Goal: Information Seeking & Learning: Learn about a topic

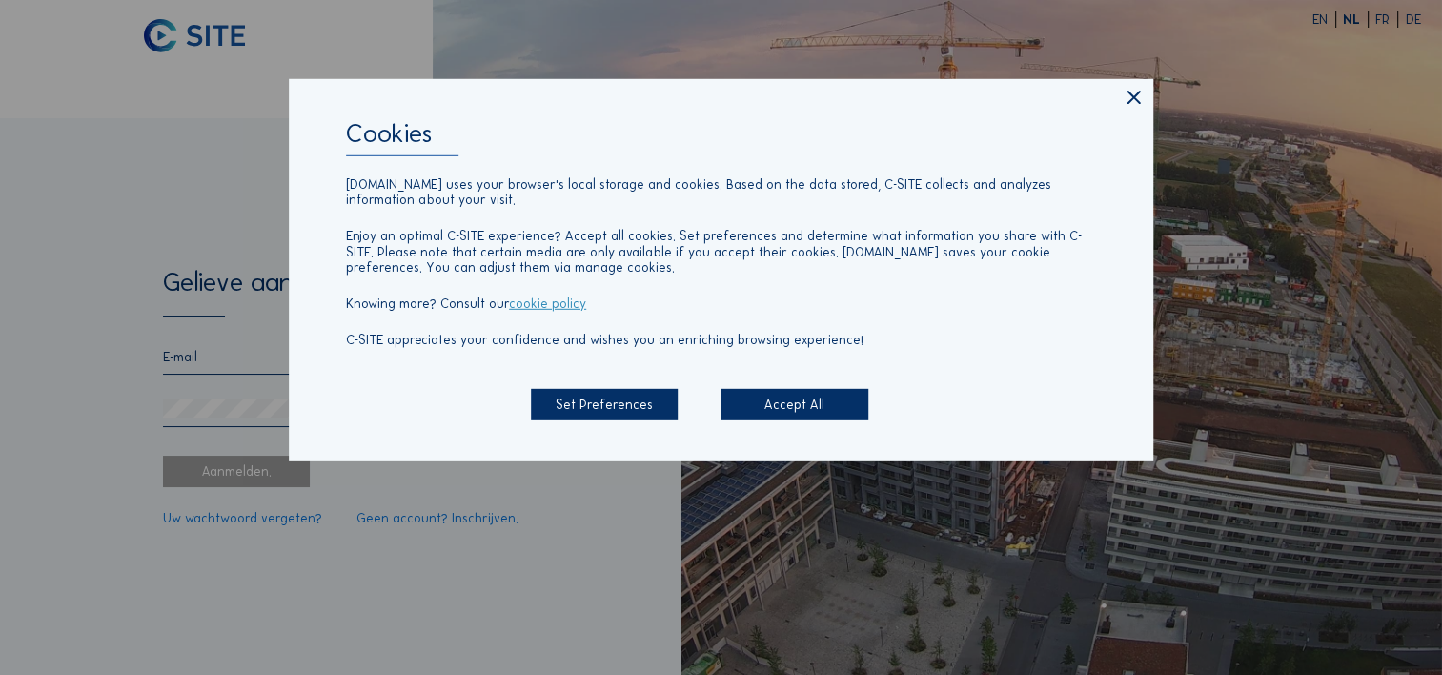
type input "[EMAIL_ADDRESS][DOMAIN_NAME]"
click at [780, 409] on div "Accept All" at bounding box center [794, 404] width 147 height 31
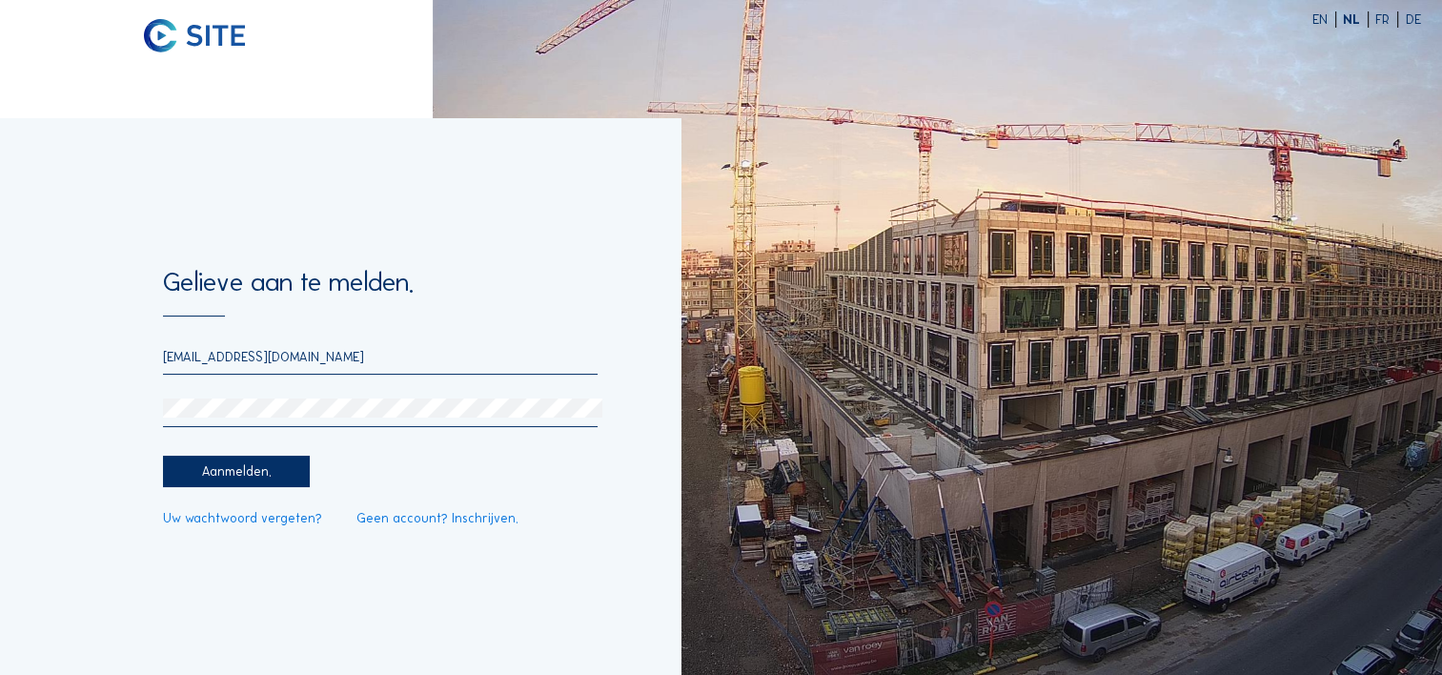
click at [236, 470] on div "Aanmelden." at bounding box center [236, 471] width 147 height 31
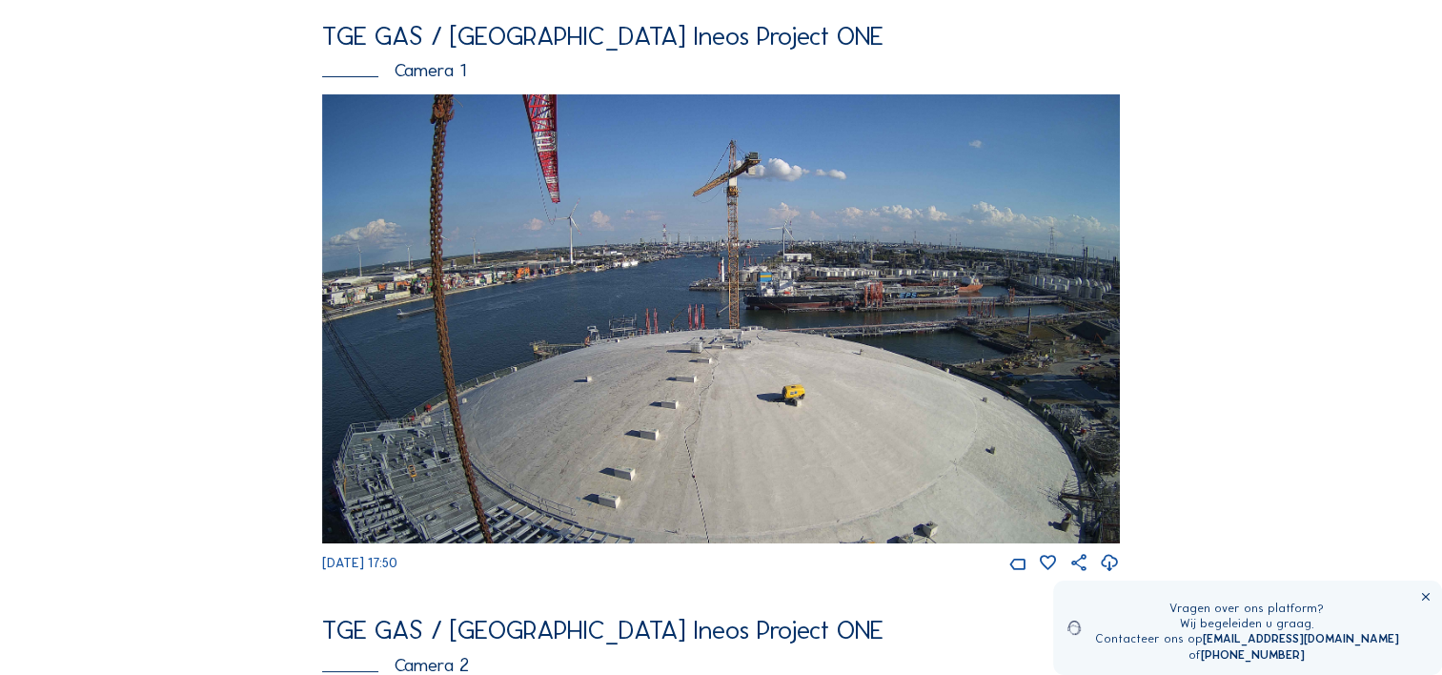
scroll to position [95, 0]
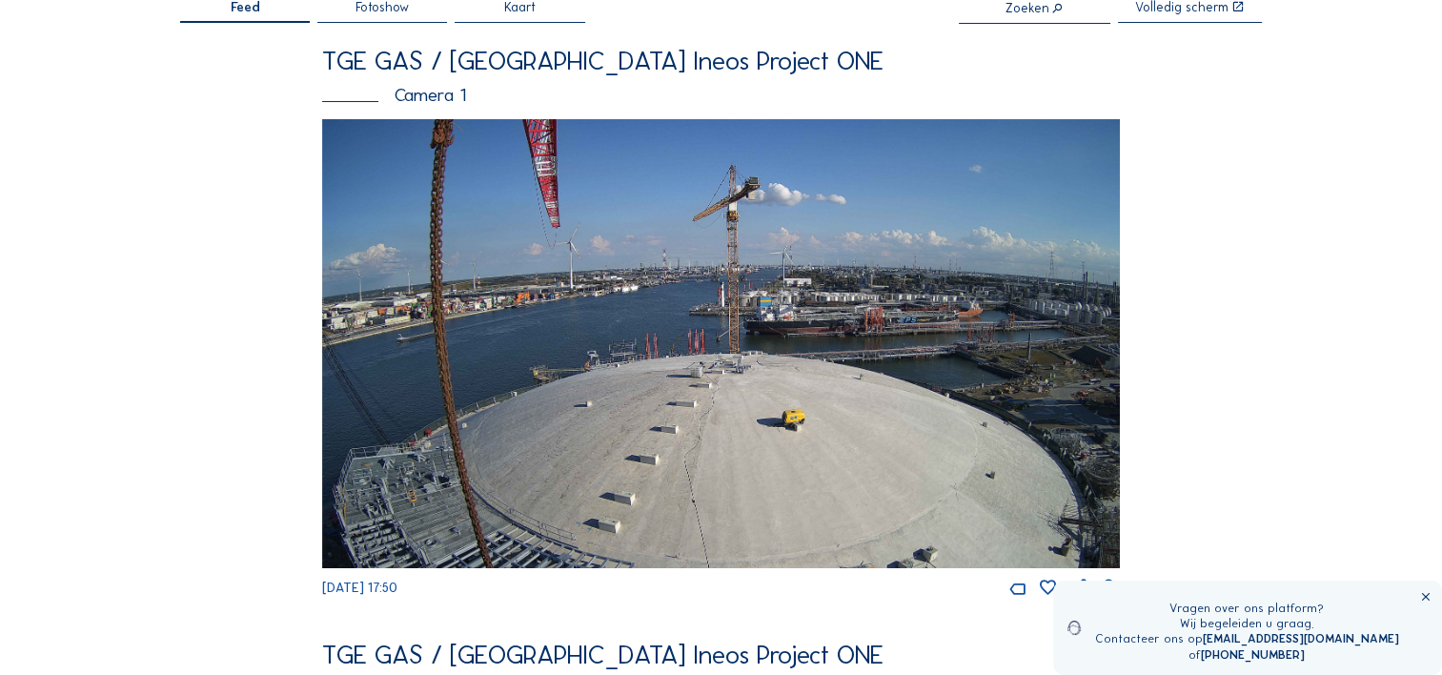
click at [749, 374] on img at bounding box center [721, 343] width 798 height 449
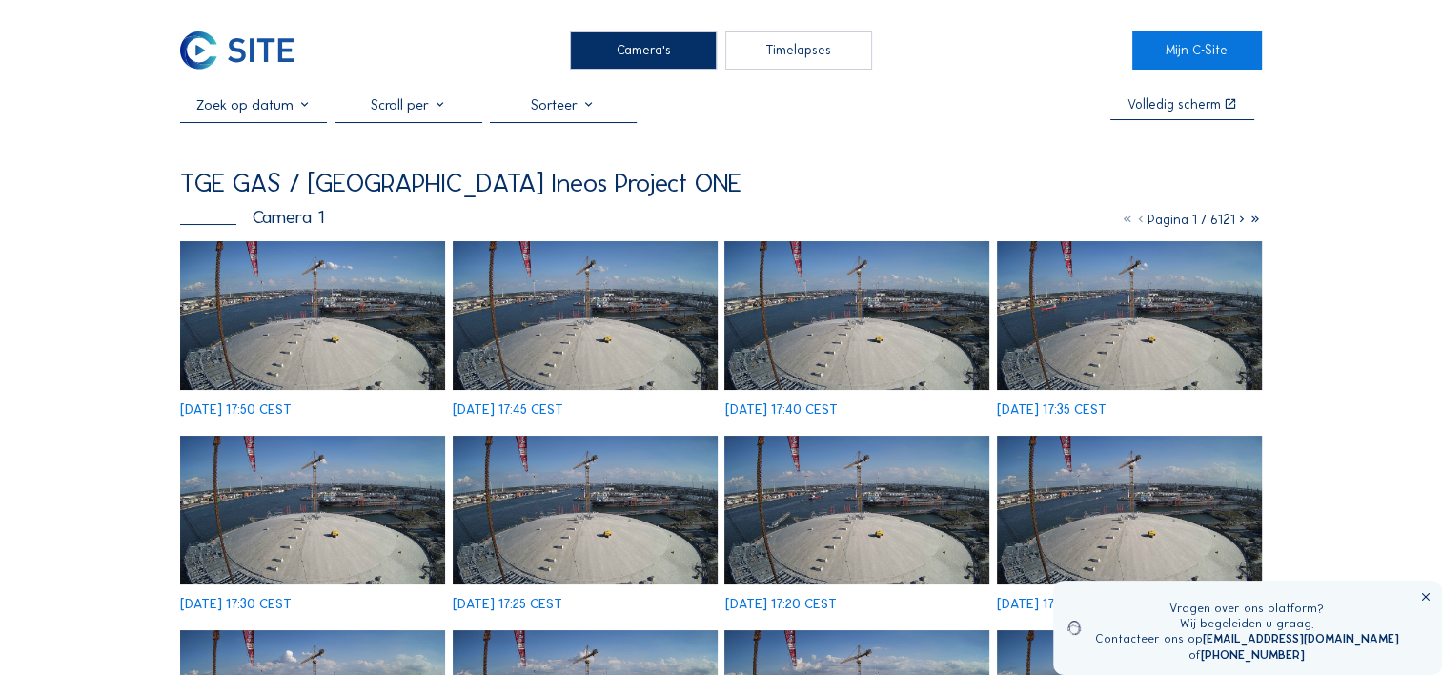
click at [1236, 221] on icon at bounding box center [1241, 220] width 13 height 16
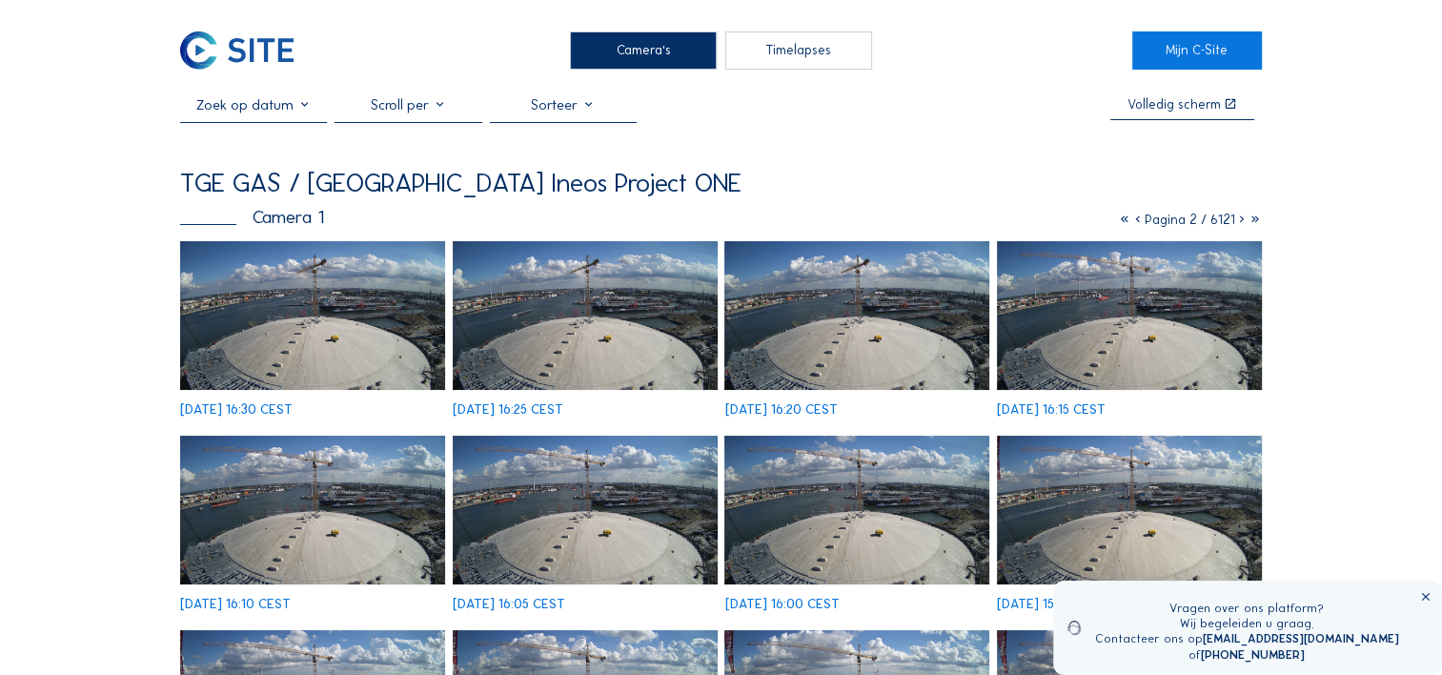
click at [1240, 222] on icon at bounding box center [1241, 220] width 13 height 16
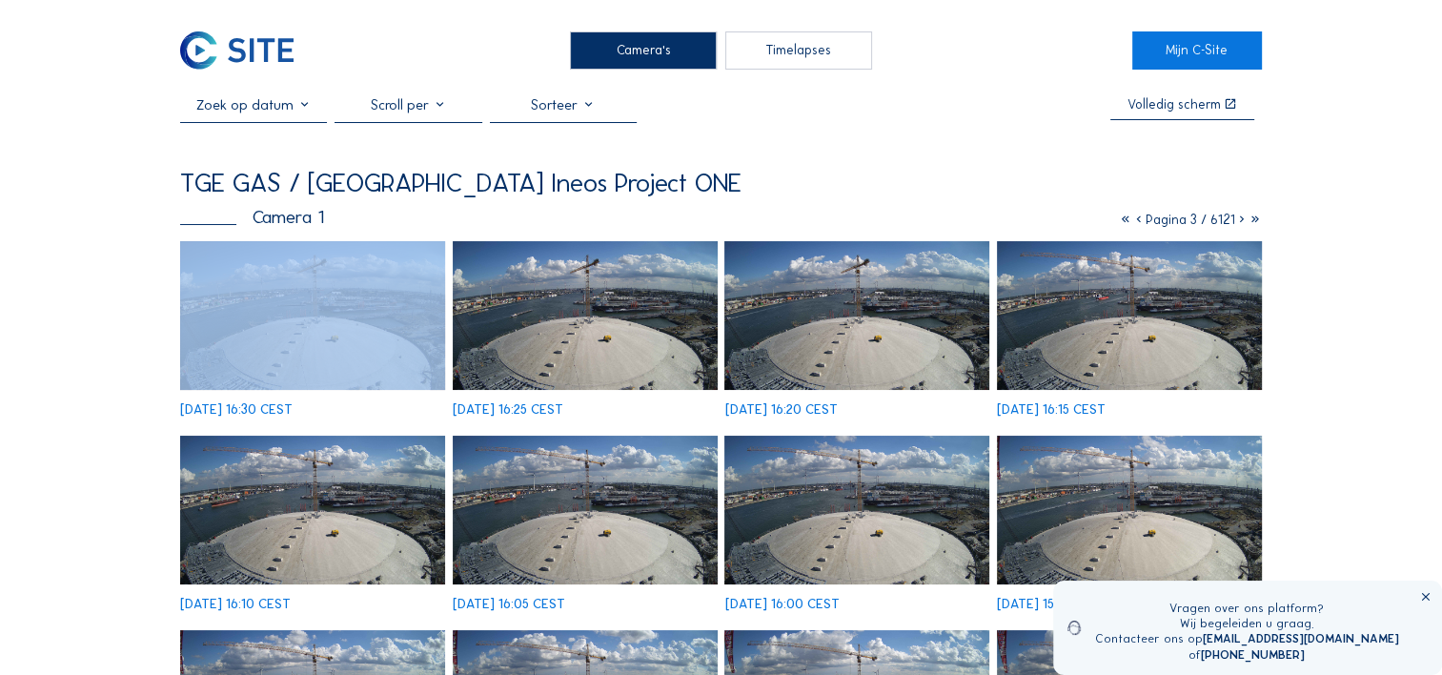
click at [1240, 222] on icon at bounding box center [1241, 220] width 13 height 16
click at [1239, 221] on icon at bounding box center [1241, 220] width 13 height 16
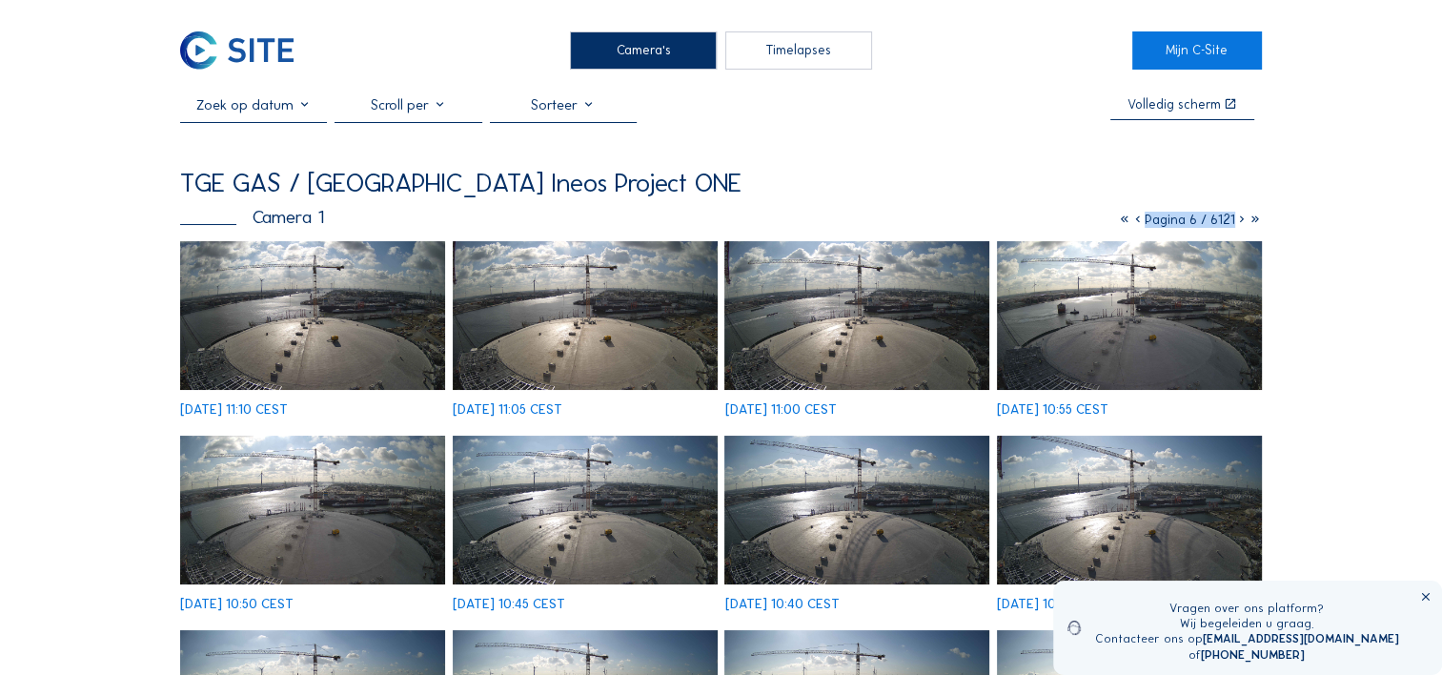
scroll to position [95, 0]
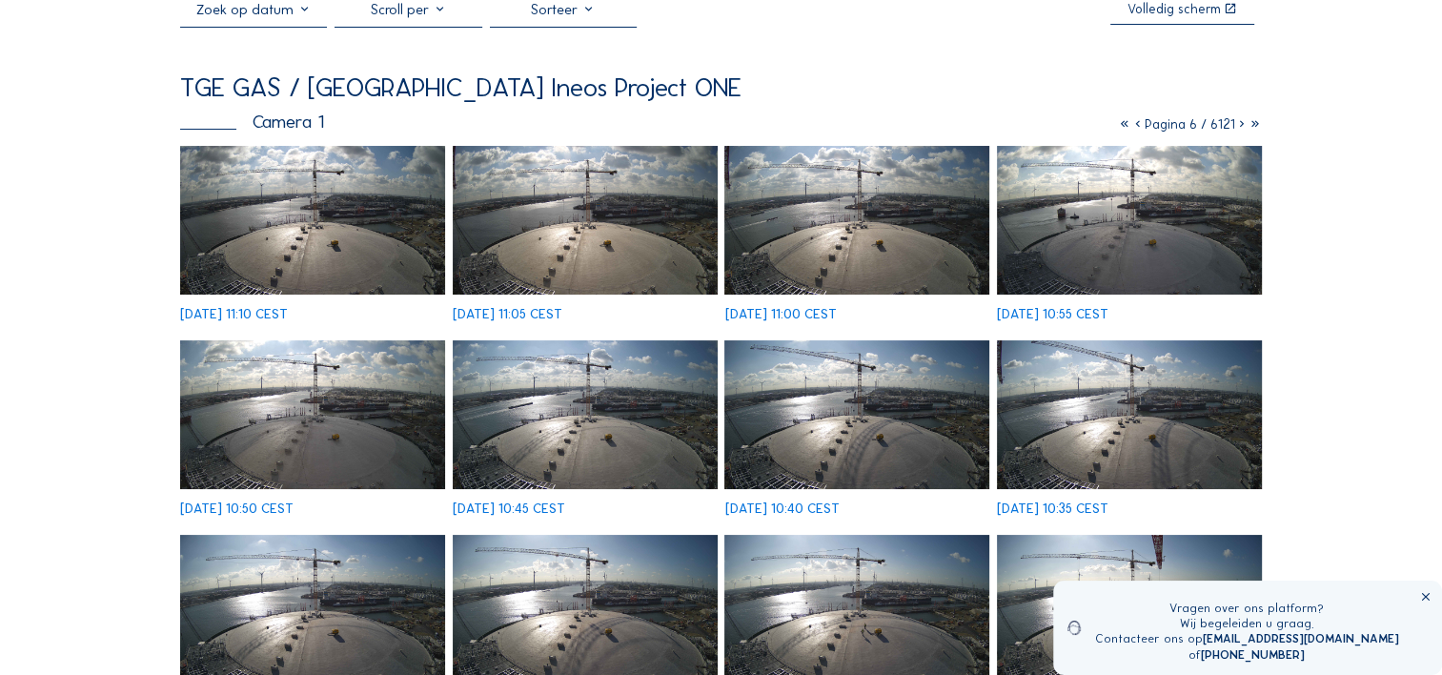
click at [1425, 592] on icon at bounding box center [1425, 597] width 13 height 13
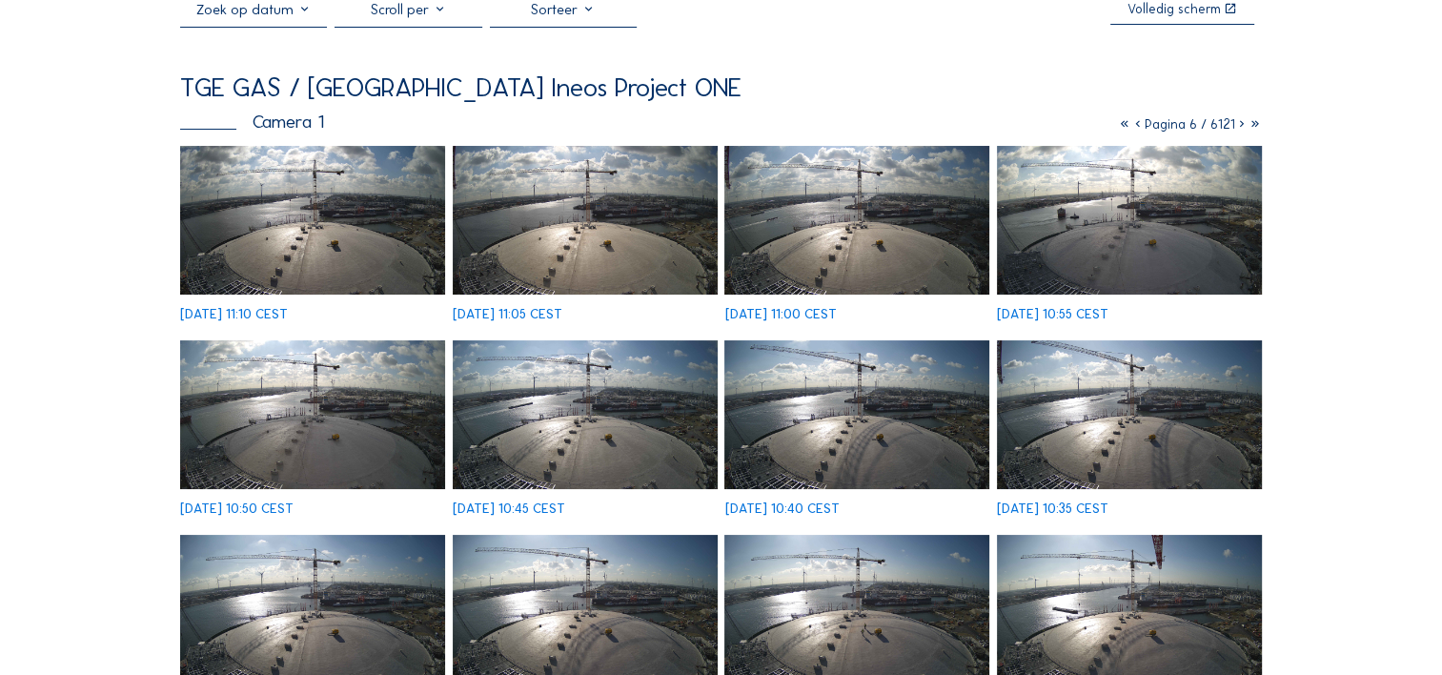
click at [1238, 129] on icon at bounding box center [1241, 124] width 13 height 16
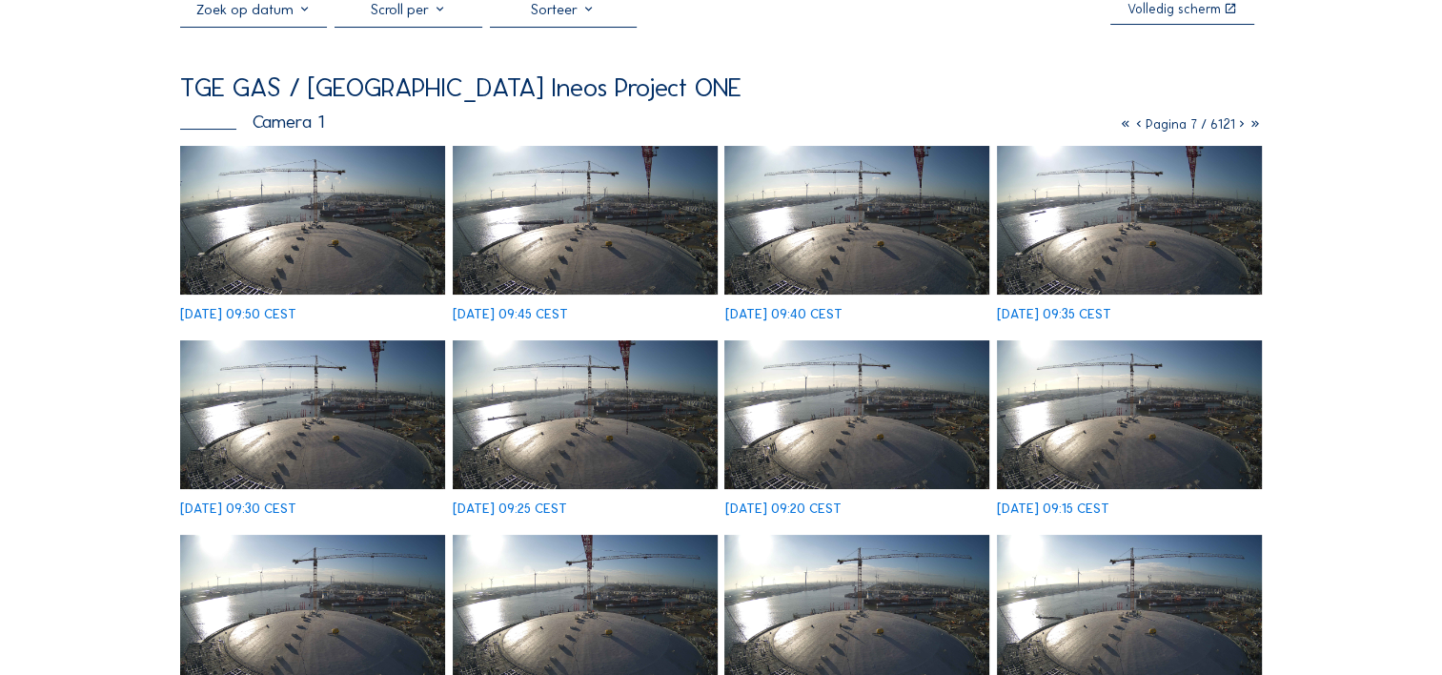
click at [1239, 127] on icon at bounding box center [1241, 124] width 13 height 16
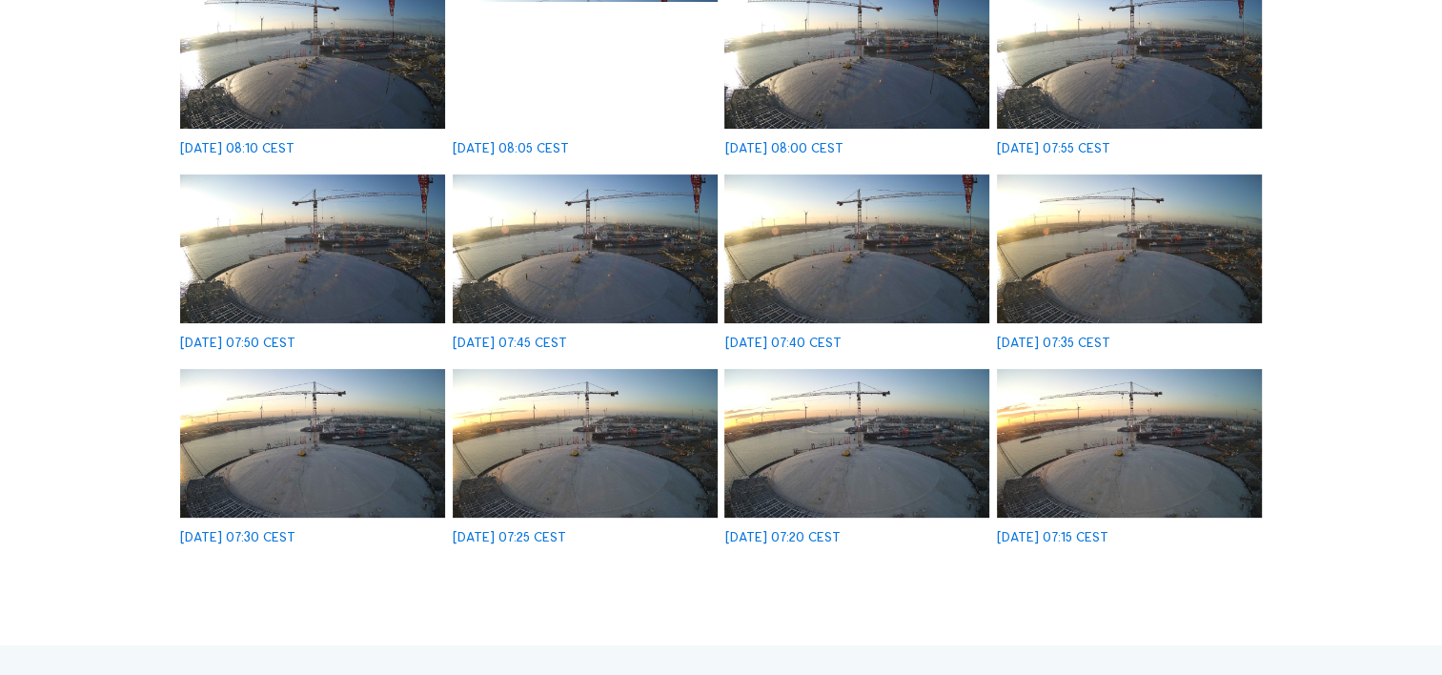
scroll to position [477, 0]
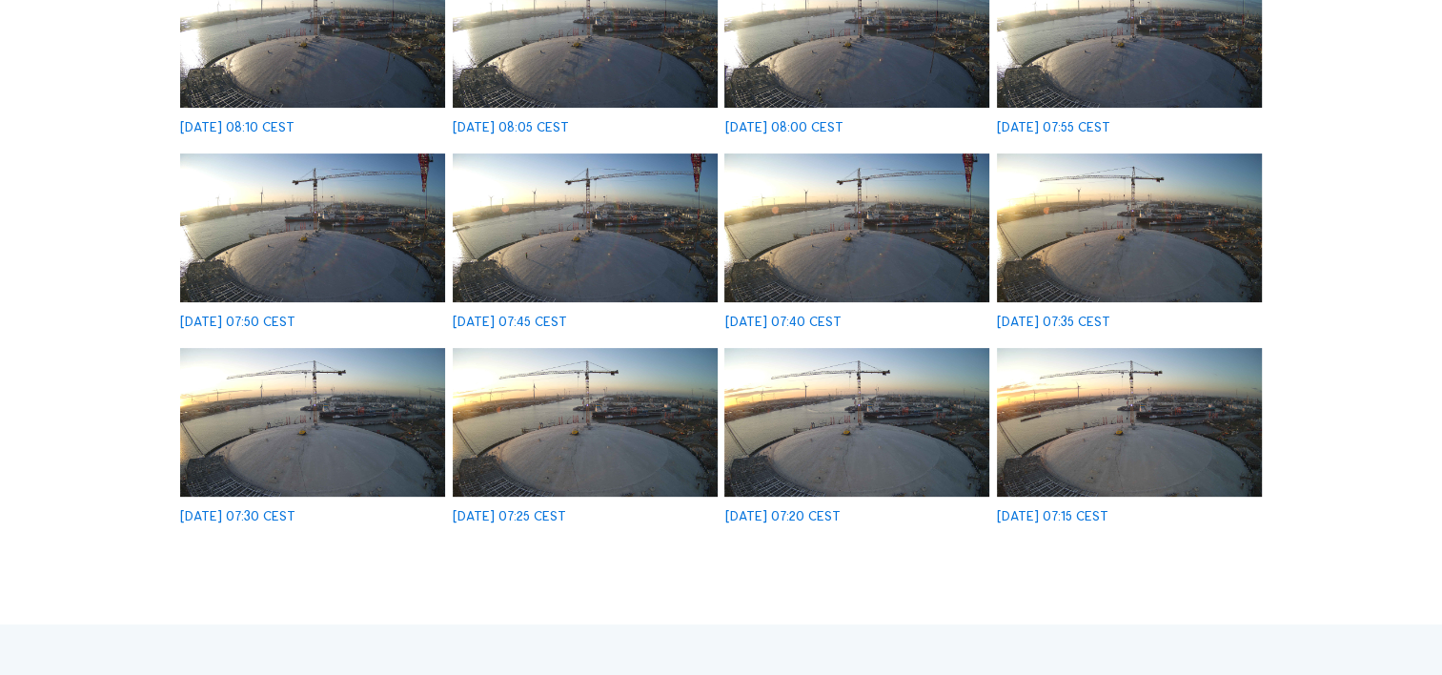
click at [1086, 255] on img at bounding box center [1129, 227] width 265 height 149
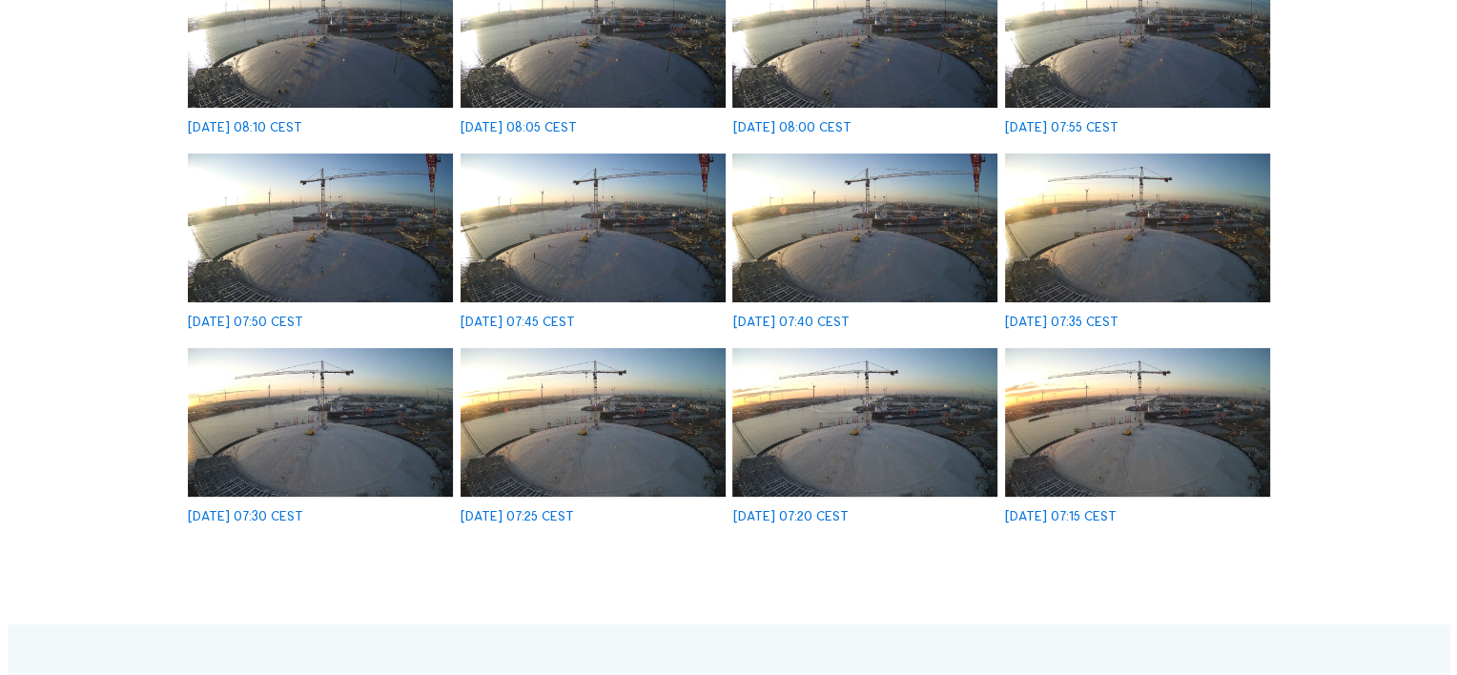
scroll to position [479, 0]
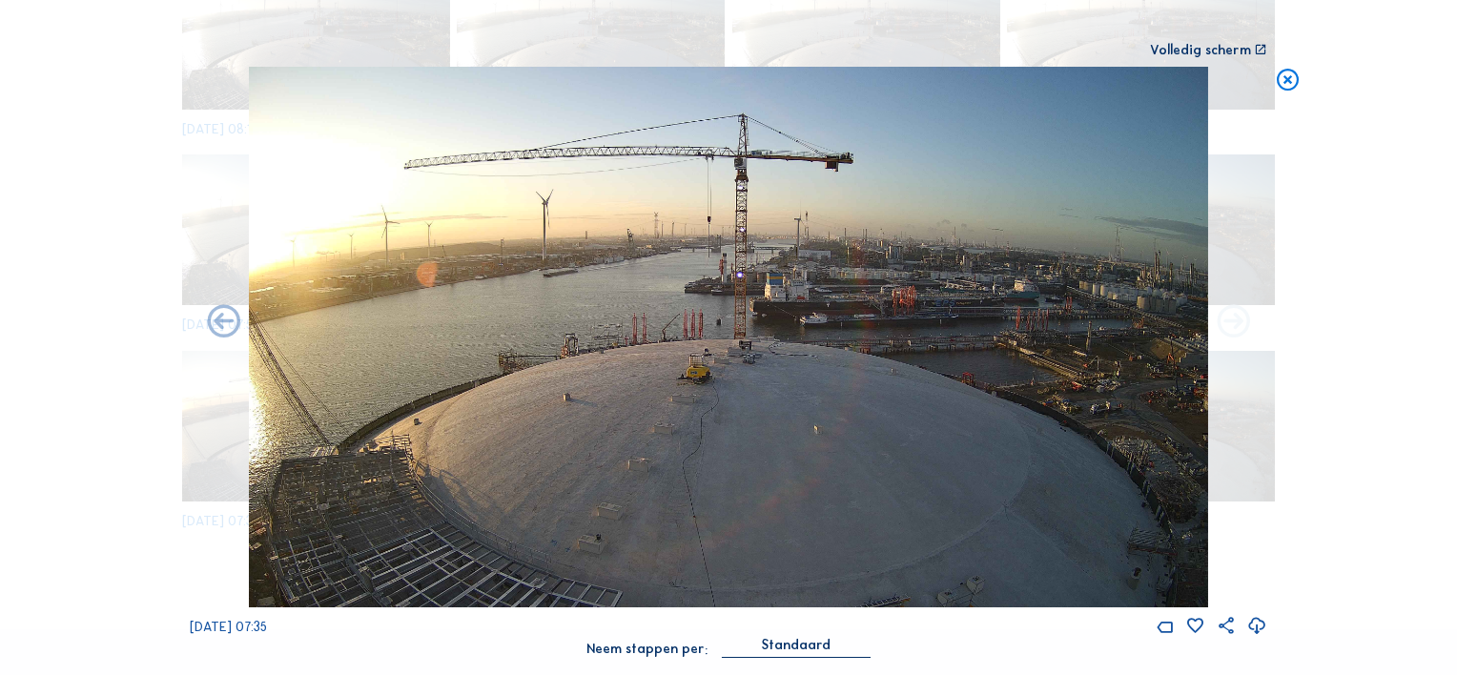
click at [1231, 325] on icon at bounding box center [1233, 322] width 39 height 39
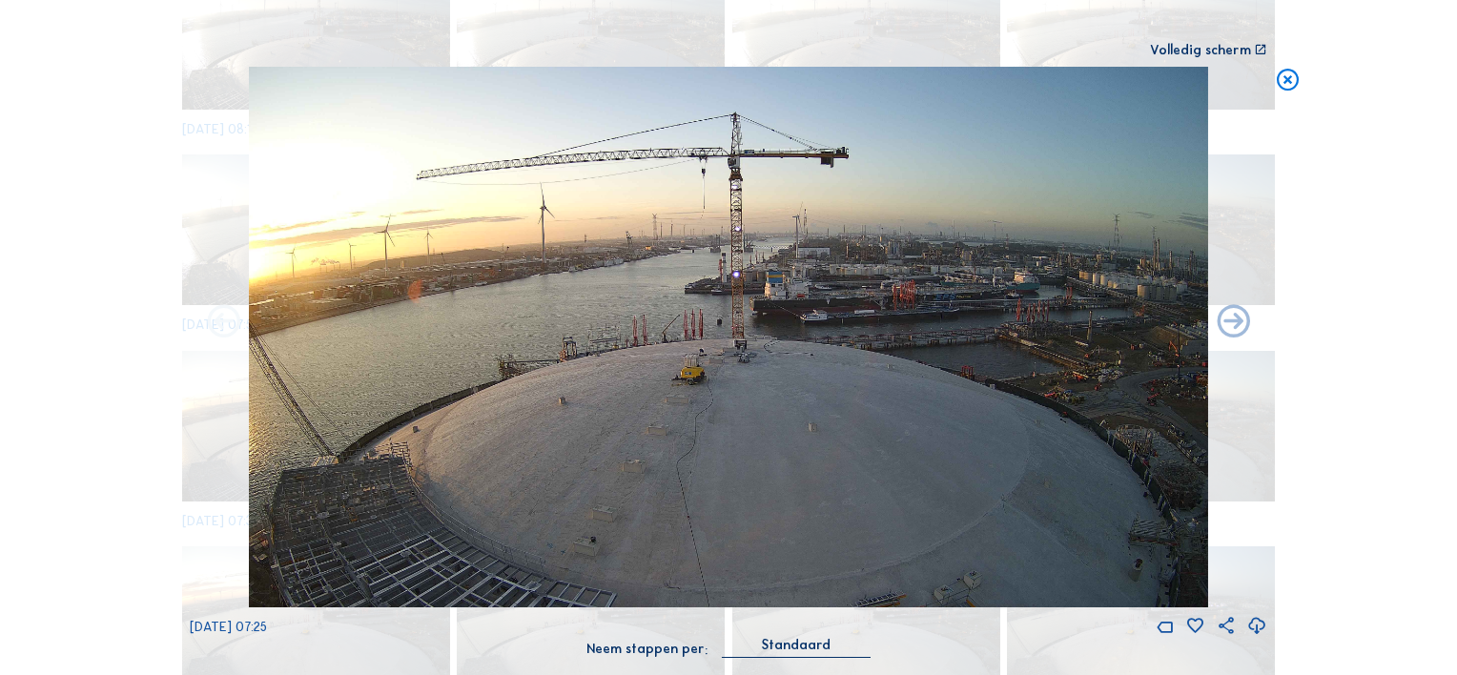
click at [228, 324] on icon at bounding box center [223, 322] width 39 height 39
click at [221, 325] on icon at bounding box center [223, 322] width 39 height 39
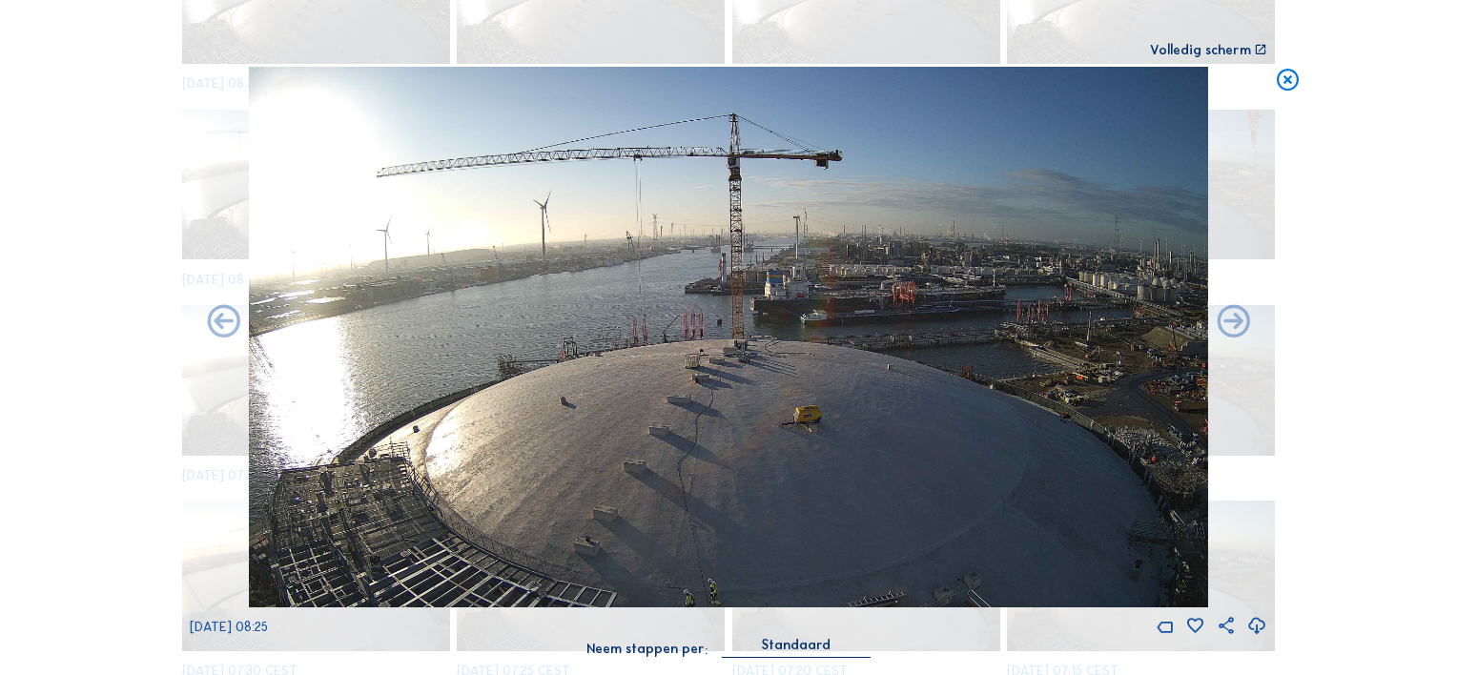
scroll to position [1262, 0]
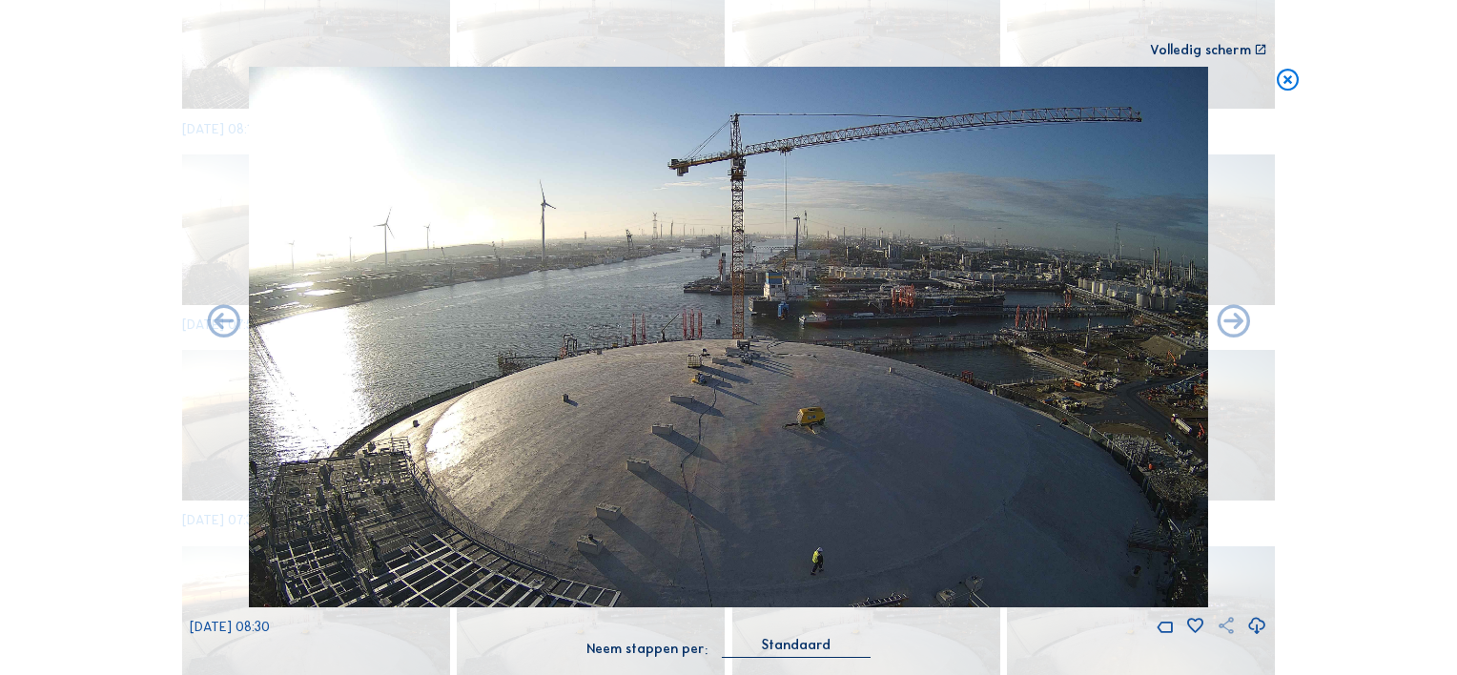
click at [1224, 626] on icon at bounding box center [1226, 627] width 20 height 20
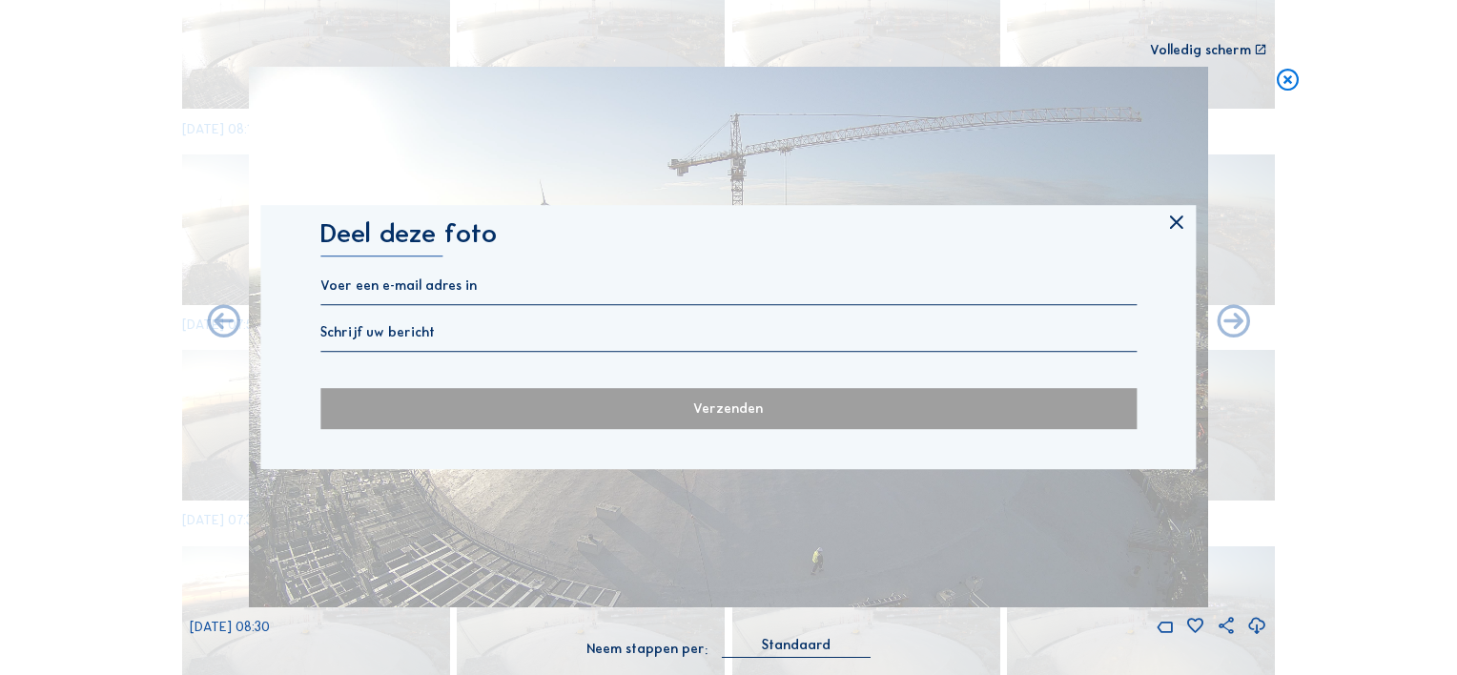
click at [1178, 225] on icon at bounding box center [1176, 223] width 22 height 23
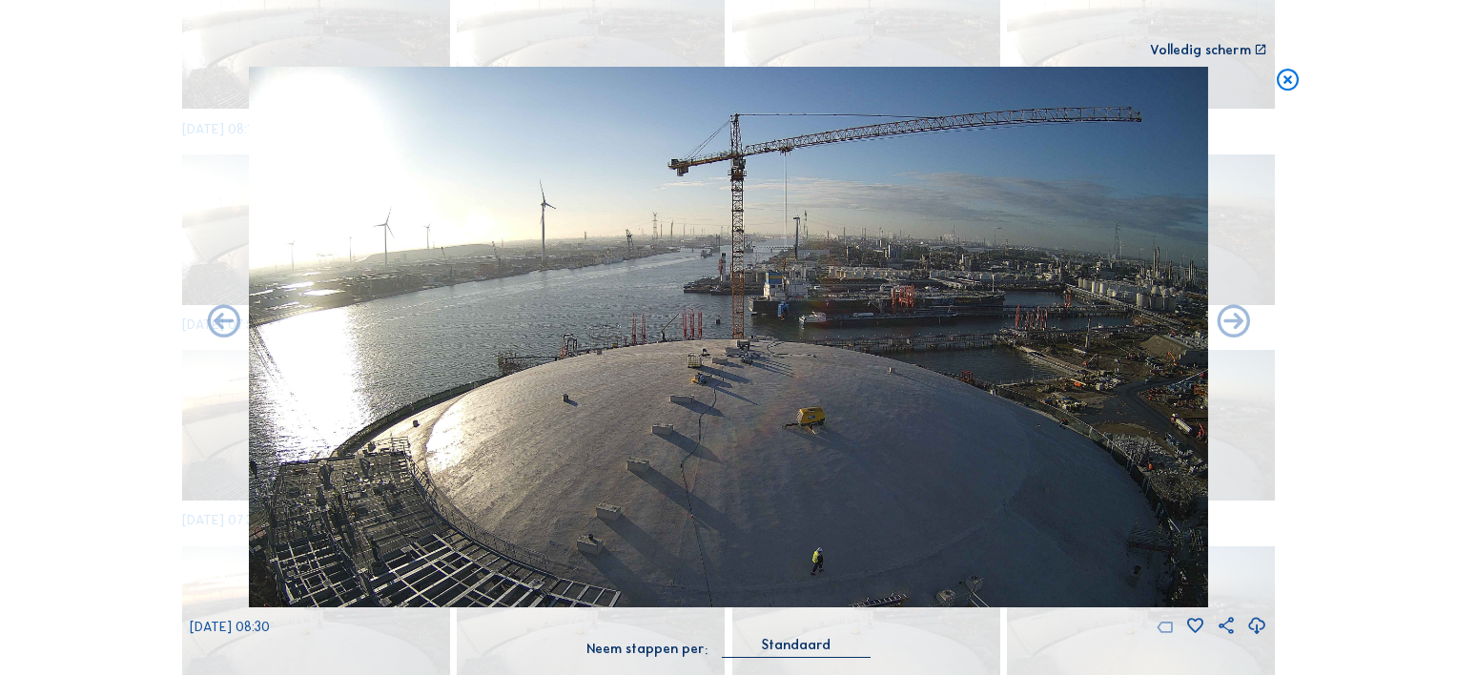
click at [1161, 629] on icon at bounding box center [1164, 626] width 20 height 20
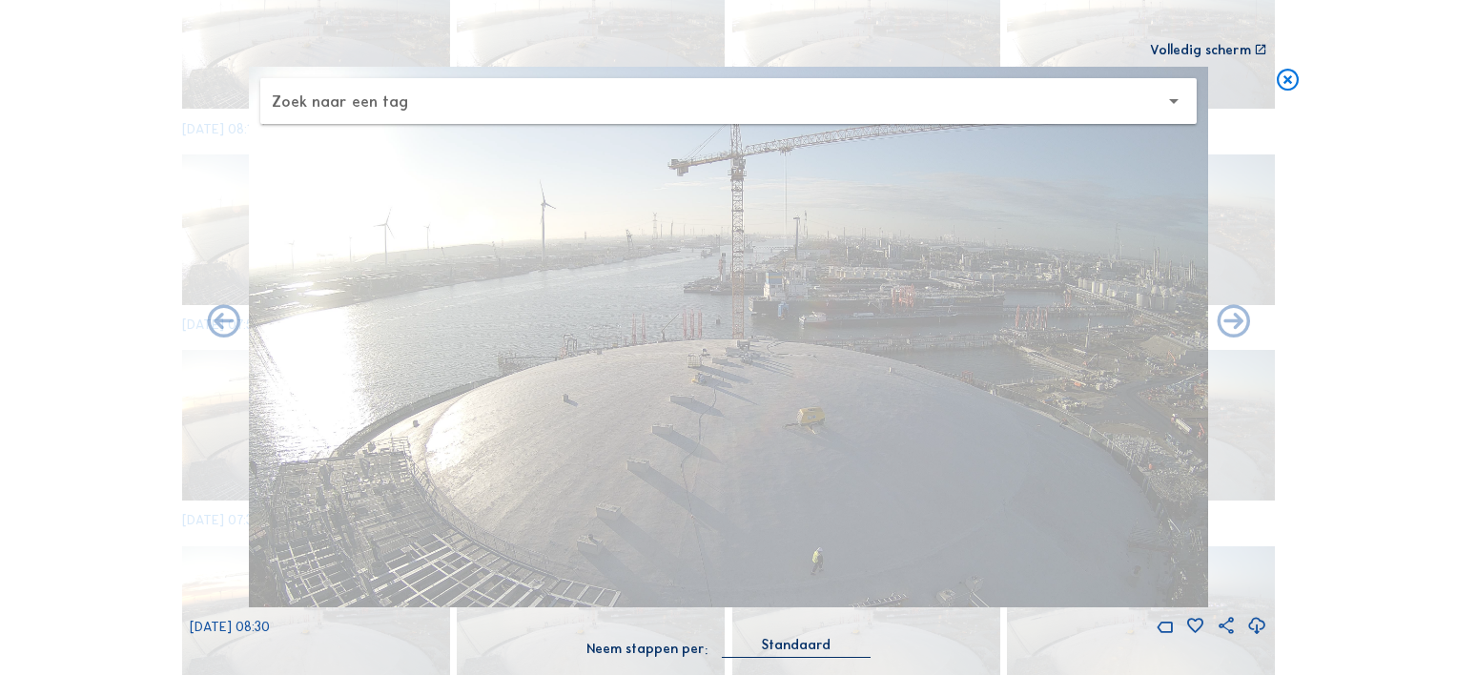
click at [1283, 80] on icon at bounding box center [1288, 81] width 27 height 28
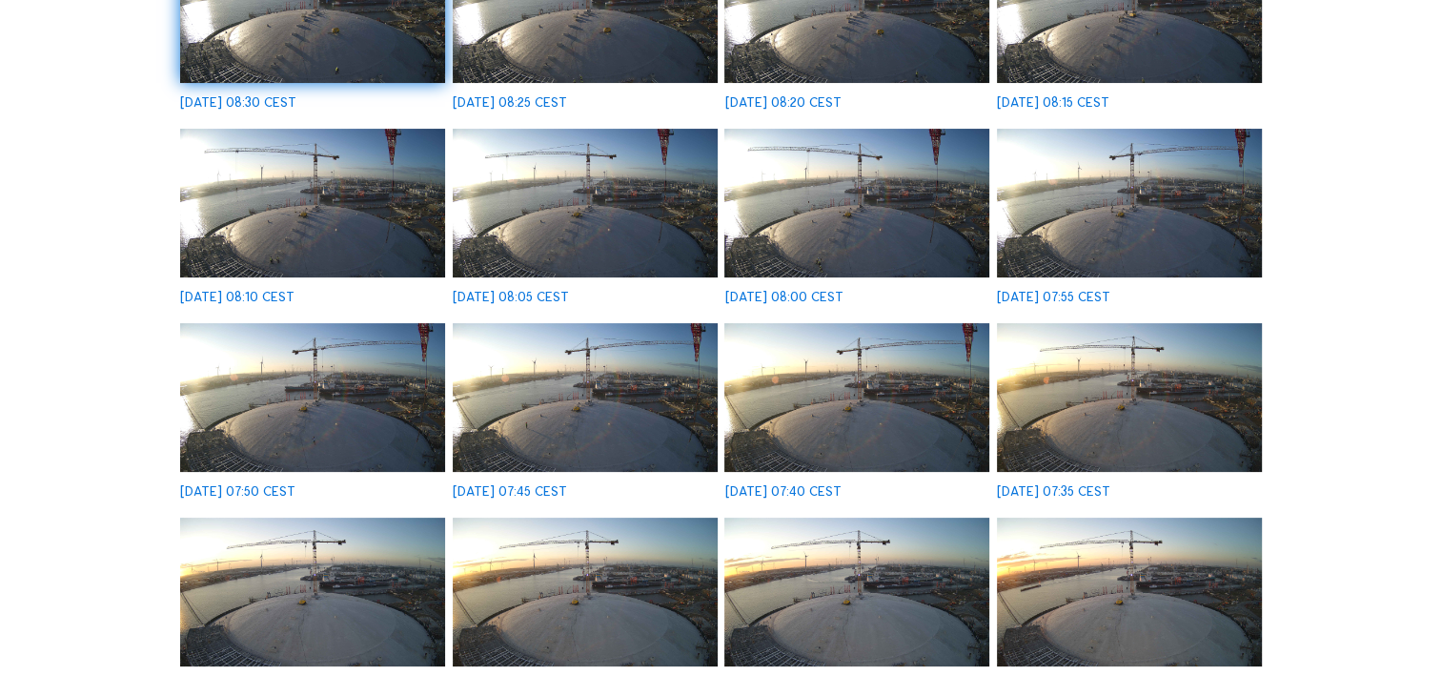
scroll to position [286, 0]
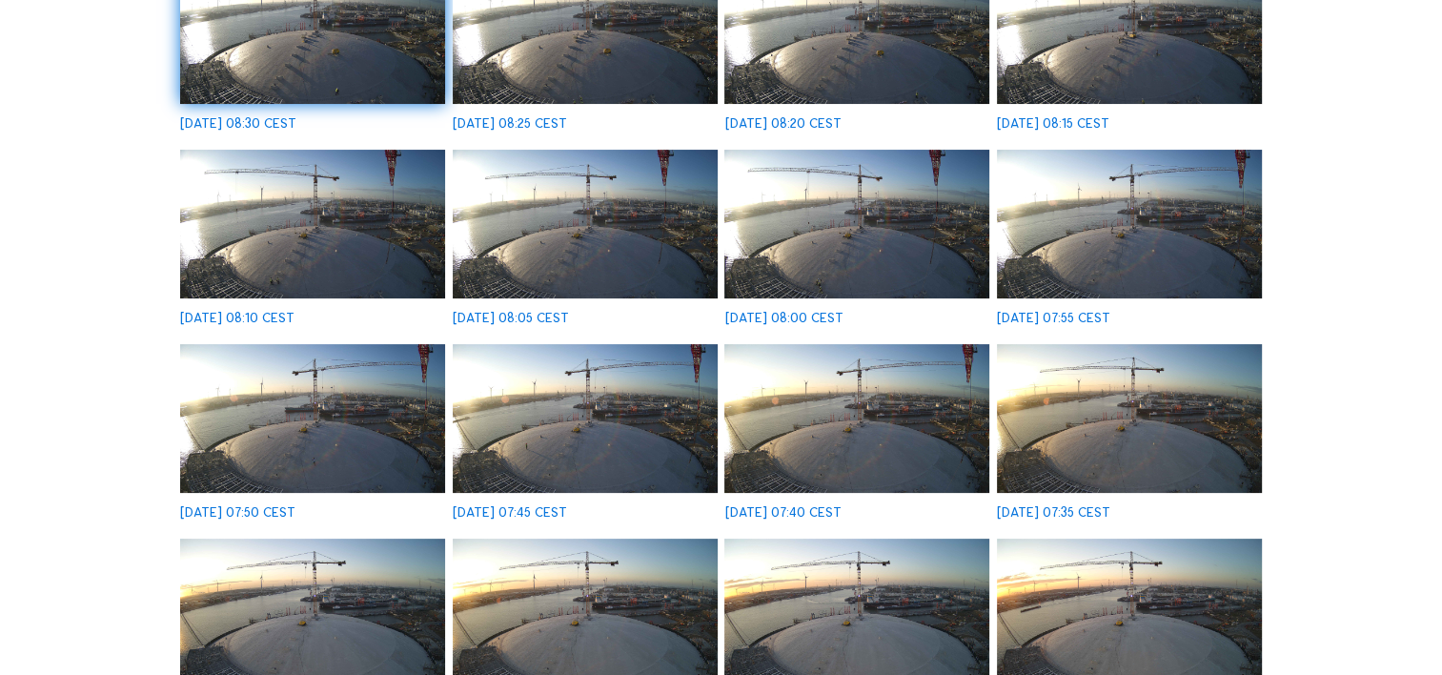
click at [1094, 420] on img at bounding box center [1129, 418] width 265 height 149
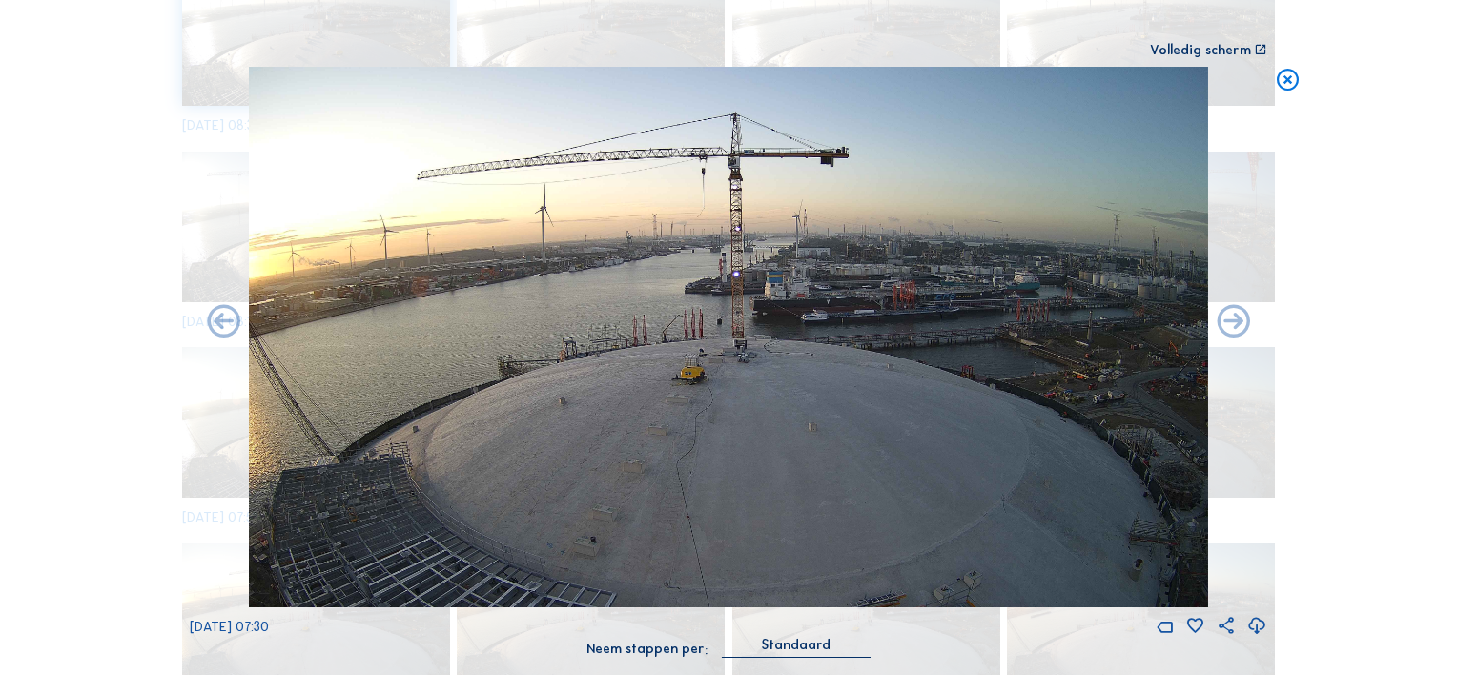
click at [1285, 80] on icon at bounding box center [1288, 81] width 27 height 28
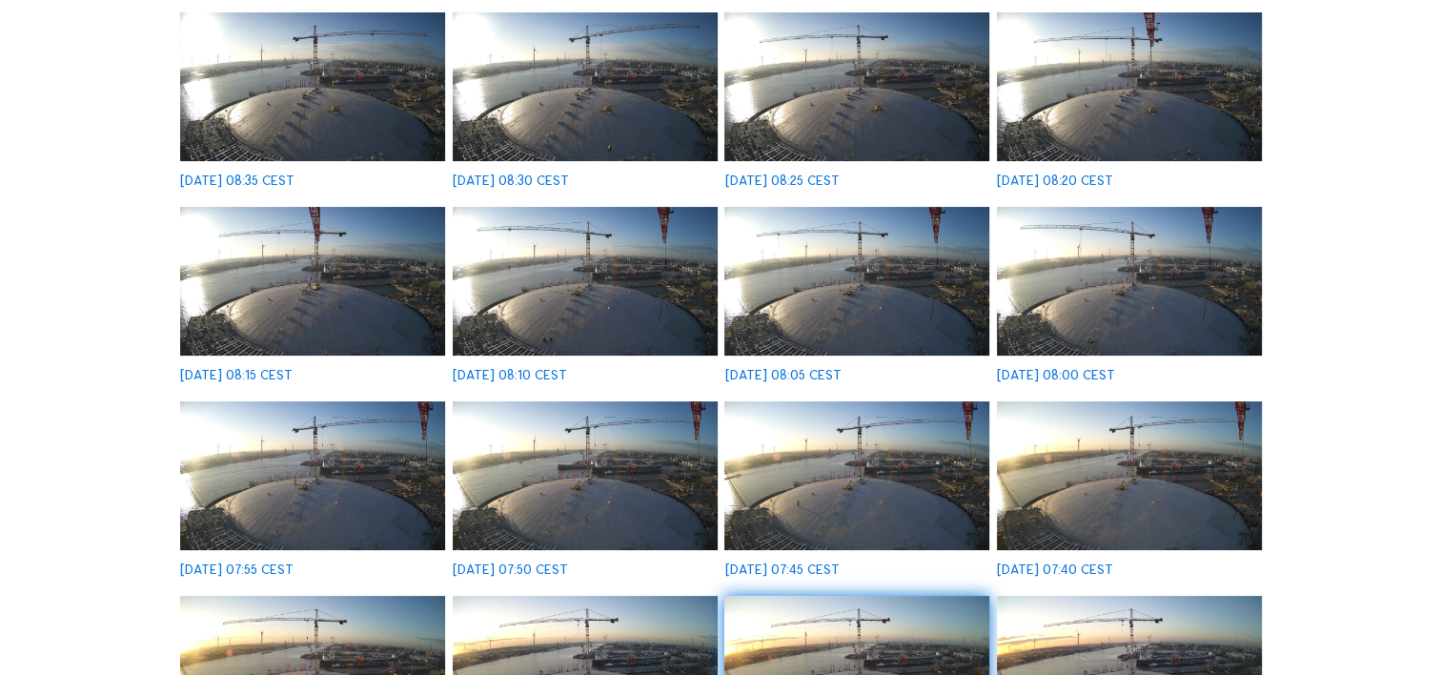
scroll to position [0, 0]
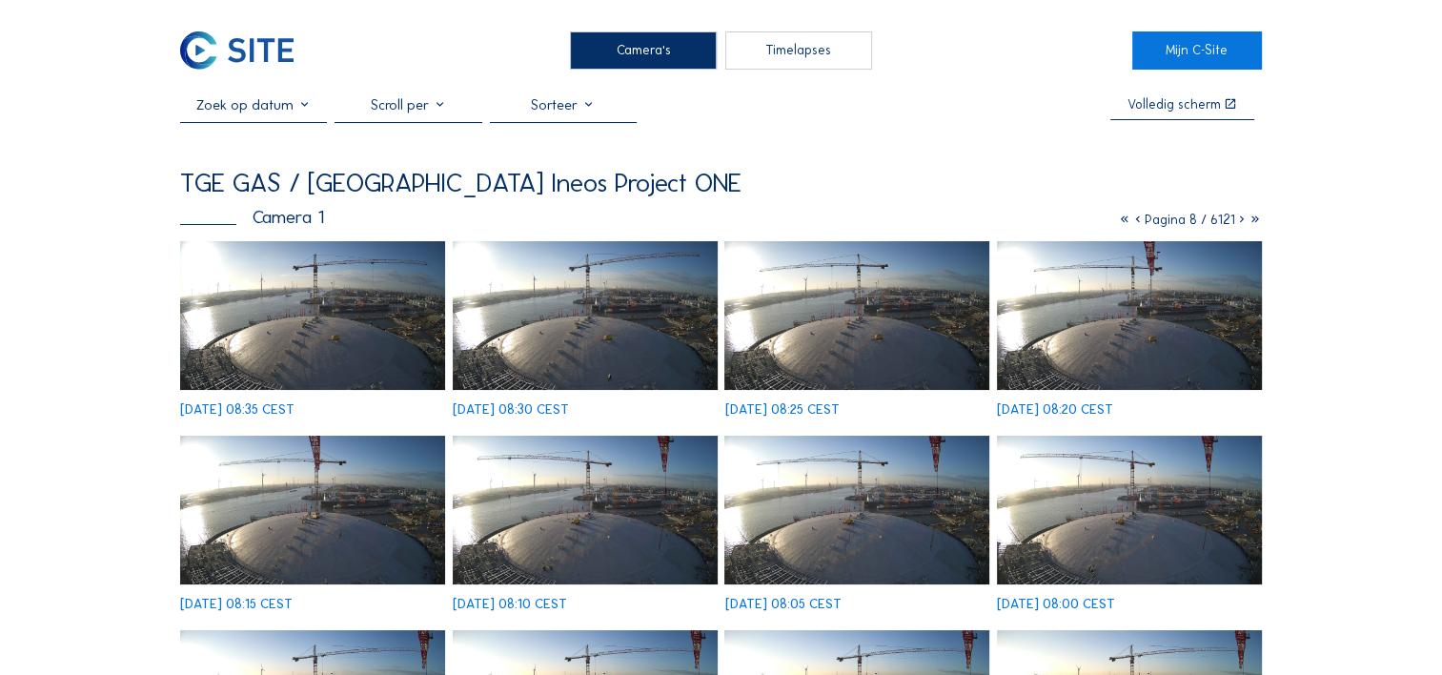
click at [792, 53] on div "Timelapses" at bounding box center [798, 50] width 147 height 38
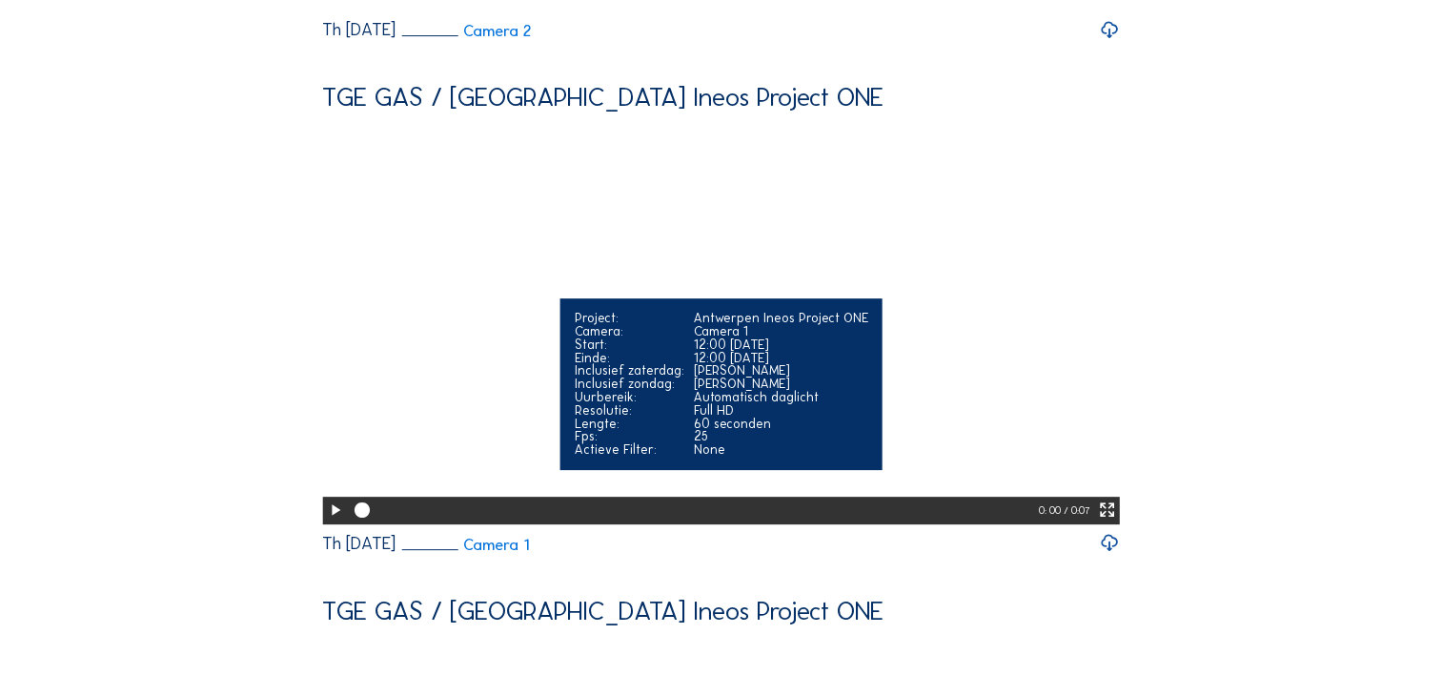
scroll to position [667, 0]
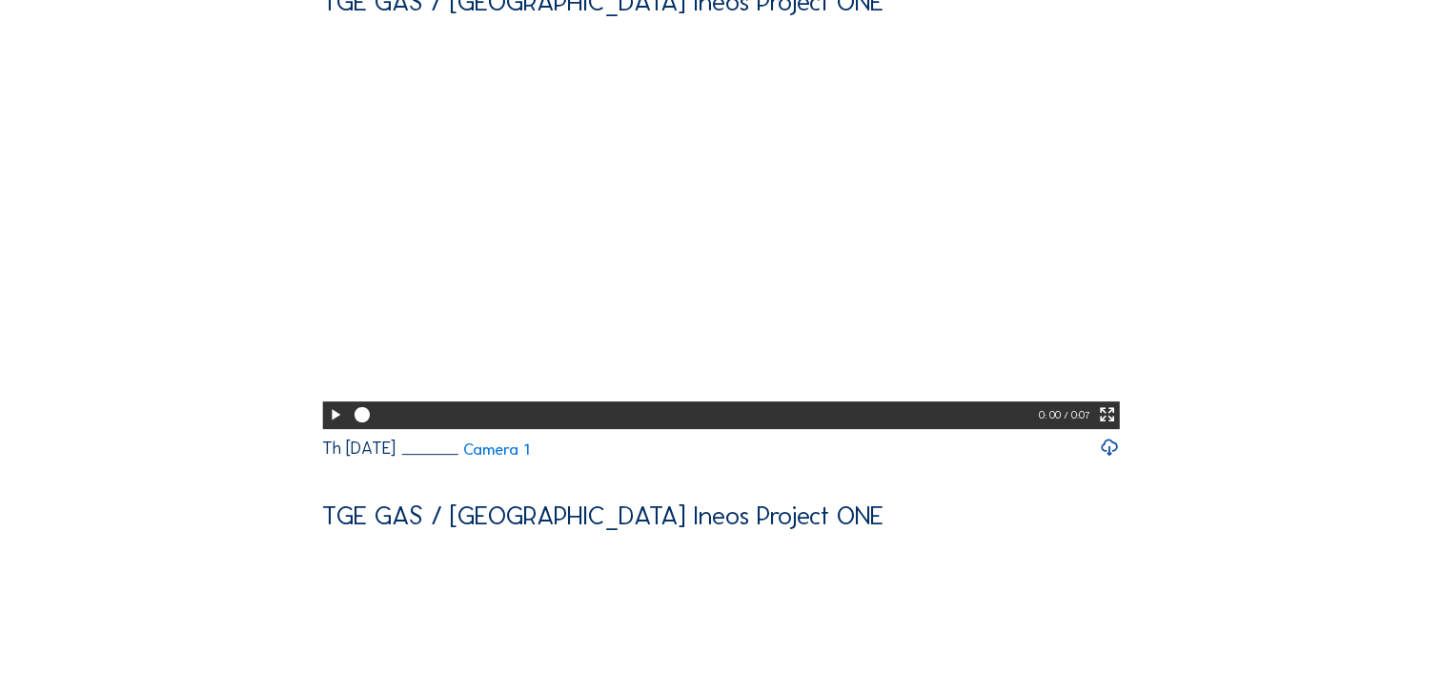
click at [1119, 460] on icon at bounding box center [1110, 448] width 20 height 25
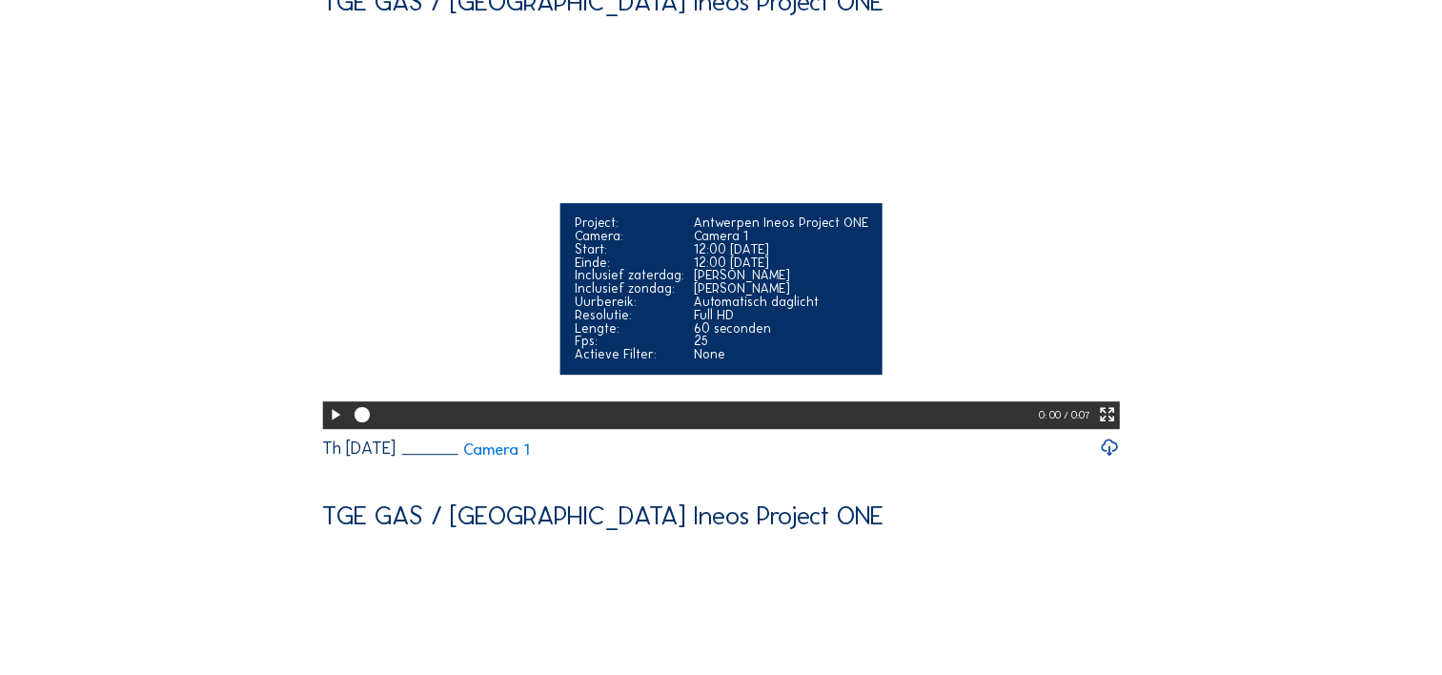
click at [332, 426] on icon at bounding box center [335, 415] width 18 height 22
click at [379, 417] on video "Your browser does not support the video tag." at bounding box center [721, 227] width 798 height 398
drag, startPoint x: 735, startPoint y: 522, endPoint x: 677, endPoint y: 521, distance: 58.2
click at [677, 429] on div at bounding box center [694, 415] width 690 height 28
click at [582, 419] on div at bounding box center [516, 415] width 327 height 7
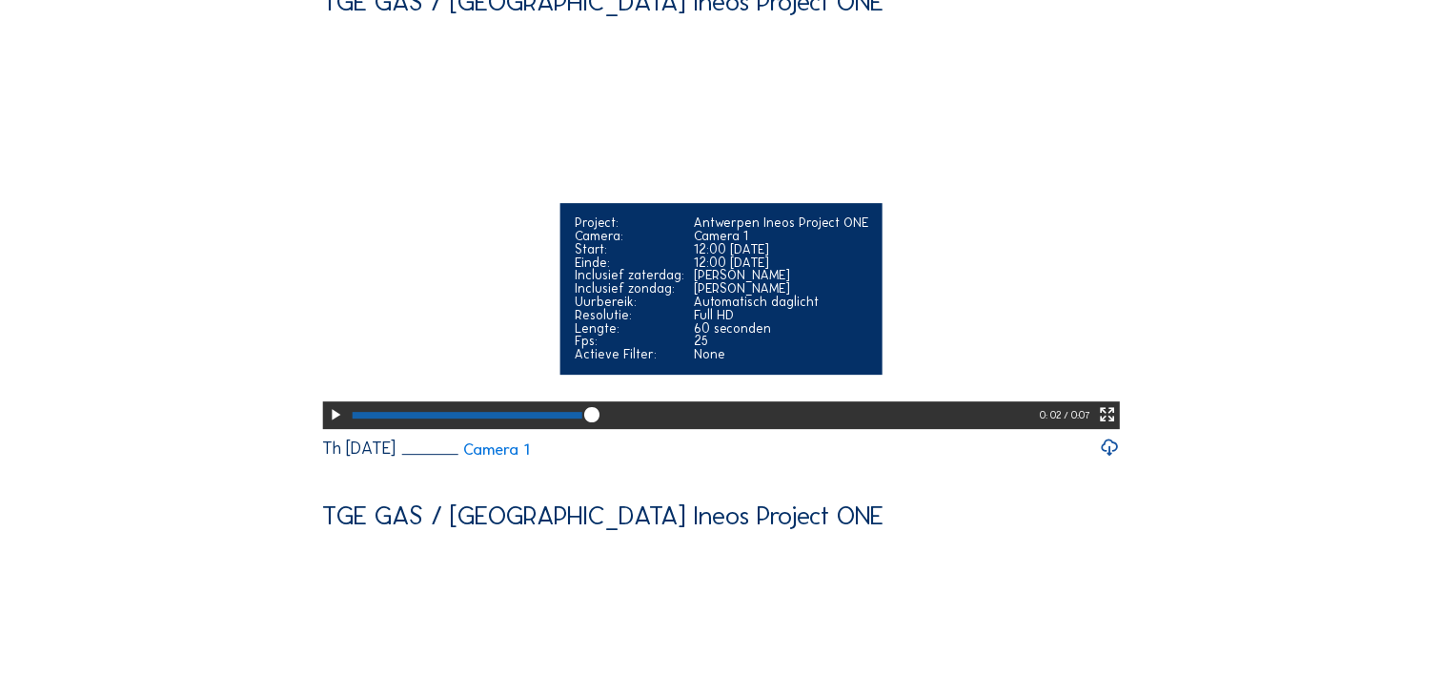
click at [493, 426] on video "Your browser does not support the video tag." at bounding box center [721, 227] width 798 height 398
click at [477, 419] on div at bounding box center [496, 415] width 287 height 7
click at [332, 426] on icon at bounding box center [335, 415] width 18 height 22
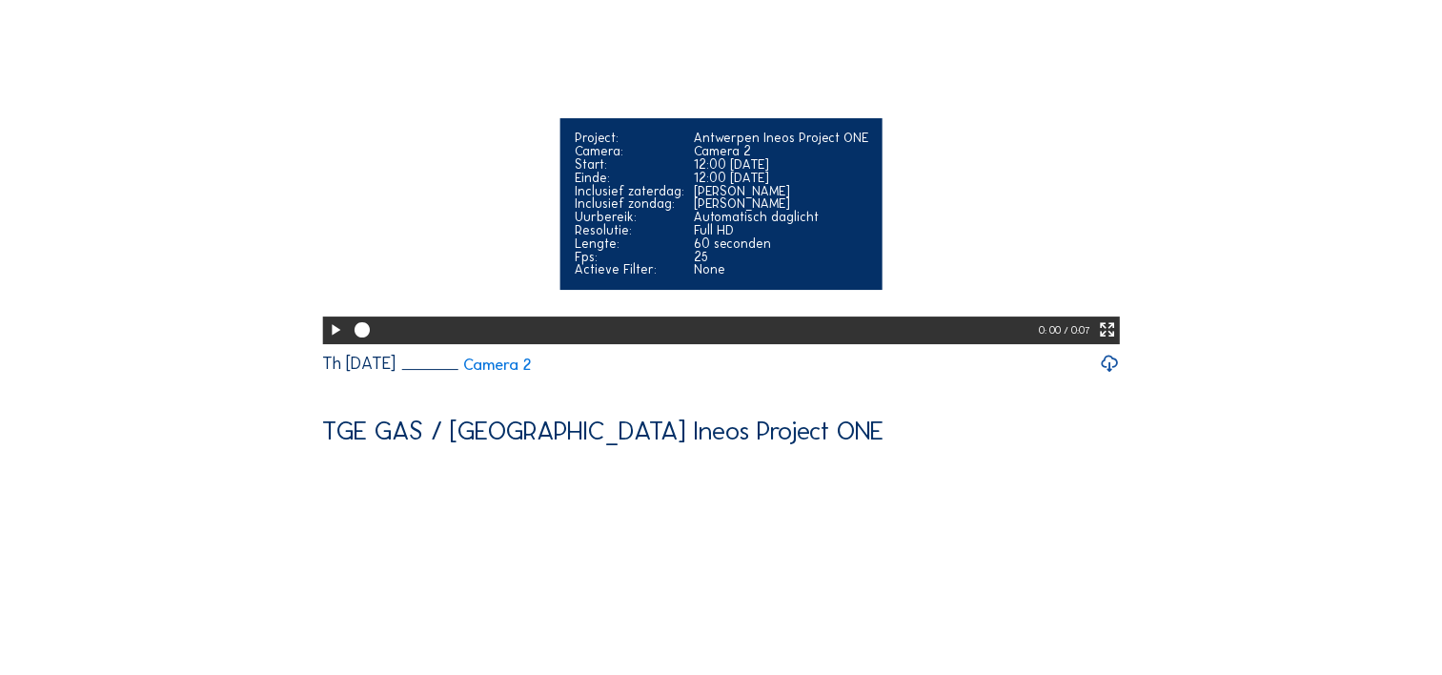
scroll to position [0, 0]
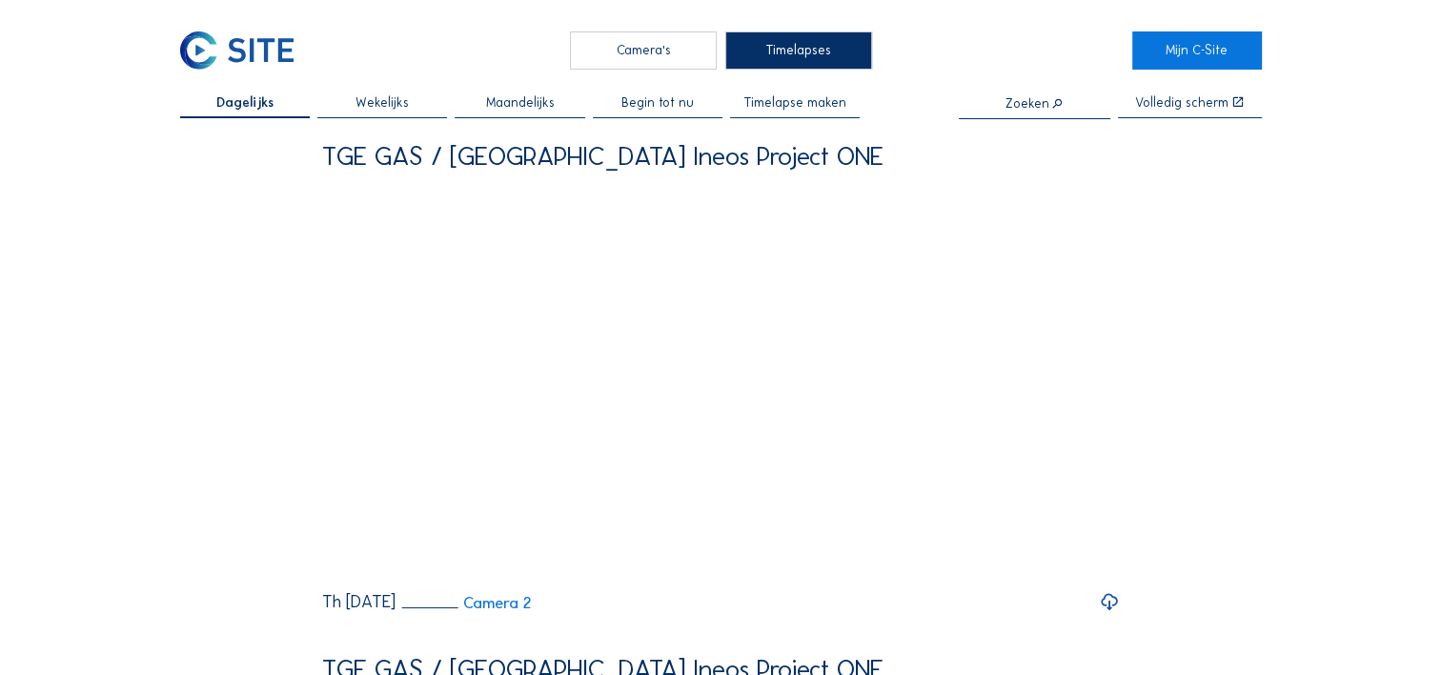
click at [648, 48] on div "Camera's" at bounding box center [643, 50] width 147 height 38
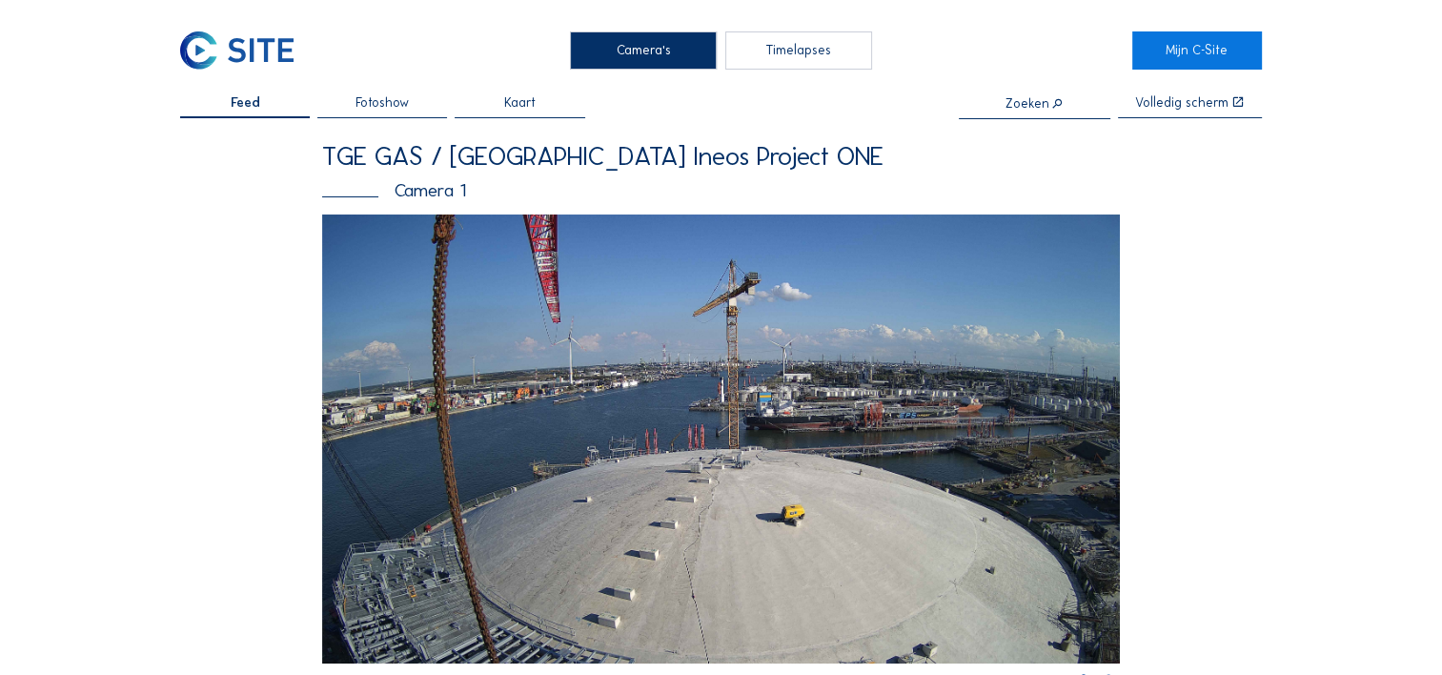
click at [717, 336] on img at bounding box center [721, 438] width 798 height 449
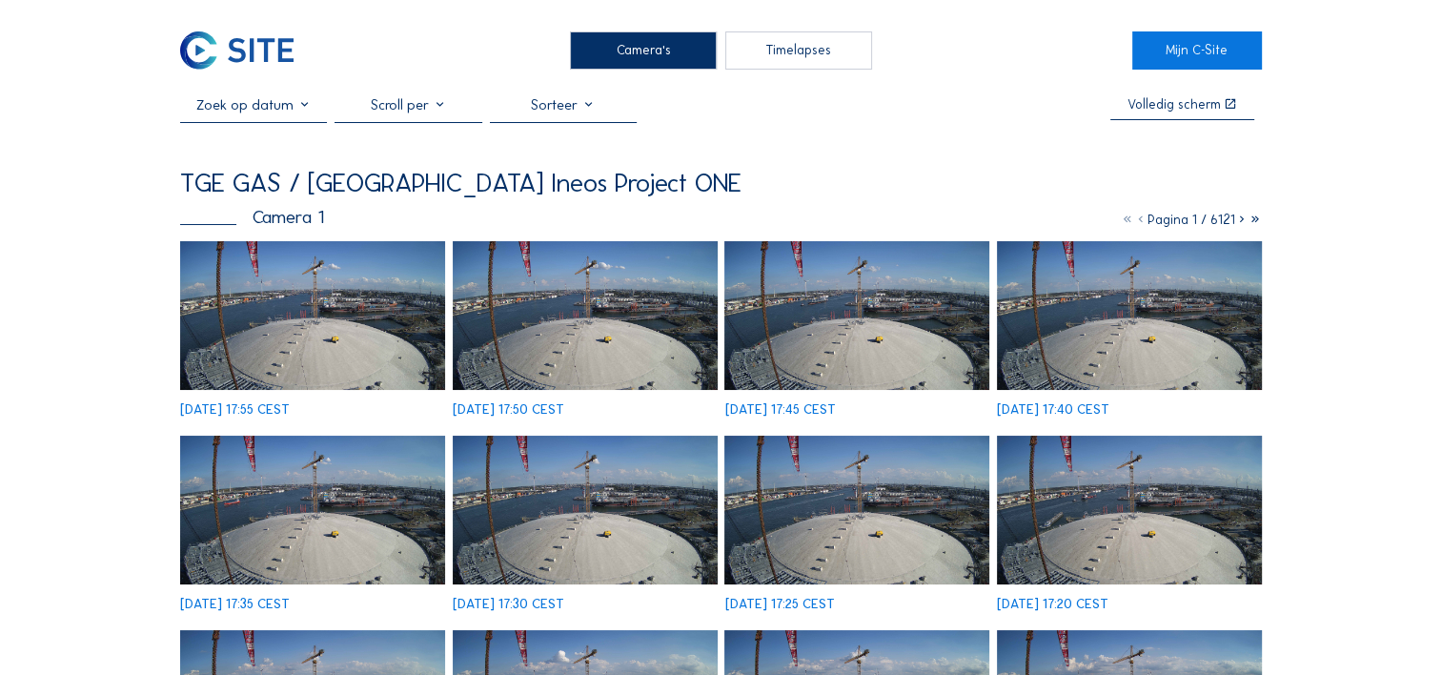
click at [412, 109] on div at bounding box center [408, 109] width 147 height 26
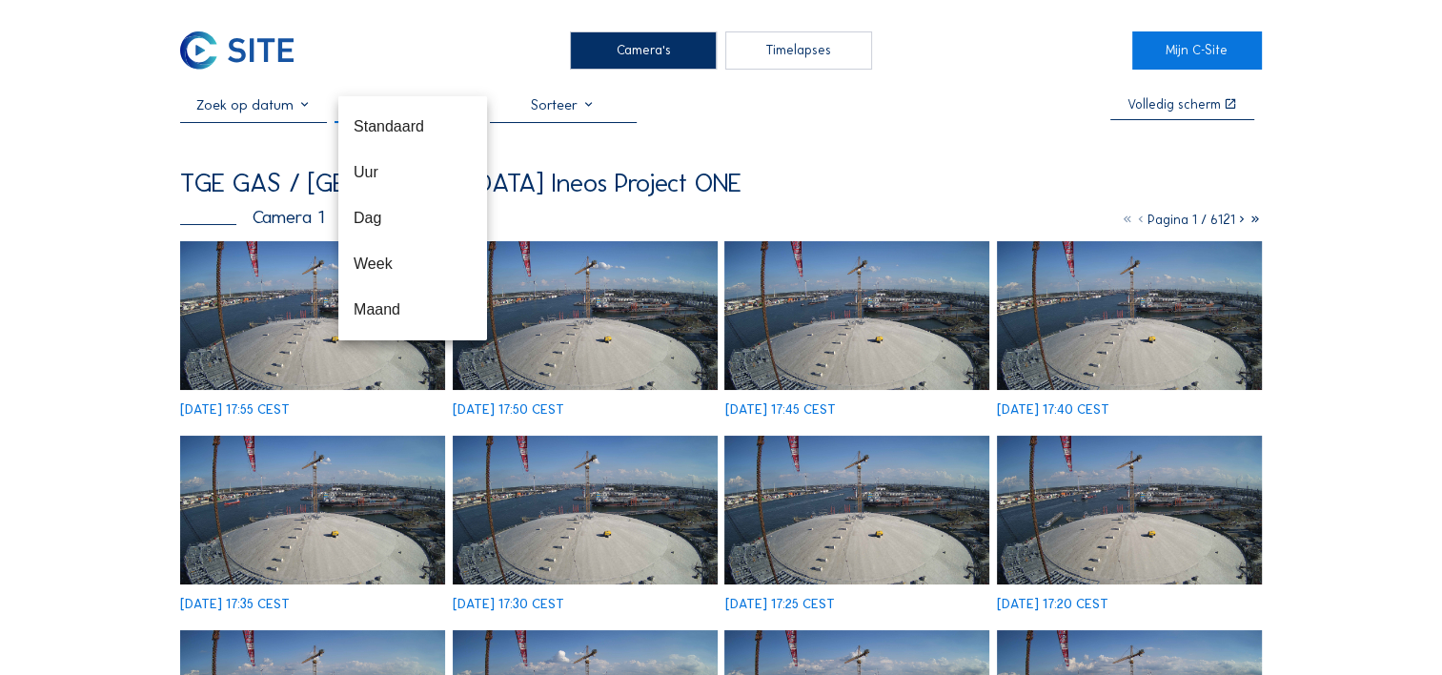
click at [412, 109] on div "Standaard" at bounding box center [413, 126] width 118 height 41
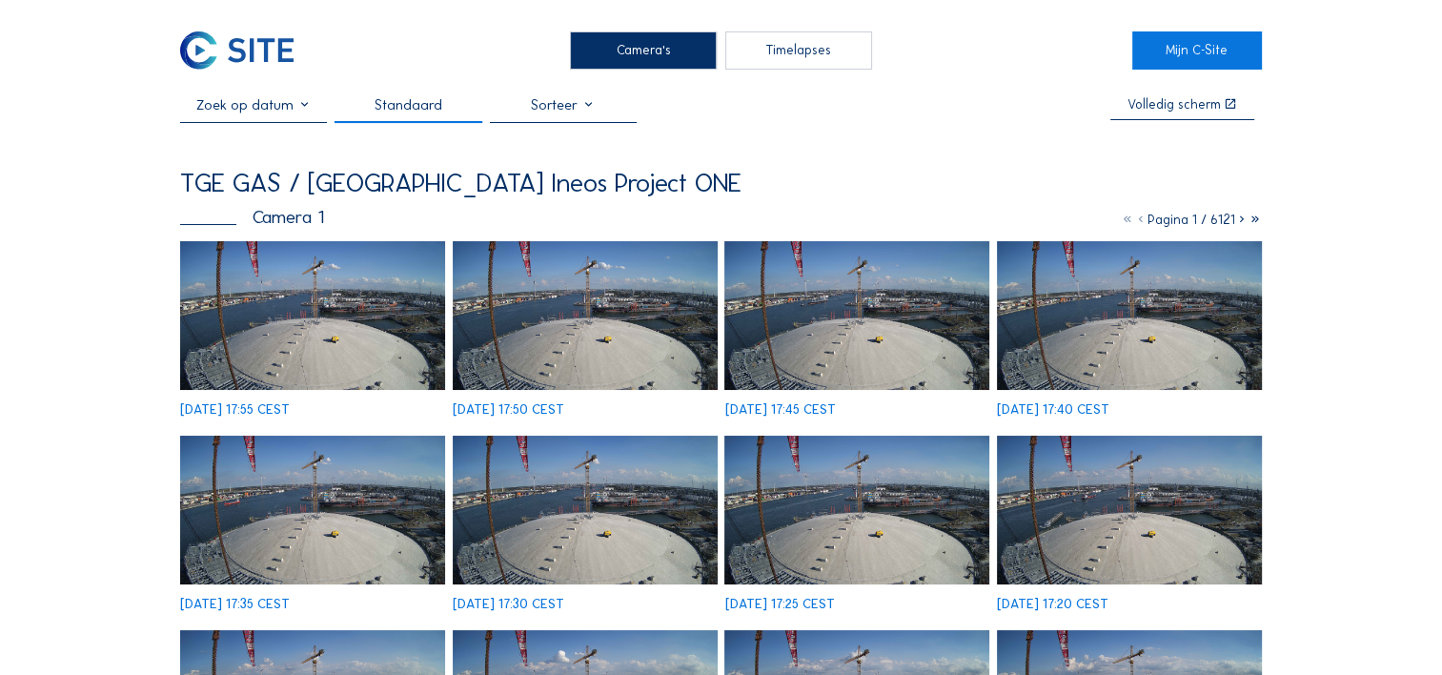
click at [550, 103] on div at bounding box center [563, 109] width 147 height 26
click at [766, 135] on div "Standaard Volledig scherm TGE GAS / [GEOGRAPHIC_DATA] Ineos Project ONE Camera …" at bounding box center [721, 548] width 1082 height 904
click at [231, 108] on input "text" at bounding box center [253, 104] width 147 height 17
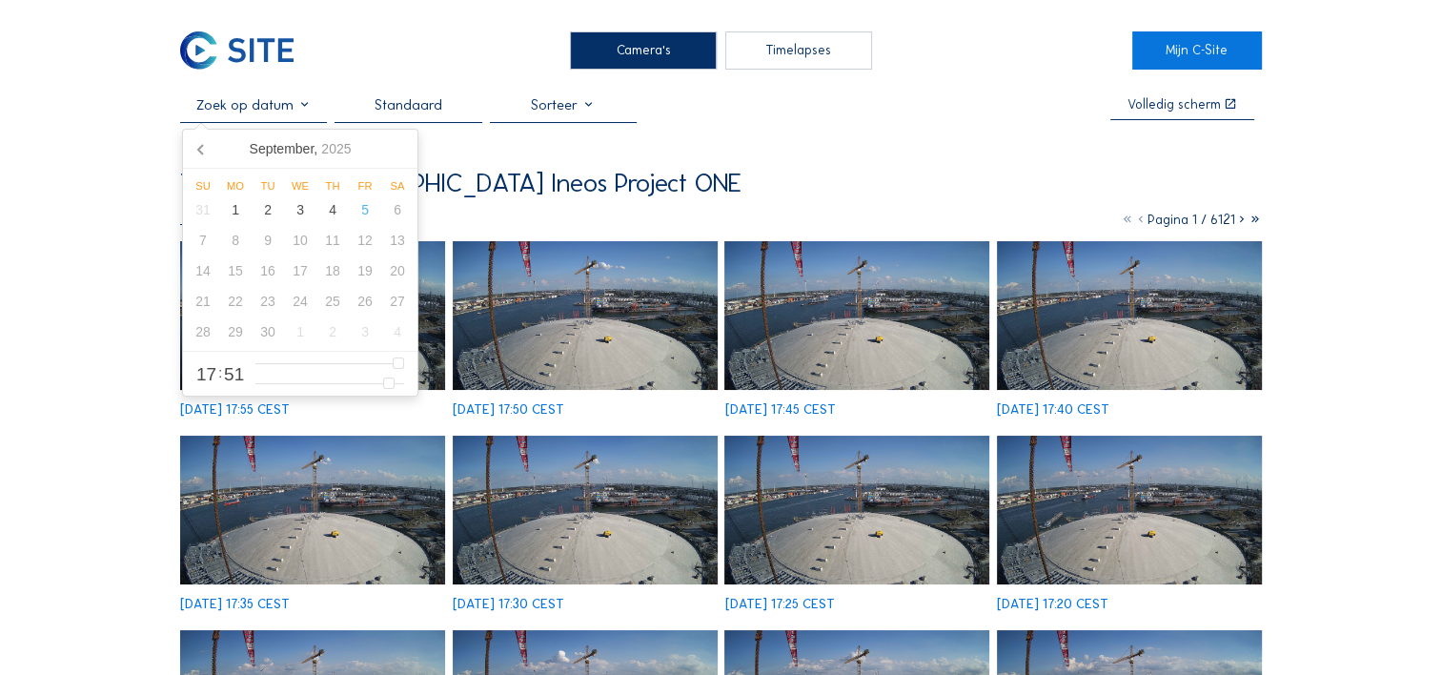
click at [863, 182] on div "TGE GAS / [GEOGRAPHIC_DATA] Ineos Project ONE" at bounding box center [721, 183] width 1082 height 27
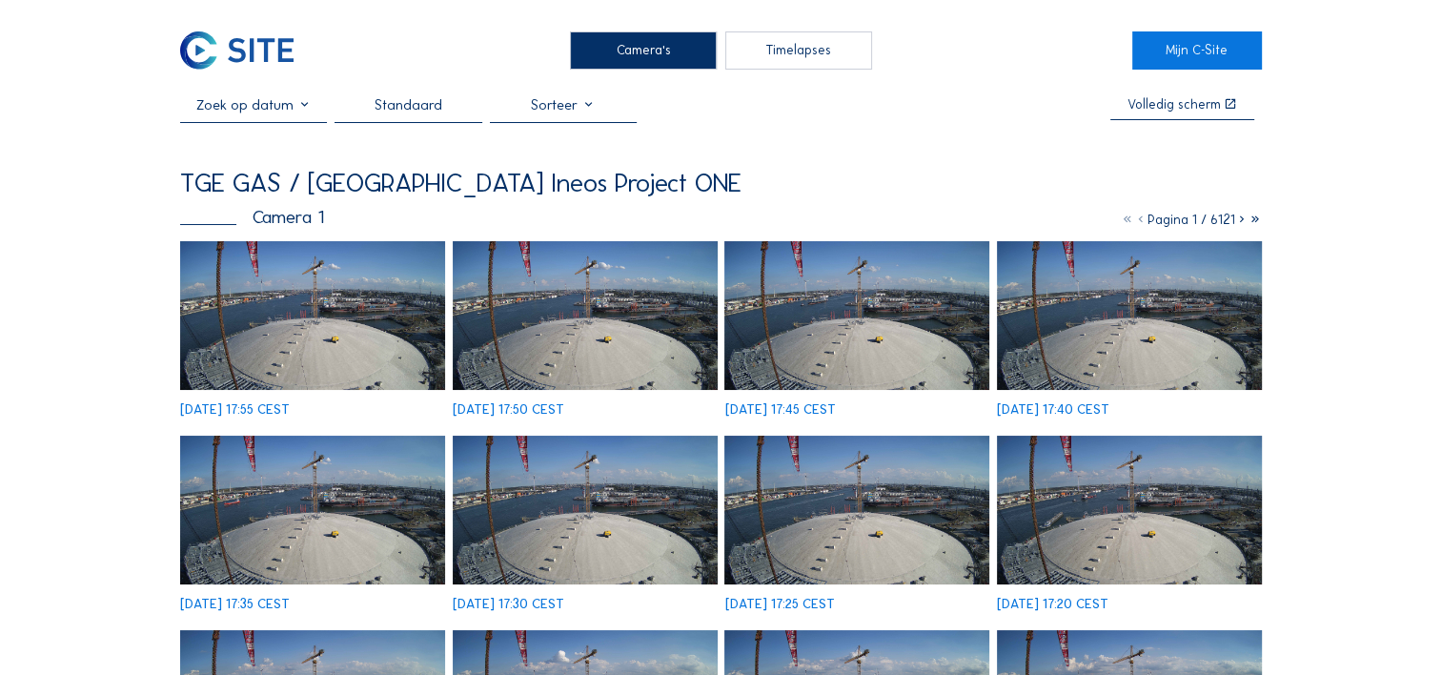
click at [1239, 224] on icon at bounding box center [1241, 220] width 13 height 16
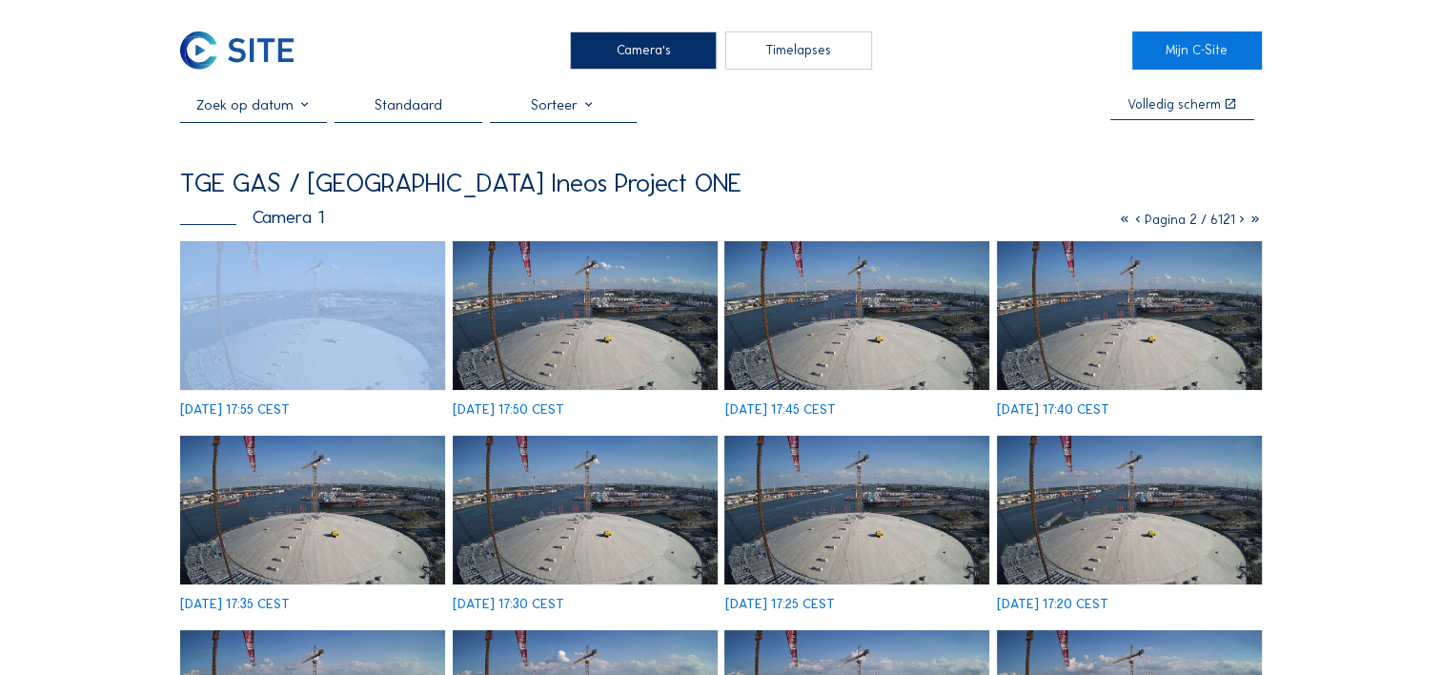
click at [1239, 224] on icon at bounding box center [1241, 220] width 13 height 16
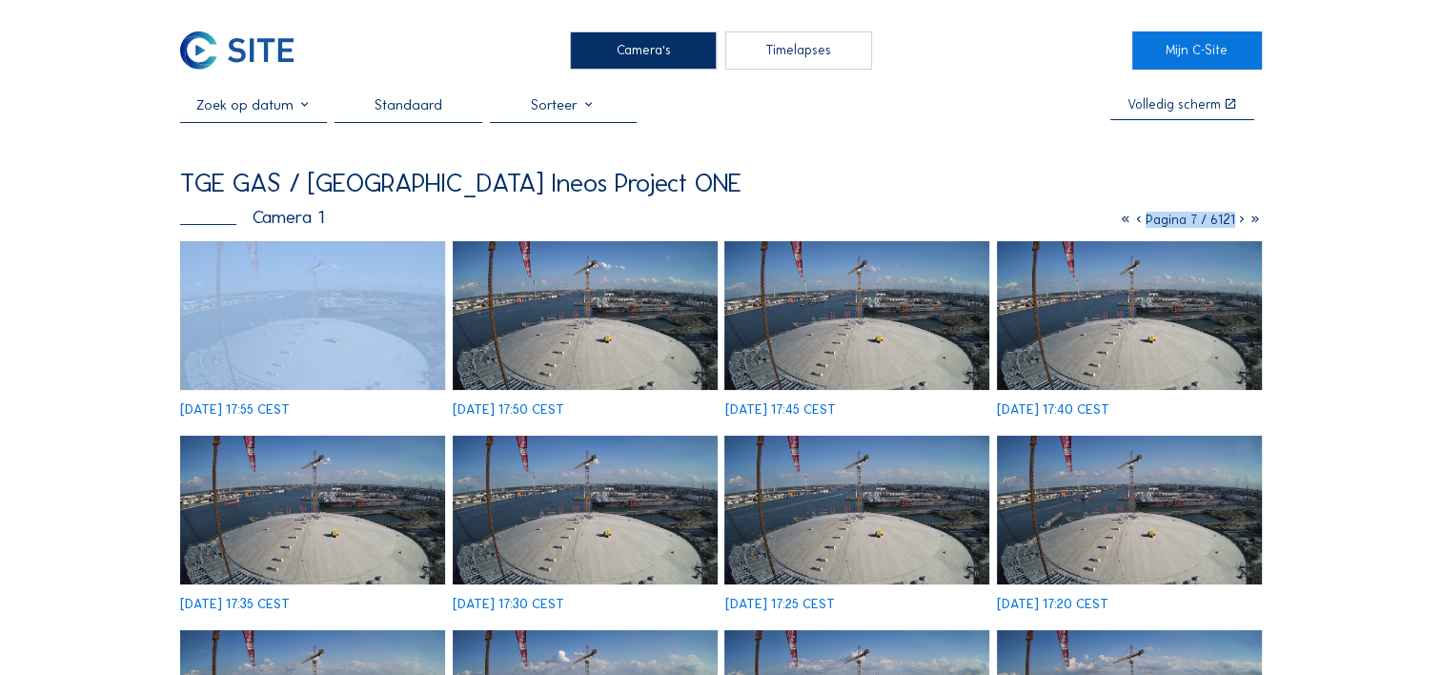
click at [1239, 224] on icon at bounding box center [1241, 220] width 13 height 16
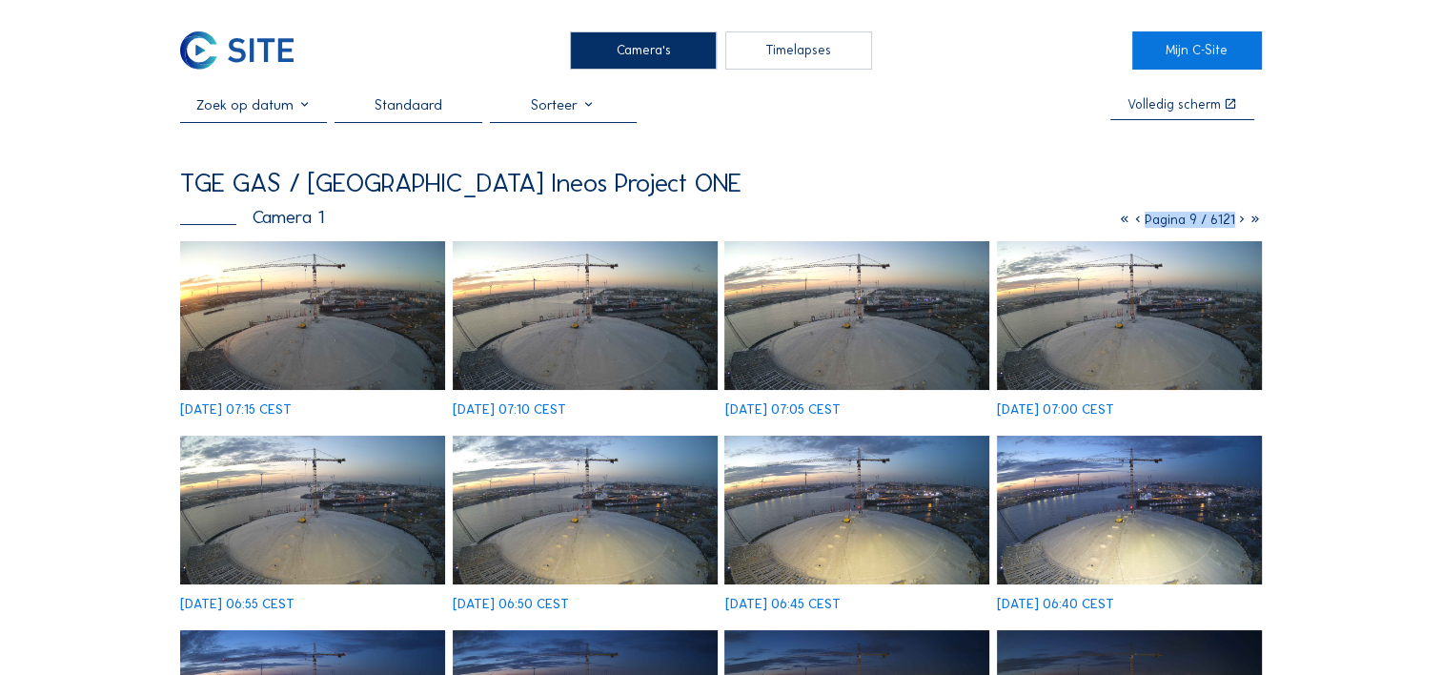
click at [1132, 223] on icon at bounding box center [1138, 220] width 13 height 16
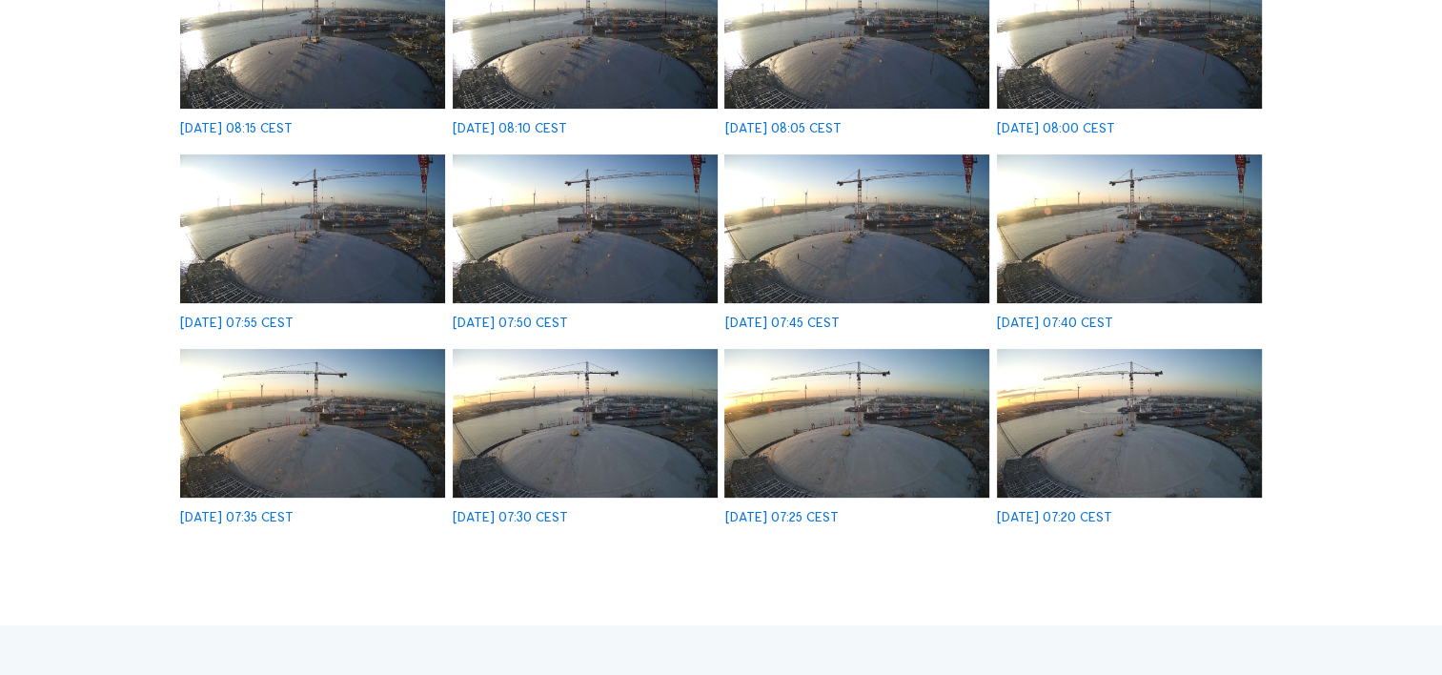
scroll to position [477, 0]
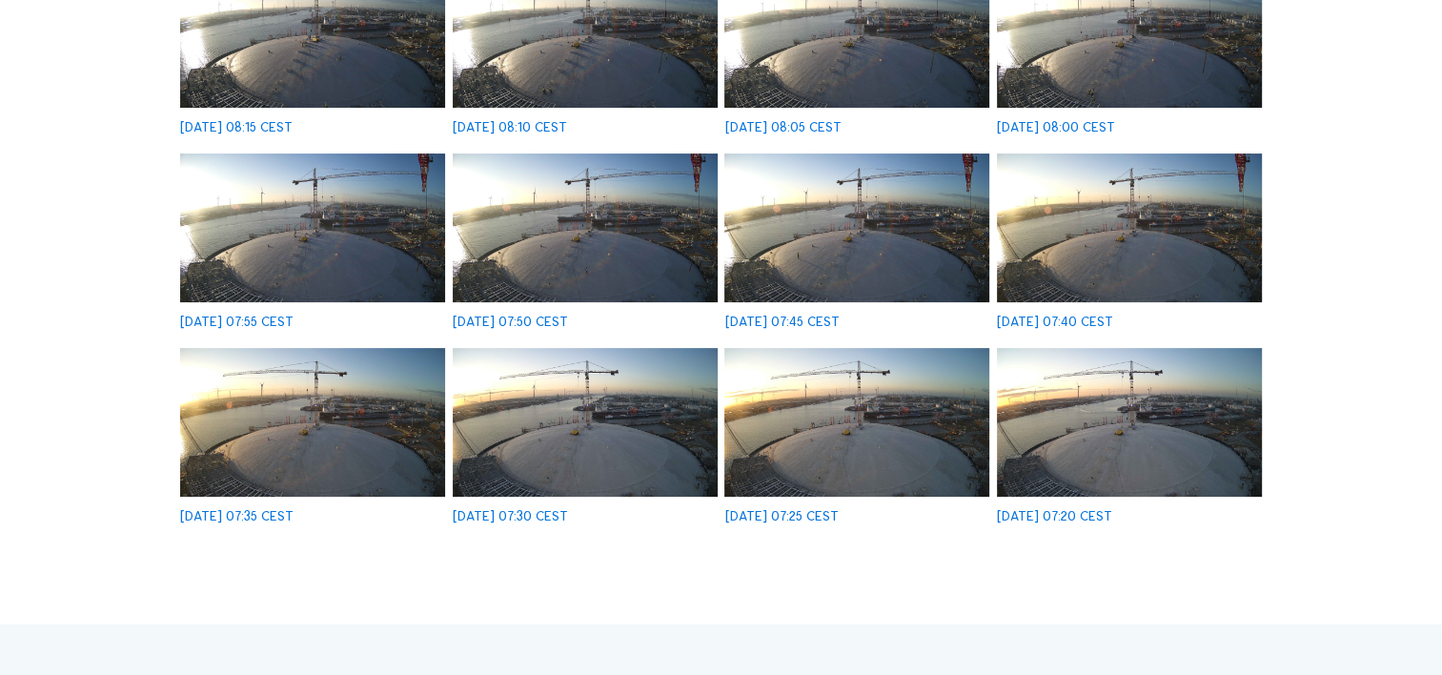
click at [294, 521] on div "[DATE] 07:35 CEST" at bounding box center [236, 516] width 113 height 13
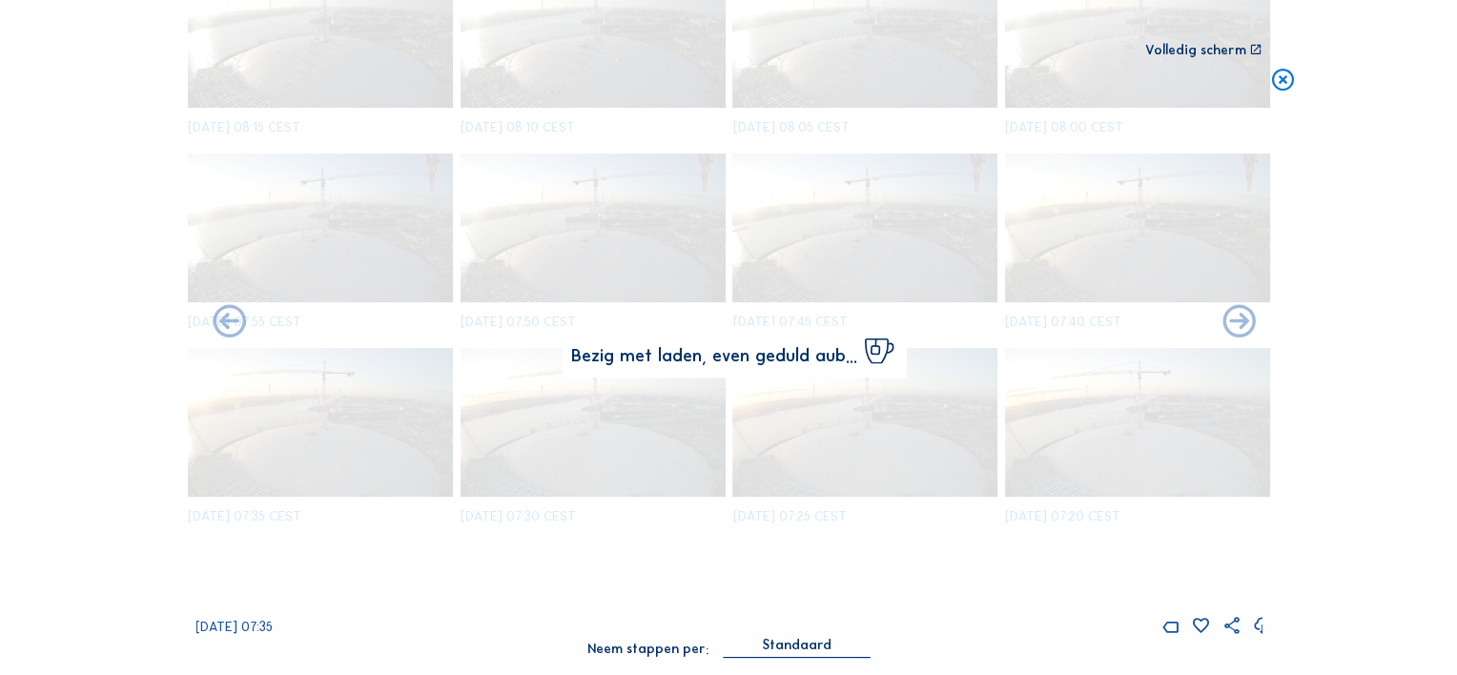
scroll to position [479, 0]
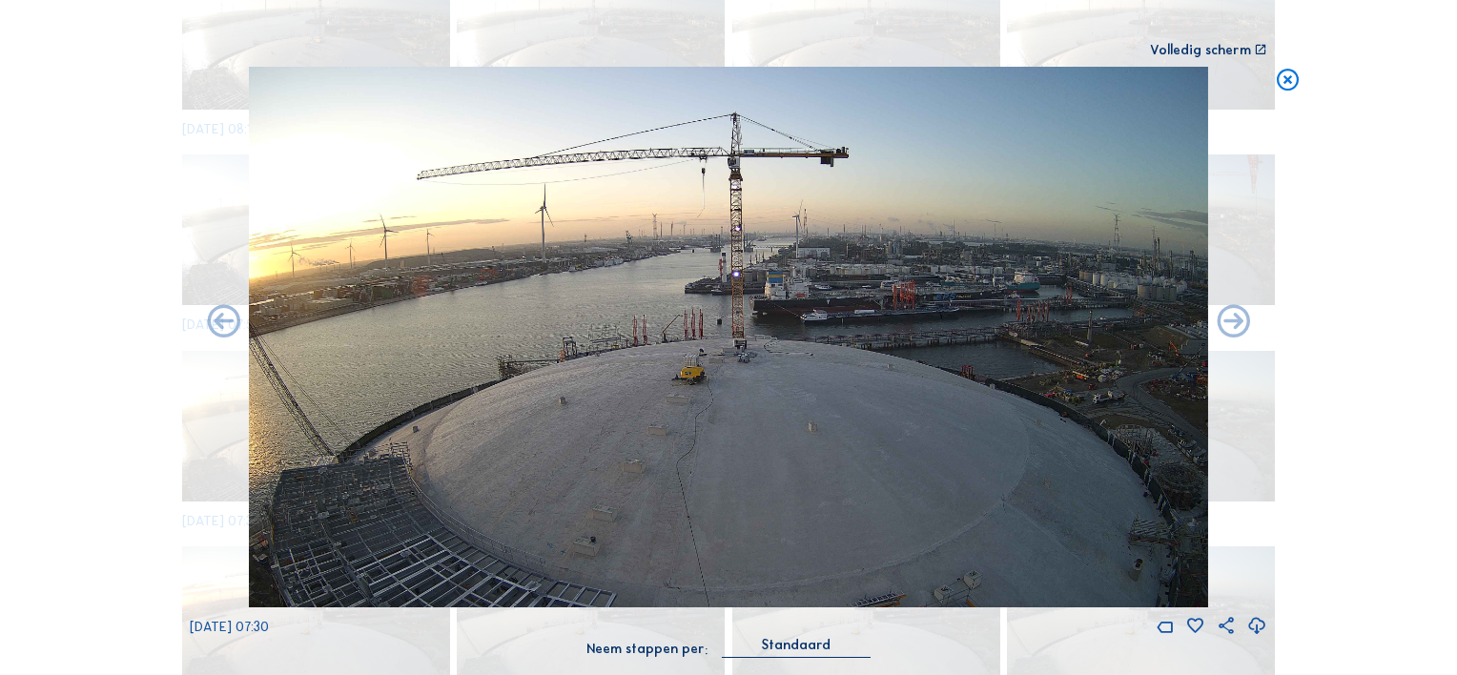
click at [782, 644] on div "Standaard" at bounding box center [796, 645] width 69 height 17
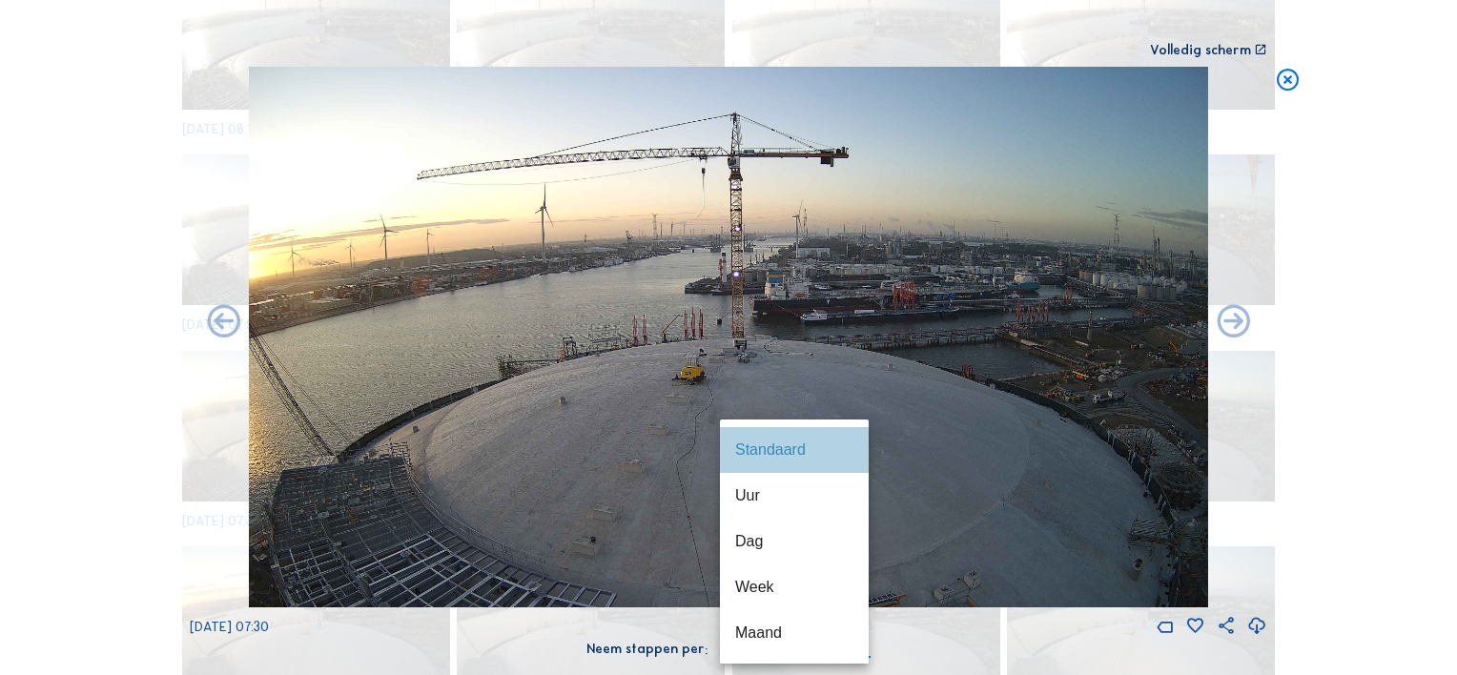
click at [770, 449] on div "Standaard" at bounding box center [794, 449] width 118 height 18
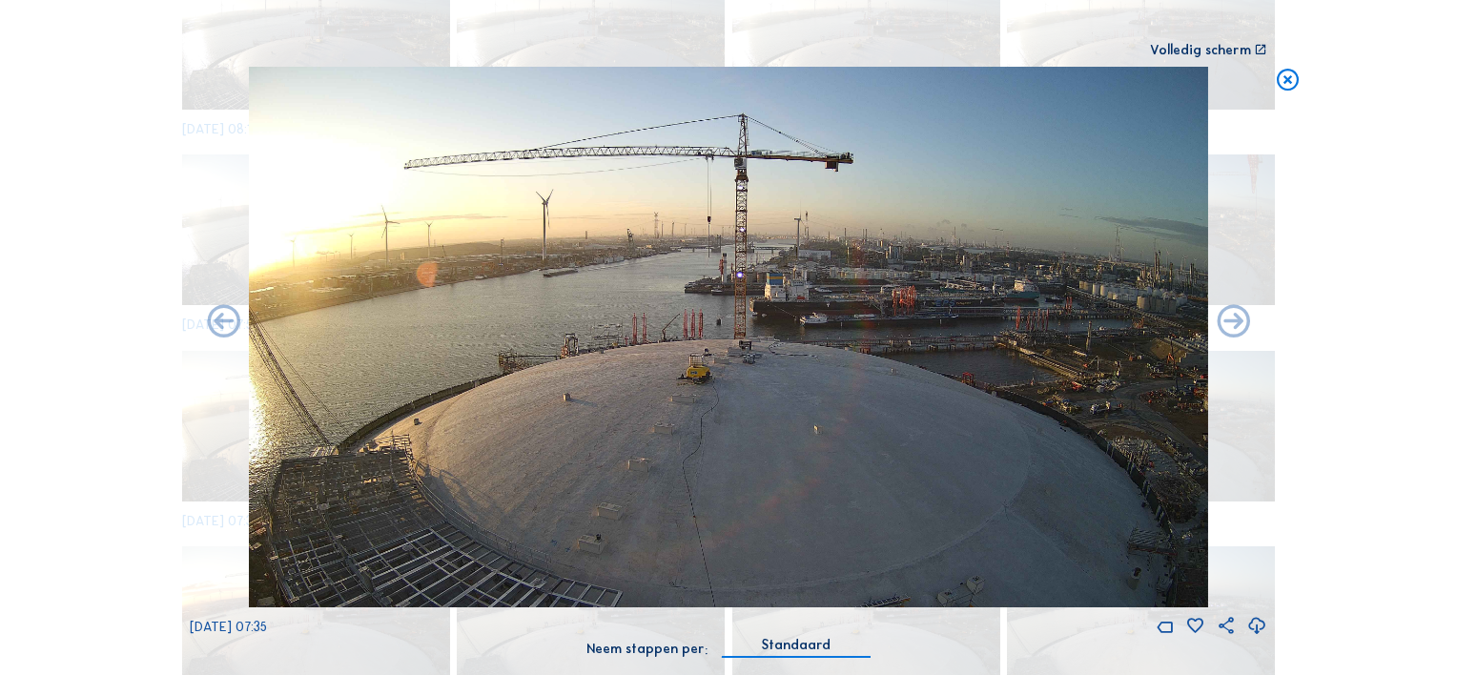
click at [1258, 626] on icon at bounding box center [1257, 626] width 20 height 25
click at [1256, 625] on icon at bounding box center [1257, 626] width 20 height 25
click at [1370, 423] on div "Scroll om door de tijd te reizen | Druk op de 'Alt'-knop + scroll om te Zoomen …" at bounding box center [728, 337] width 1457 height 675
click at [1334, 369] on div "Scroll om door de tijd te reizen | Druk op de 'Alt'-knop + scroll om te Zoomen …" at bounding box center [728, 337] width 1457 height 675
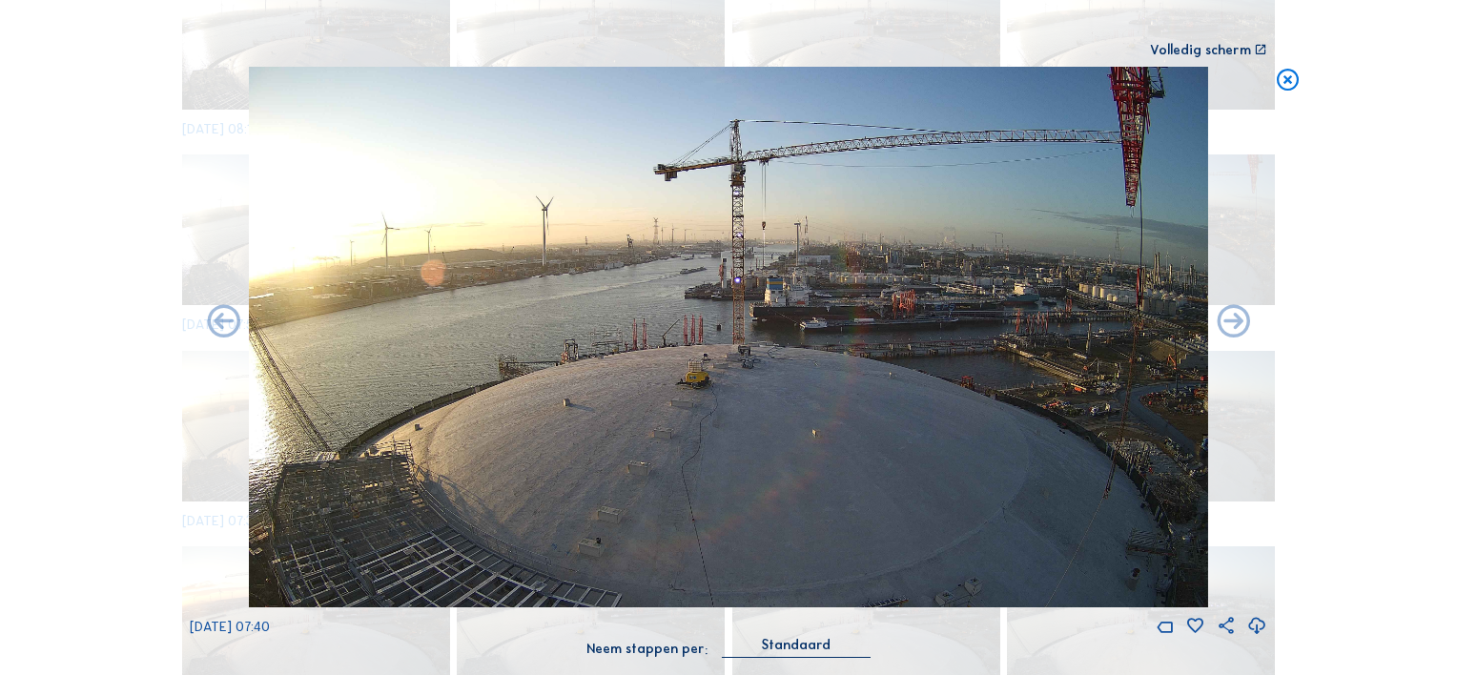
click at [1353, 459] on div "Scroll om door de tijd te reizen | Druk op de 'Alt'-knop + scroll om te Zoomen …" at bounding box center [728, 337] width 1457 height 675
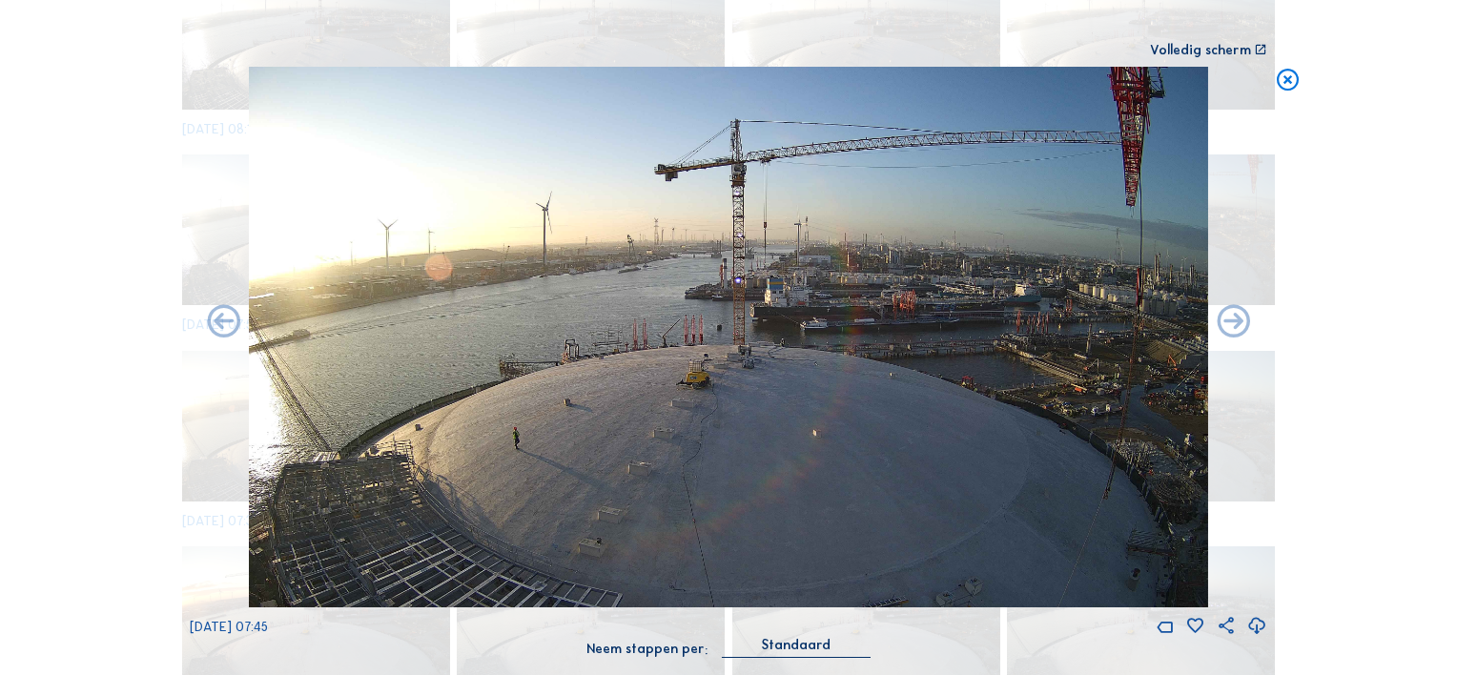
click at [1339, 463] on div "Scroll om door de tijd te reizen | Druk op de 'Alt'-knop + scroll om te Zoomen …" at bounding box center [728, 337] width 1457 height 675
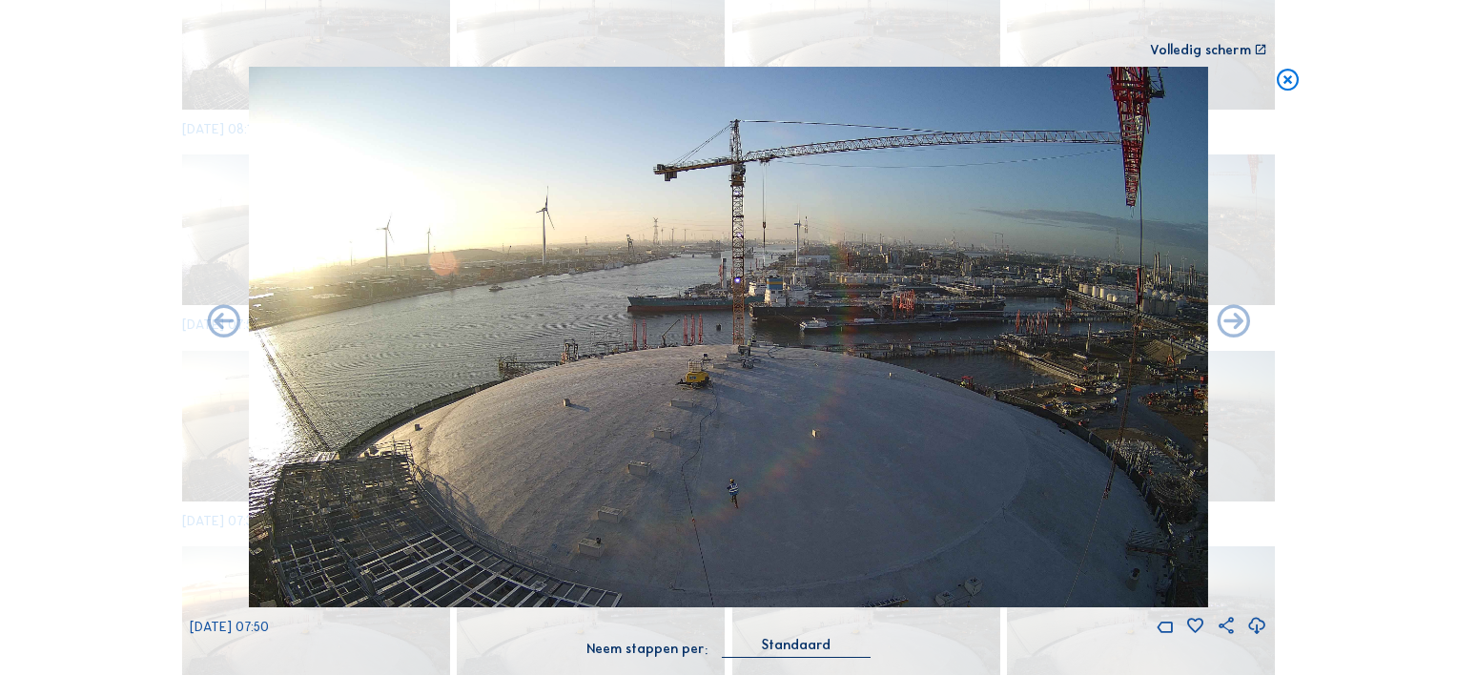
click at [1333, 484] on div "Scroll om door de tijd te reizen | Druk op de 'Alt'-knop + scroll om te Zoomen …" at bounding box center [728, 337] width 1457 height 675
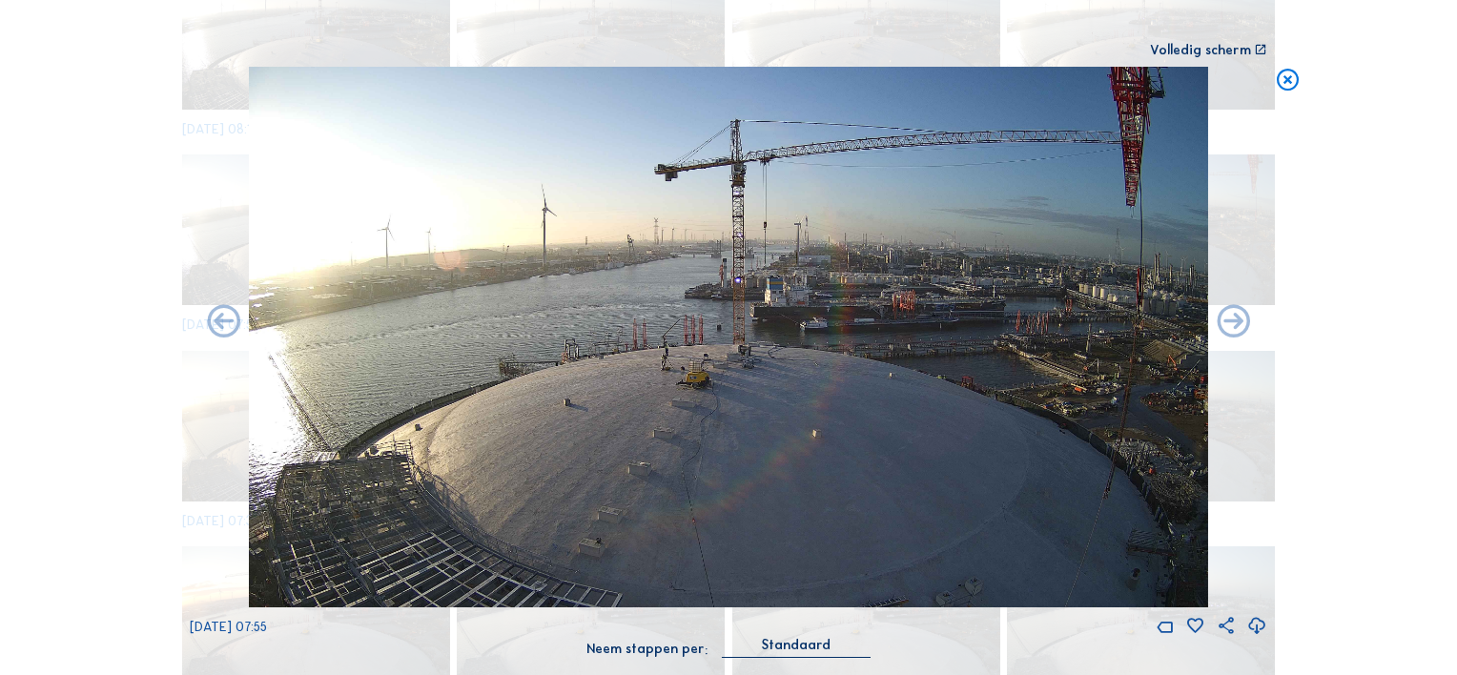
drag, startPoint x: 1357, startPoint y: 517, endPoint x: 1297, endPoint y: 515, distance: 59.1
click at [1357, 517] on div "Scroll om door de tijd te reizen | Druk op de 'Alt'-knop + scroll om te Zoomen …" at bounding box center [728, 337] width 1457 height 675
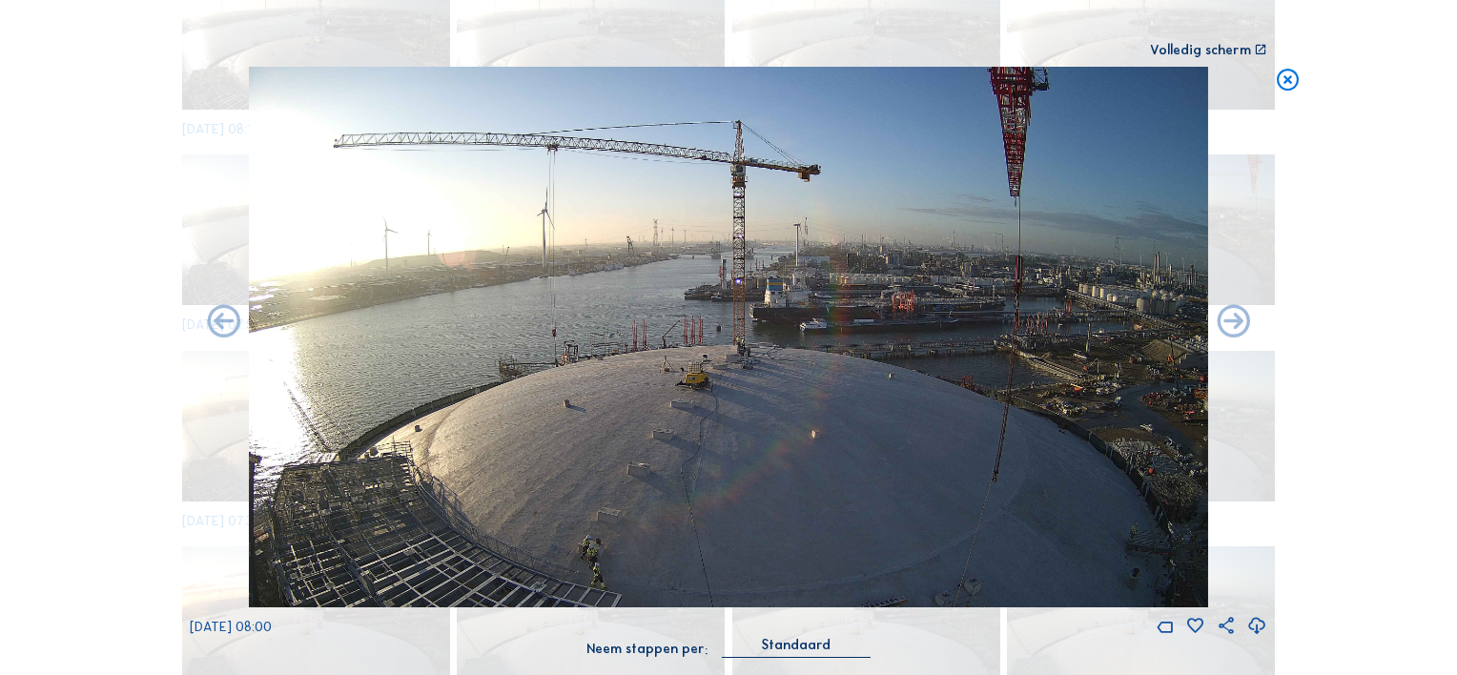
click at [1359, 561] on div "Scroll om door de tijd te reizen | Druk op de 'Alt'-knop + scroll om te Zoomen …" at bounding box center [728, 337] width 1457 height 675
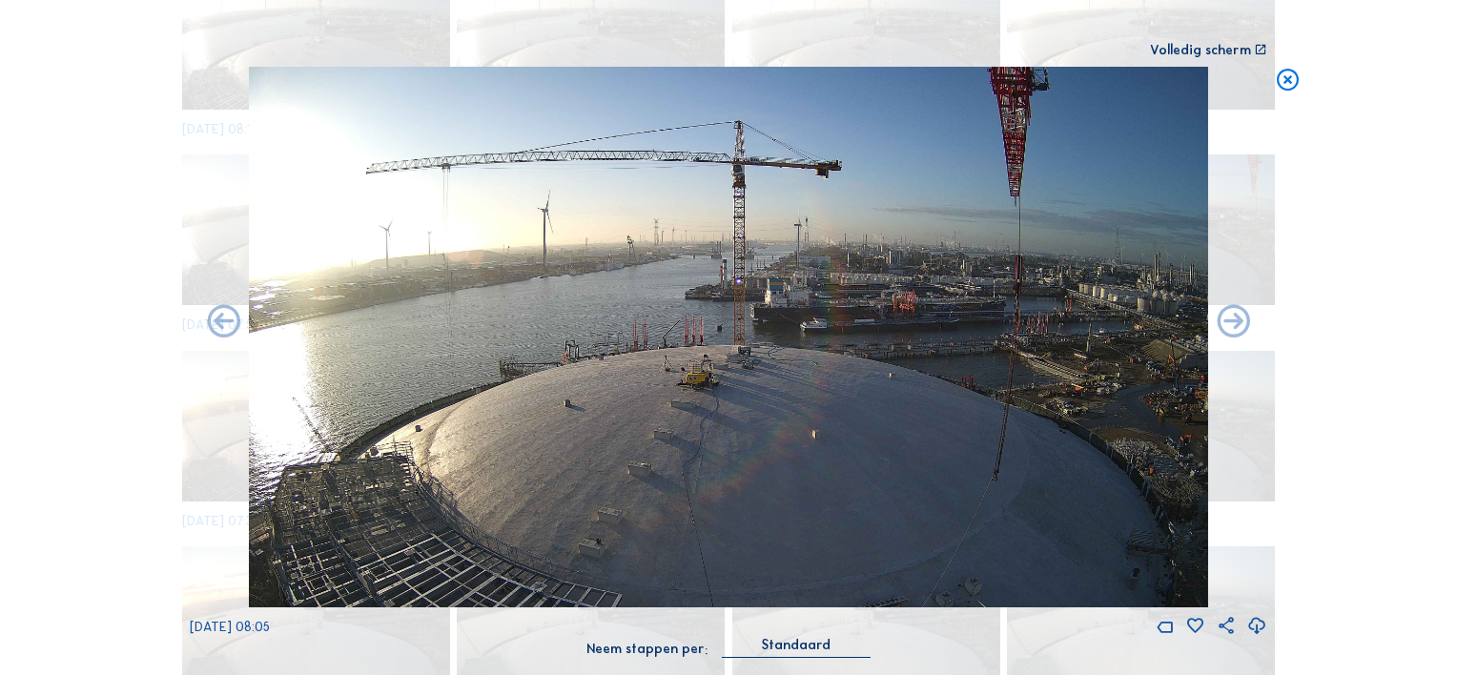
click at [1386, 438] on div "Scroll om door de tijd te reizen | Druk op de 'Alt'-knop + scroll om te Zoomen …" at bounding box center [728, 337] width 1457 height 675
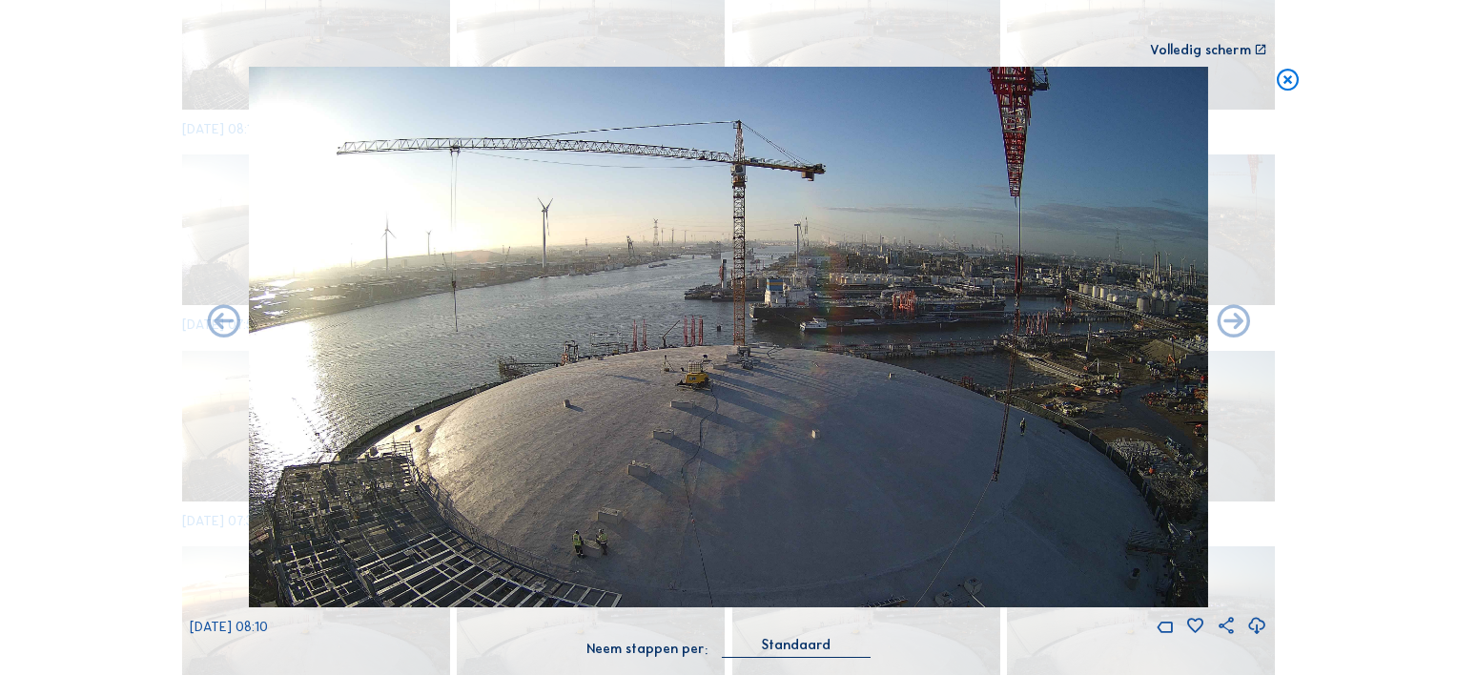
click at [1411, 286] on div "Scroll om door de tijd te reizen | Druk op de 'Alt'-knop + scroll om te Zoomen …" at bounding box center [728, 337] width 1457 height 675
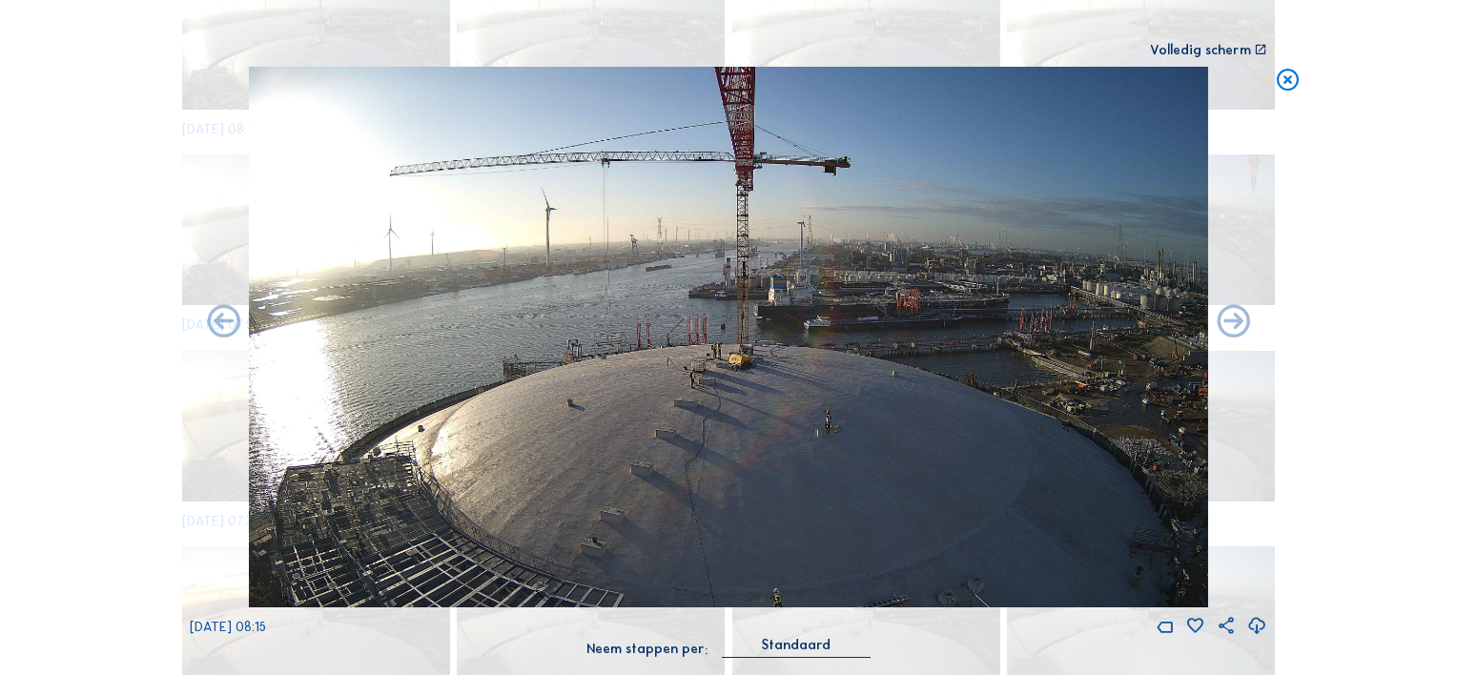
drag, startPoint x: 1399, startPoint y: 411, endPoint x: 1371, endPoint y: 412, distance: 28.6
click at [1397, 411] on div "Scroll om door de tijd te reizen | Druk op de 'Alt'-knop + scroll om te Zoomen …" at bounding box center [728, 337] width 1457 height 675
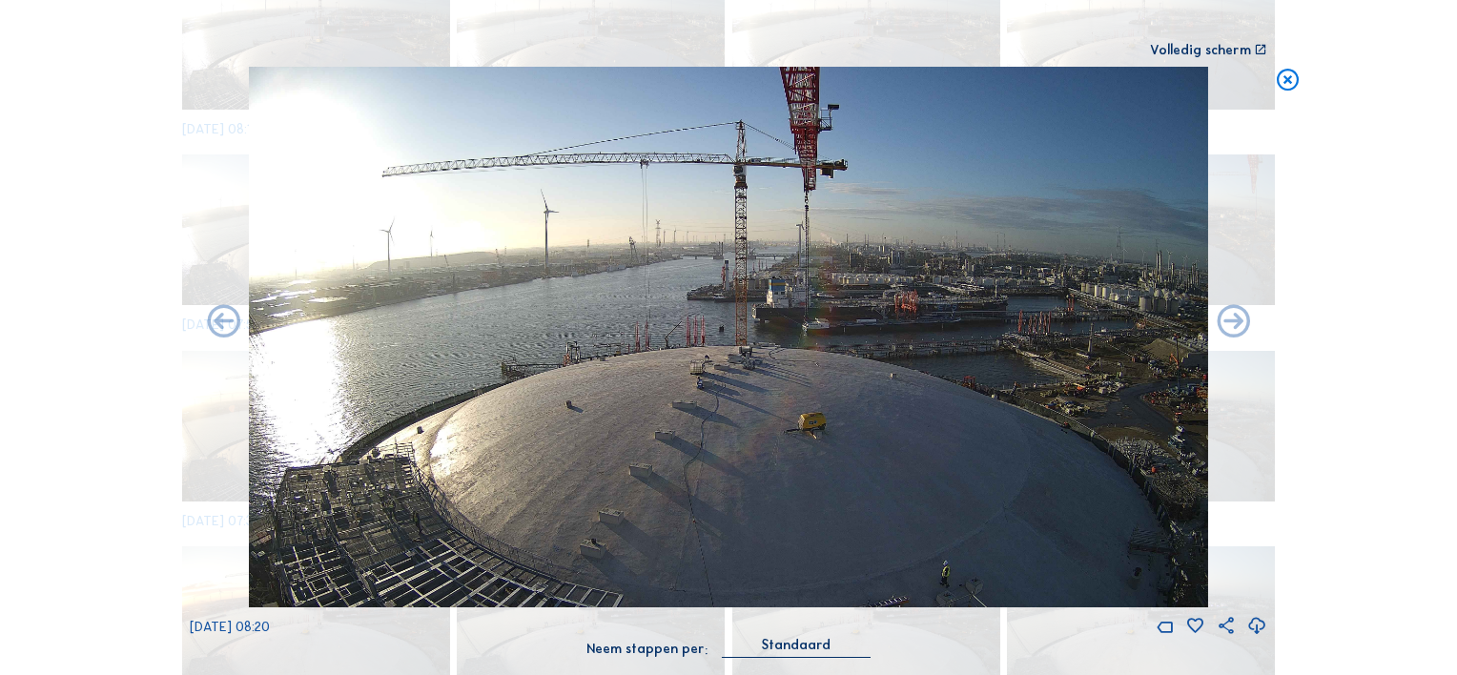
click at [1408, 340] on div "Scroll om door de tijd te reizen | Druk op de 'Alt'-knop + scroll om te Zoomen …" at bounding box center [728, 337] width 1457 height 675
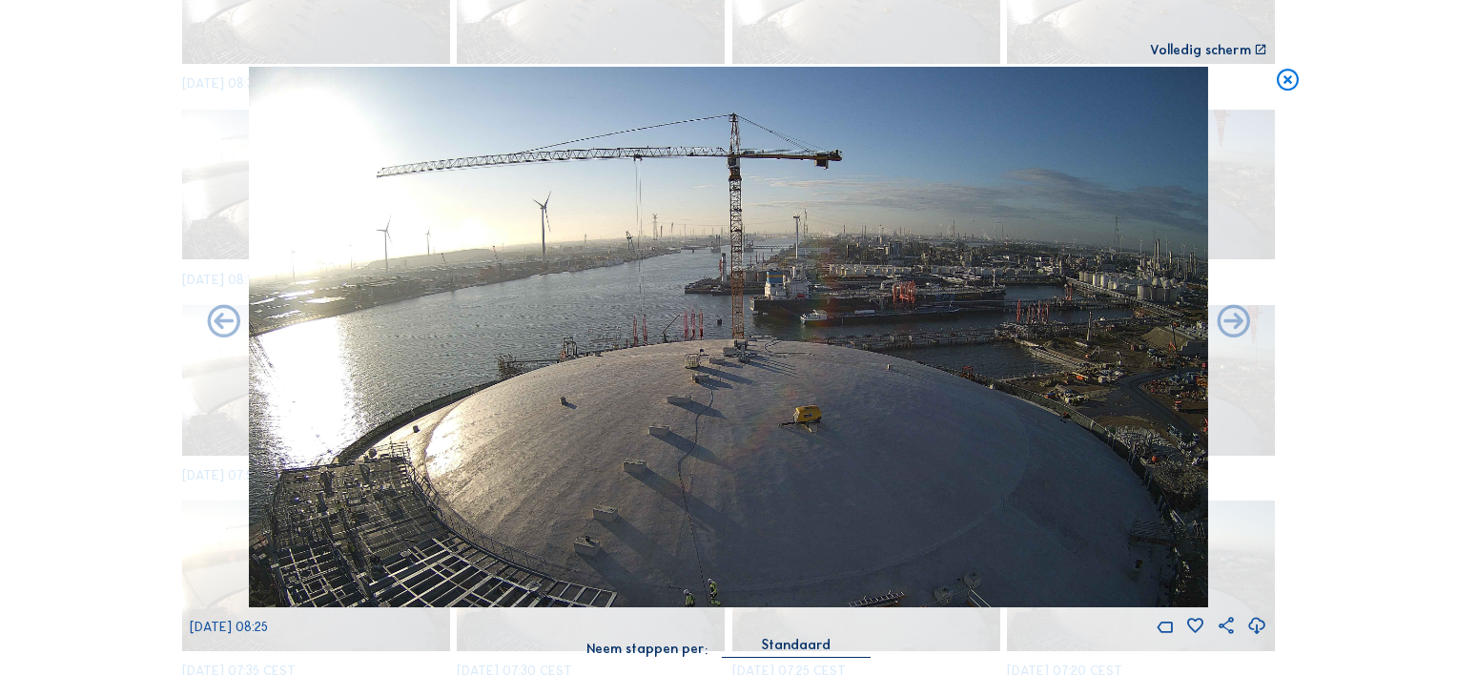
scroll to position [1262, 0]
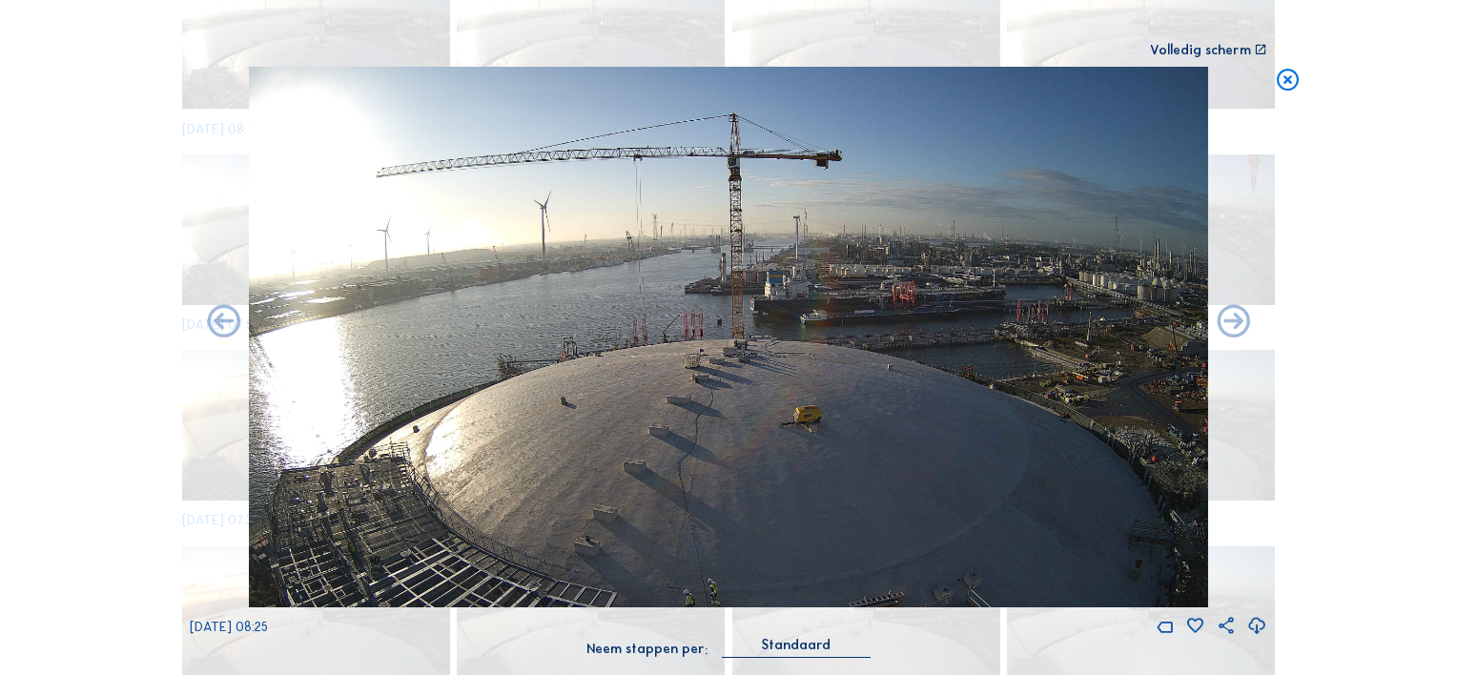
drag, startPoint x: 1384, startPoint y: 345, endPoint x: 1360, endPoint y: 358, distance: 27.3
click at [1384, 345] on div "Scroll om door de tijd te reizen | Druk op de 'Alt'-knop + scroll om te Zoomen …" at bounding box center [728, 337] width 1457 height 675
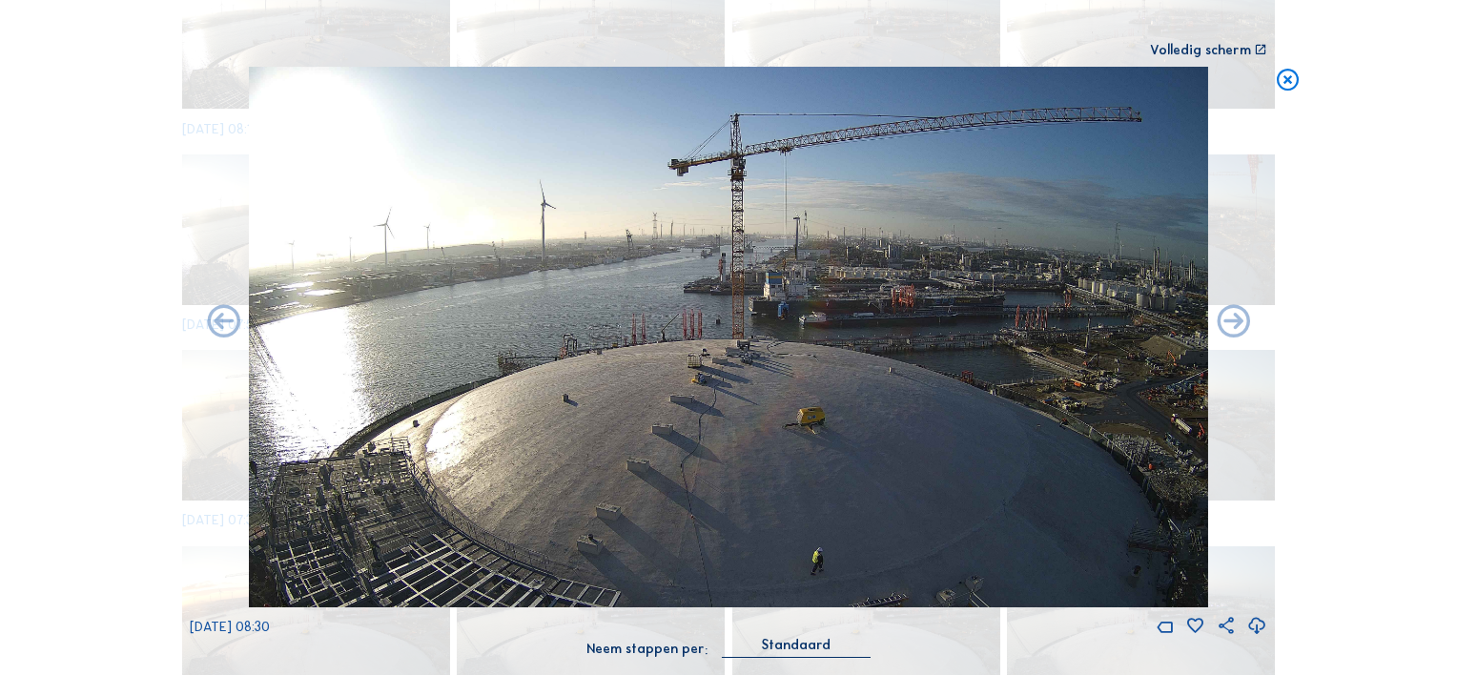
click at [1394, 344] on div "Scroll om door de tijd te reizen | Druk op de 'Alt'-knop + scroll om te Zoomen …" at bounding box center [728, 337] width 1457 height 675
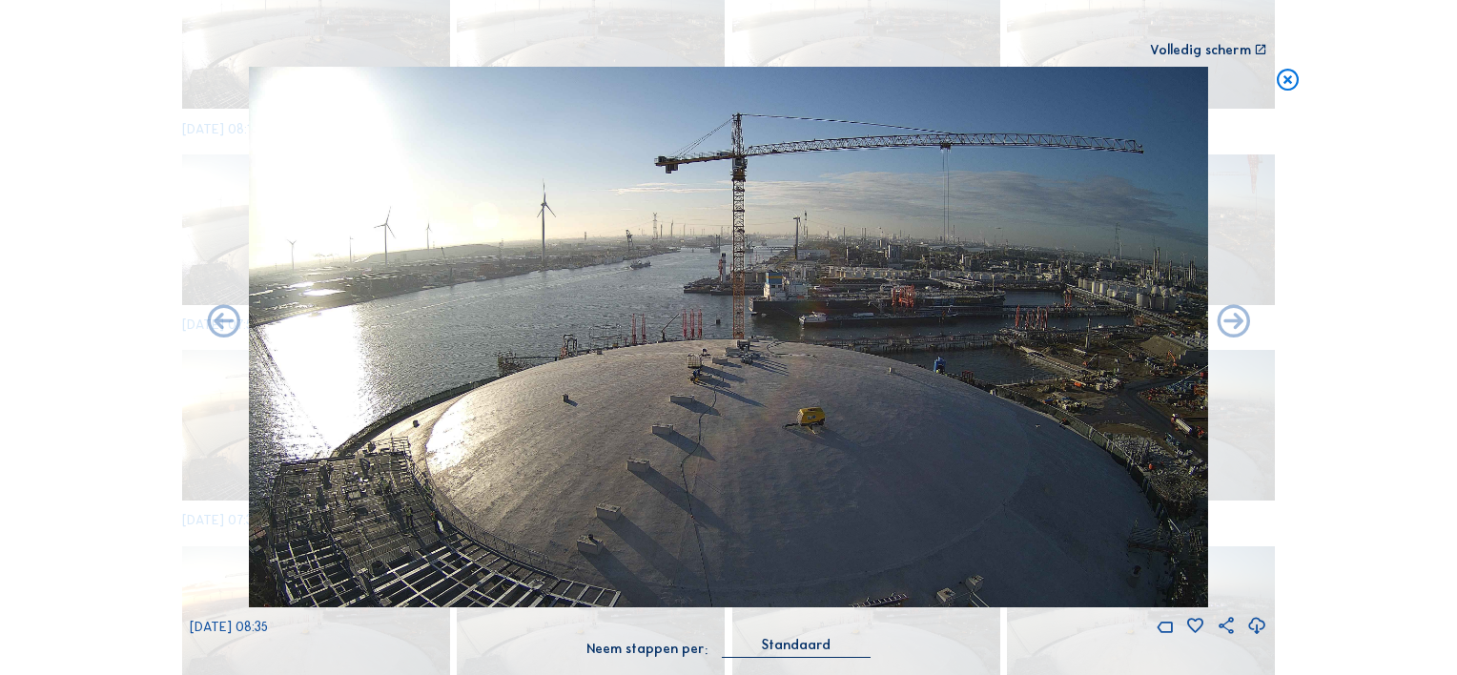
click at [1372, 349] on div "Scroll om door de tijd te reizen | Druk op de 'Alt'-knop + scroll om te Zoomen …" at bounding box center [728, 337] width 1457 height 675
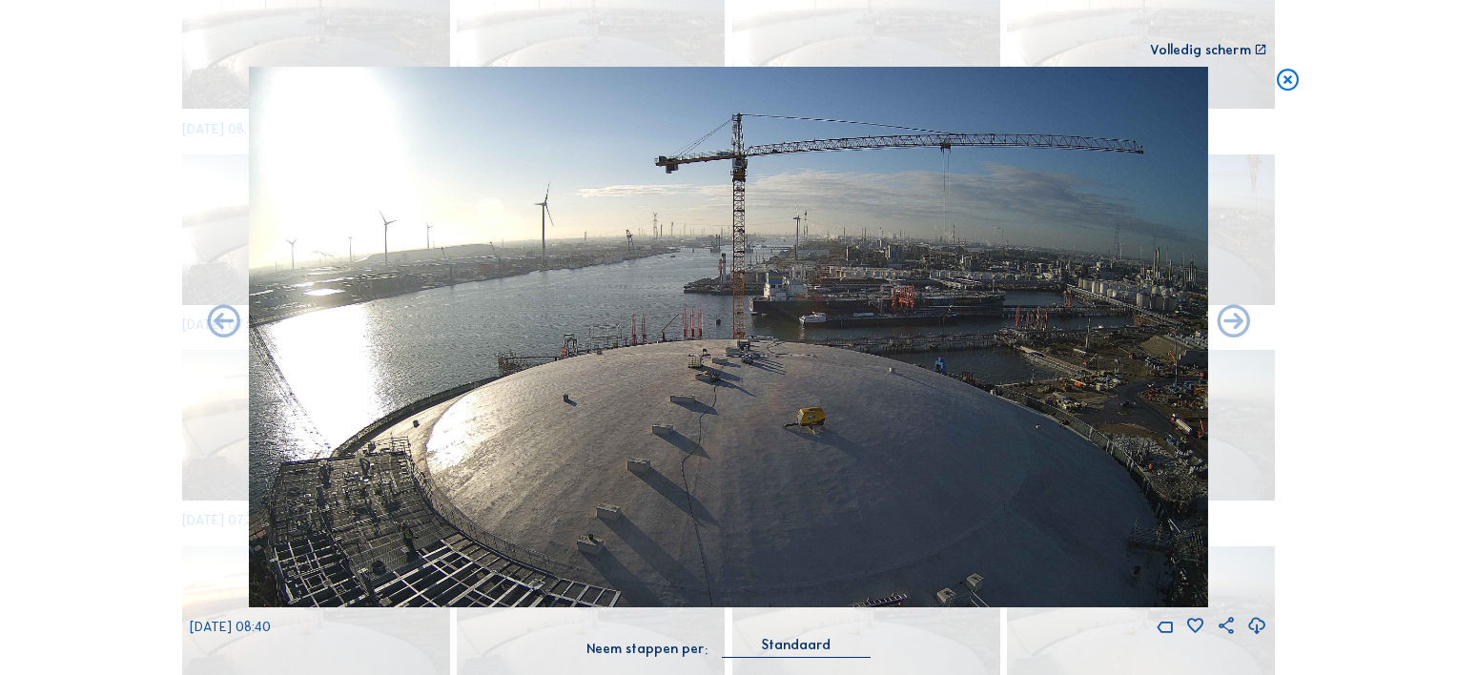
click at [1402, 306] on div "Scroll om door de tijd te reizen | Druk op de 'Alt'-knop + scroll om te Zoomen …" at bounding box center [728, 337] width 1457 height 675
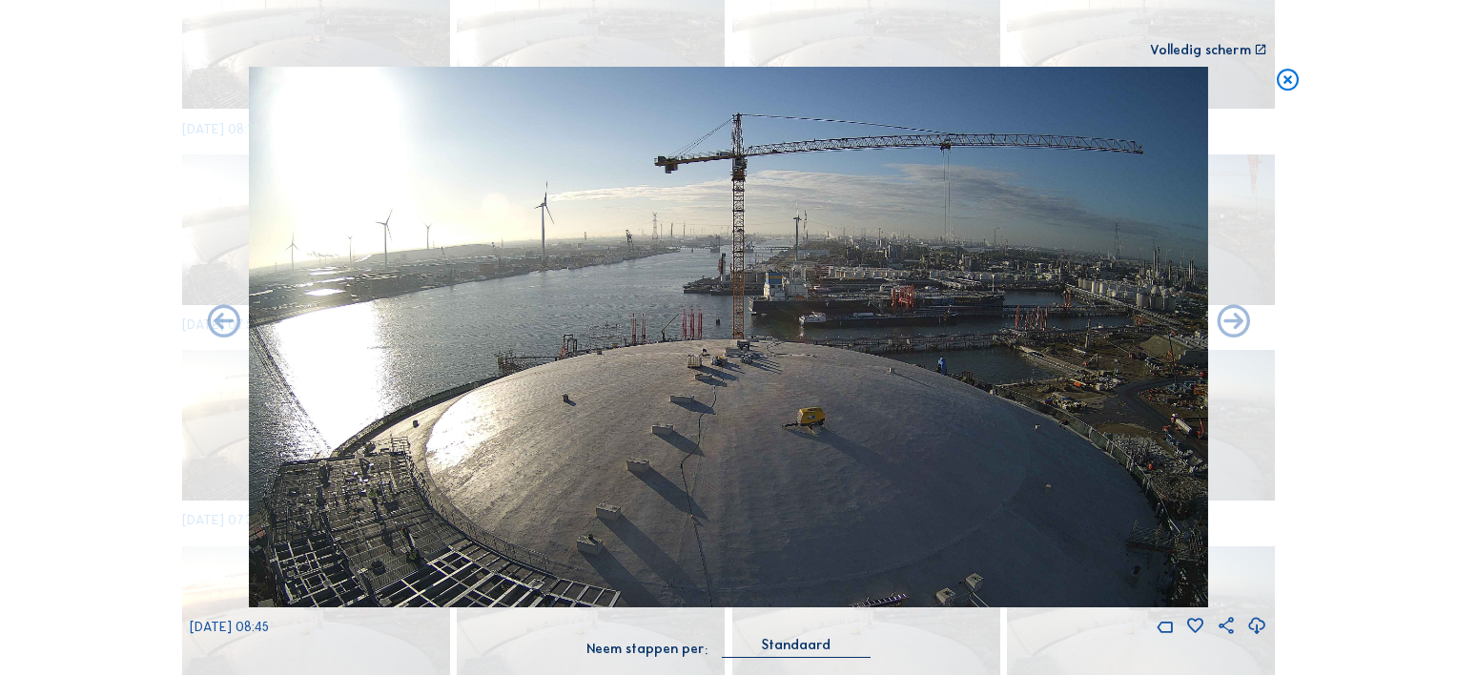
drag, startPoint x: 73, startPoint y: 212, endPoint x: 91, endPoint y: 213, distance: 17.2
click at [73, 212] on div "Scroll om door de tijd te reizen | Druk op de 'Alt'-knop + scroll om te Zoomen …" at bounding box center [728, 337] width 1457 height 675
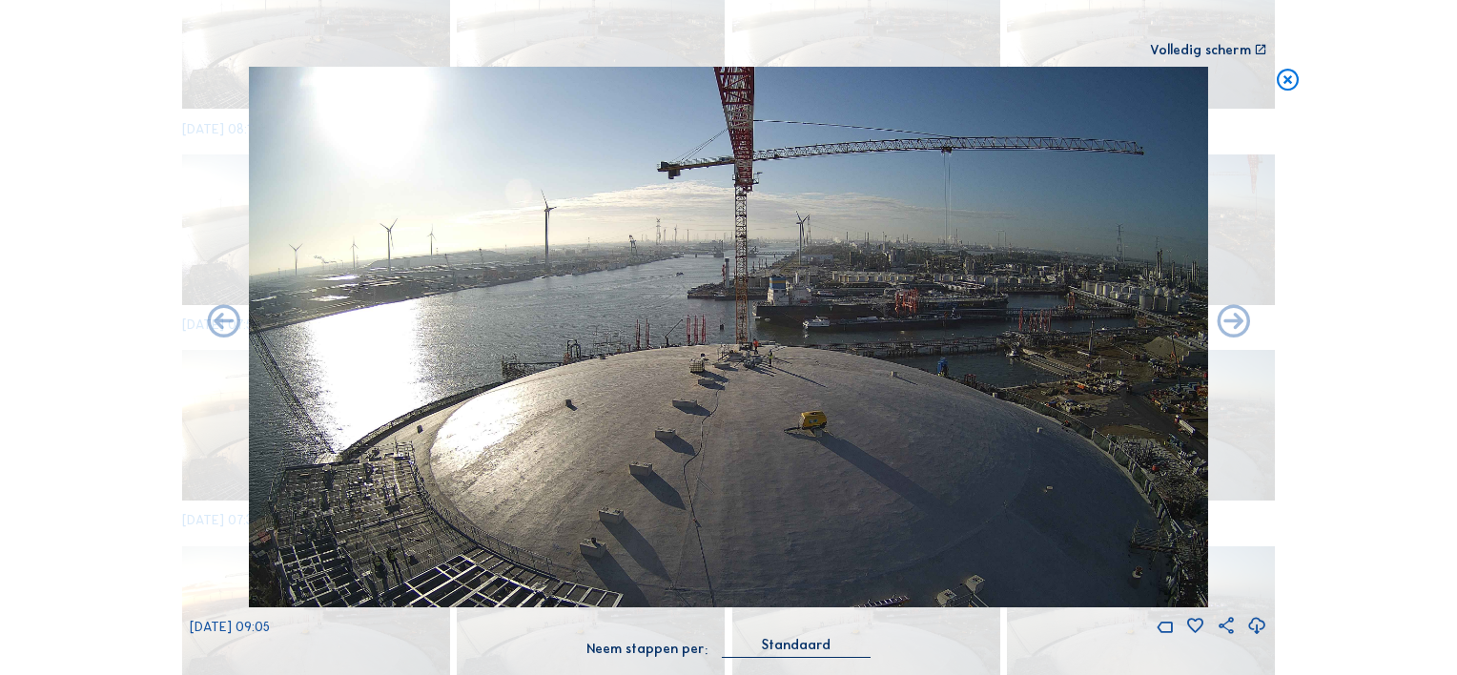
click at [123, 350] on div "Scroll om door de tijd te reizen | Druk op de 'Alt'-knop + scroll om te Zoomen …" at bounding box center [728, 337] width 1457 height 675
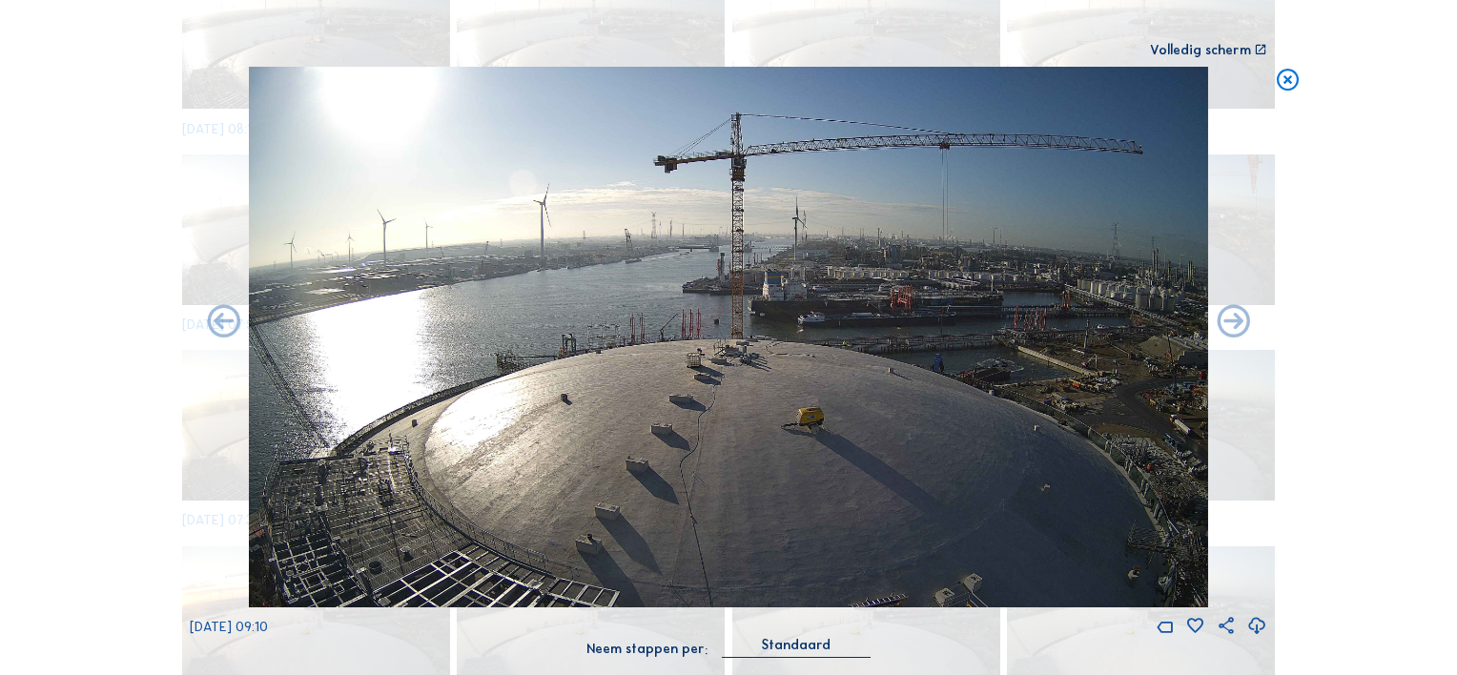
drag, startPoint x: 101, startPoint y: 306, endPoint x: 168, endPoint y: 314, distance: 67.2
click at [101, 306] on div "Scroll om door de tijd te reizen | Druk op de 'Alt'-knop + scroll om te Zoomen …" at bounding box center [728, 337] width 1457 height 675
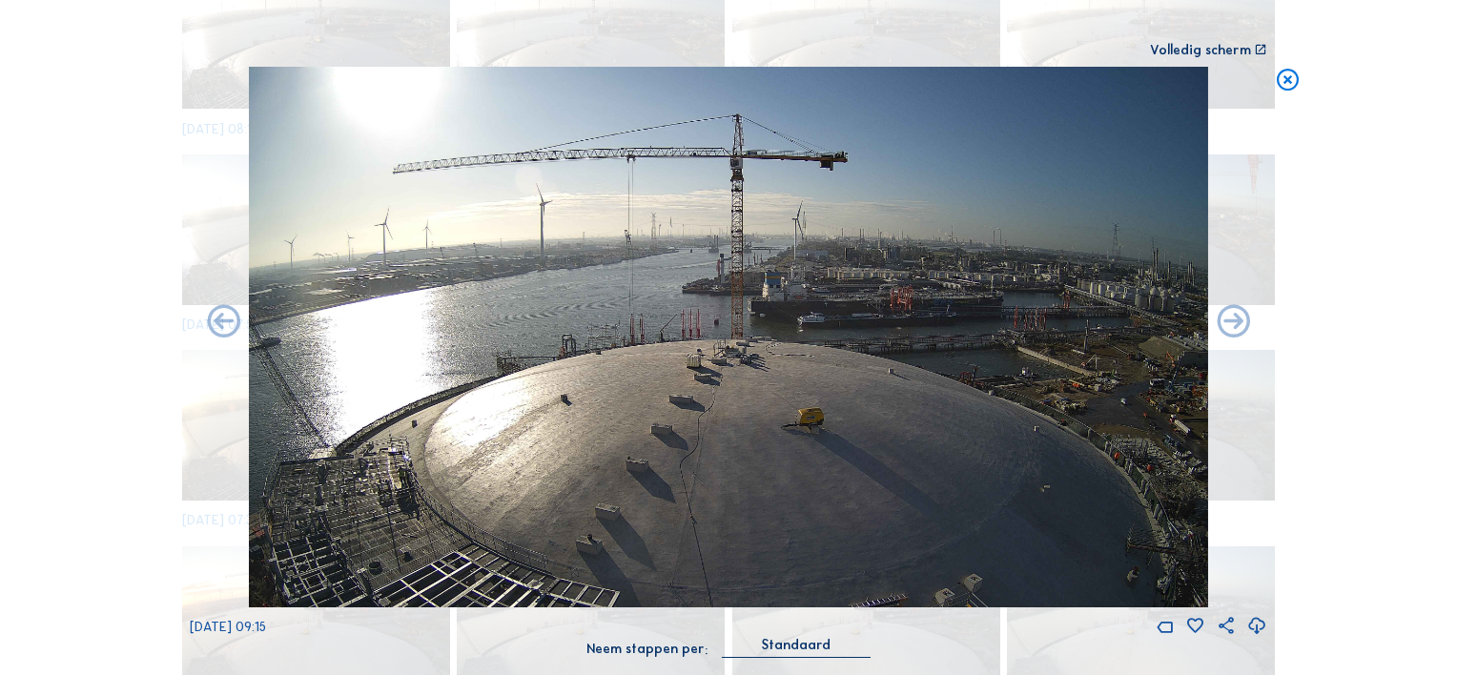
click at [118, 433] on div "Scroll om door de tijd te reizen | Druk op de 'Alt'-knop + scroll om te Zoomen …" at bounding box center [728, 337] width 1457 height 675
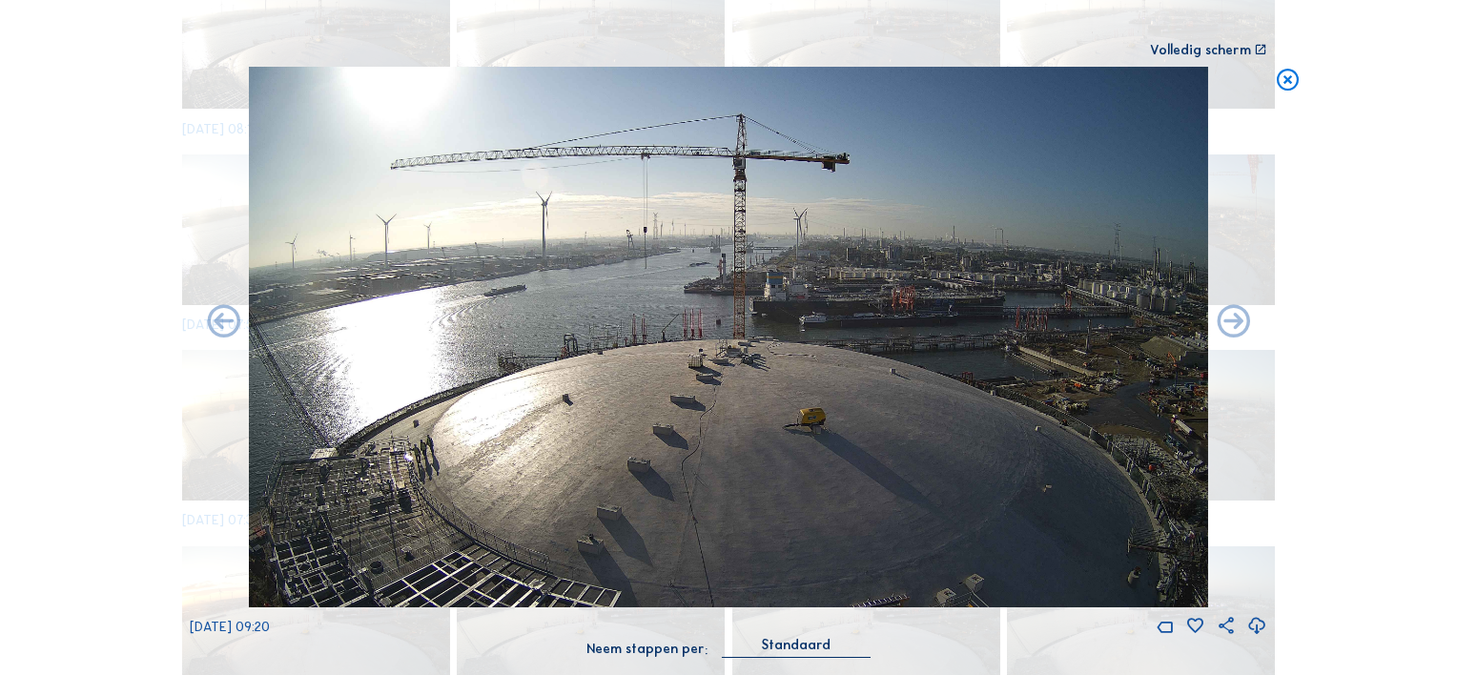
drag, startPoint x: 74, startPoint y: 313, endPoint x: 88, endPoint y: 313, distance: 13.3
click at [74, 313] on div "Scroll om door de tijd te reizen | Druk op de 'Alt'-knop + scroll om te Zoomen …" at bounding box center [728, 337] width 1457 height 675
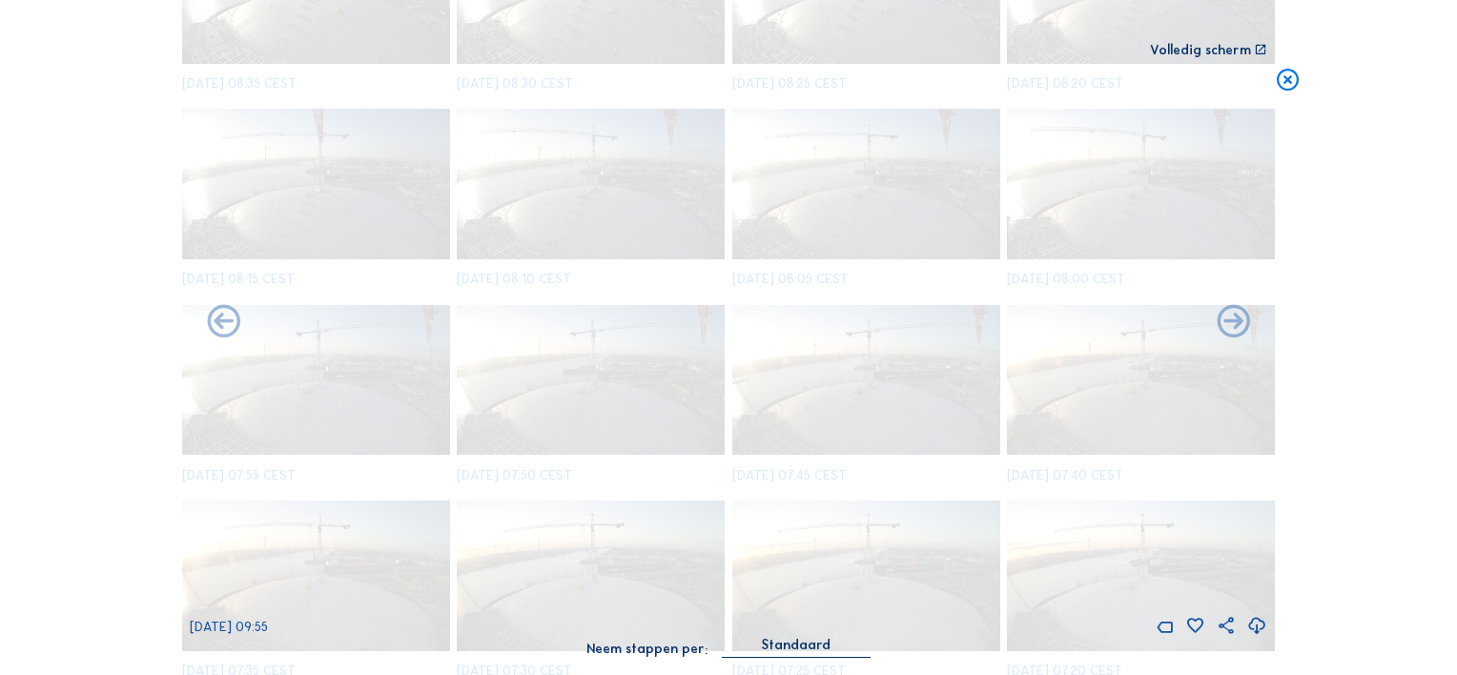
scroll to position [2045, 0]
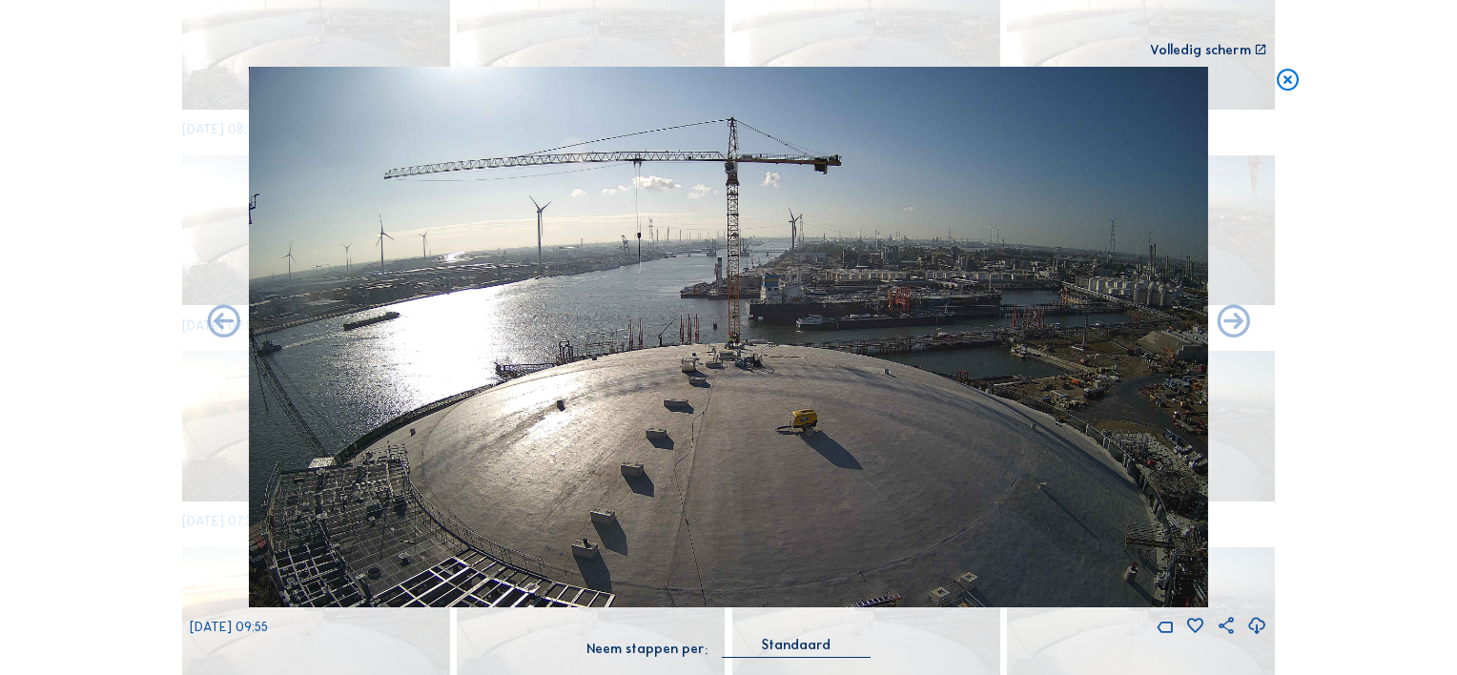
drag, startPoint x: 95, startPoint y: 393, endPoint x: 112, endPoint y: 385, distance: 17.9
click at [95, 393] on div "Scroll om door de tijd te reizen | Druk op de 'Alt'-knop + scroll om te Zoomen …" at bounding box center [728, 337] width 1457 height 675
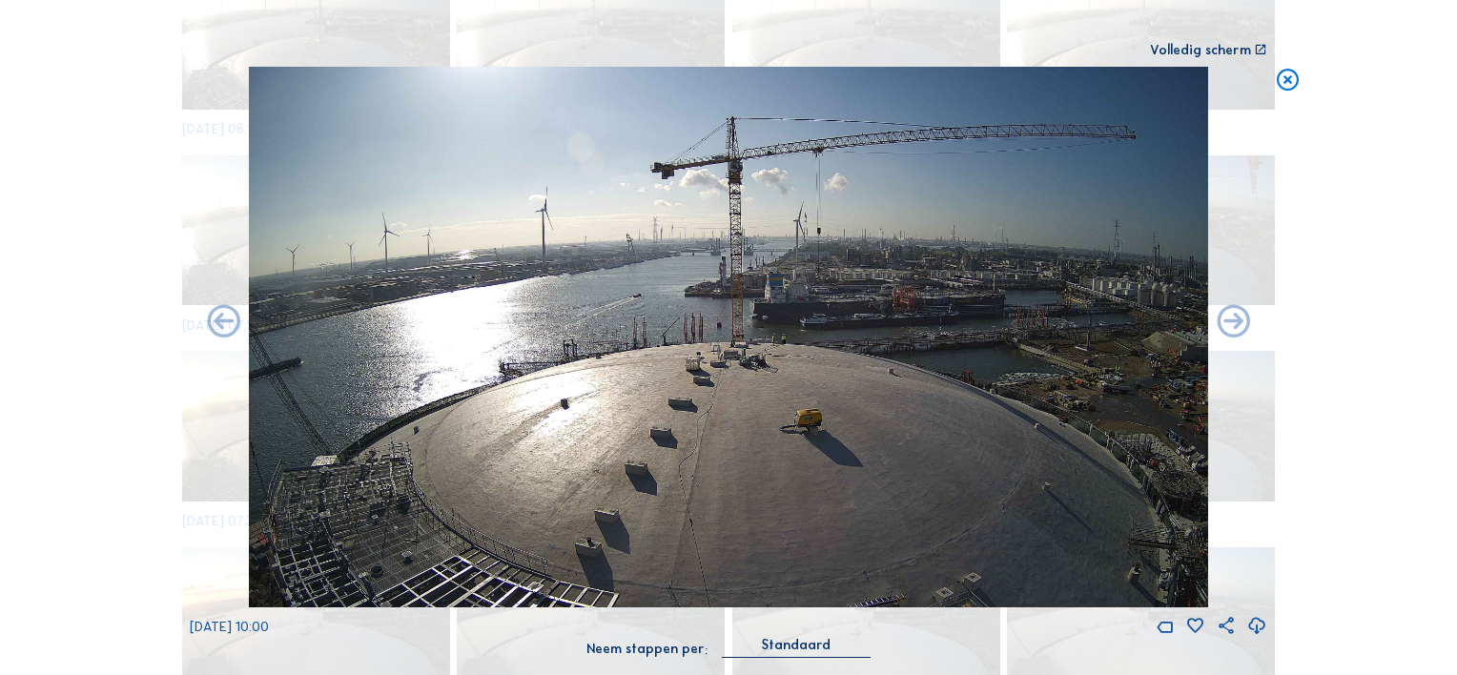
drag, startPoint x: 80, startPoint y: 328, endPoint x: 112, endPoint y: 328, distance: 32.4
click at [80, 328] on div "Scroll om door de tijd te reizen | Druk op de 'Alt'-knop + scroll om te Zoomen …" at bounding box center [728, 337] width 1457 height 675
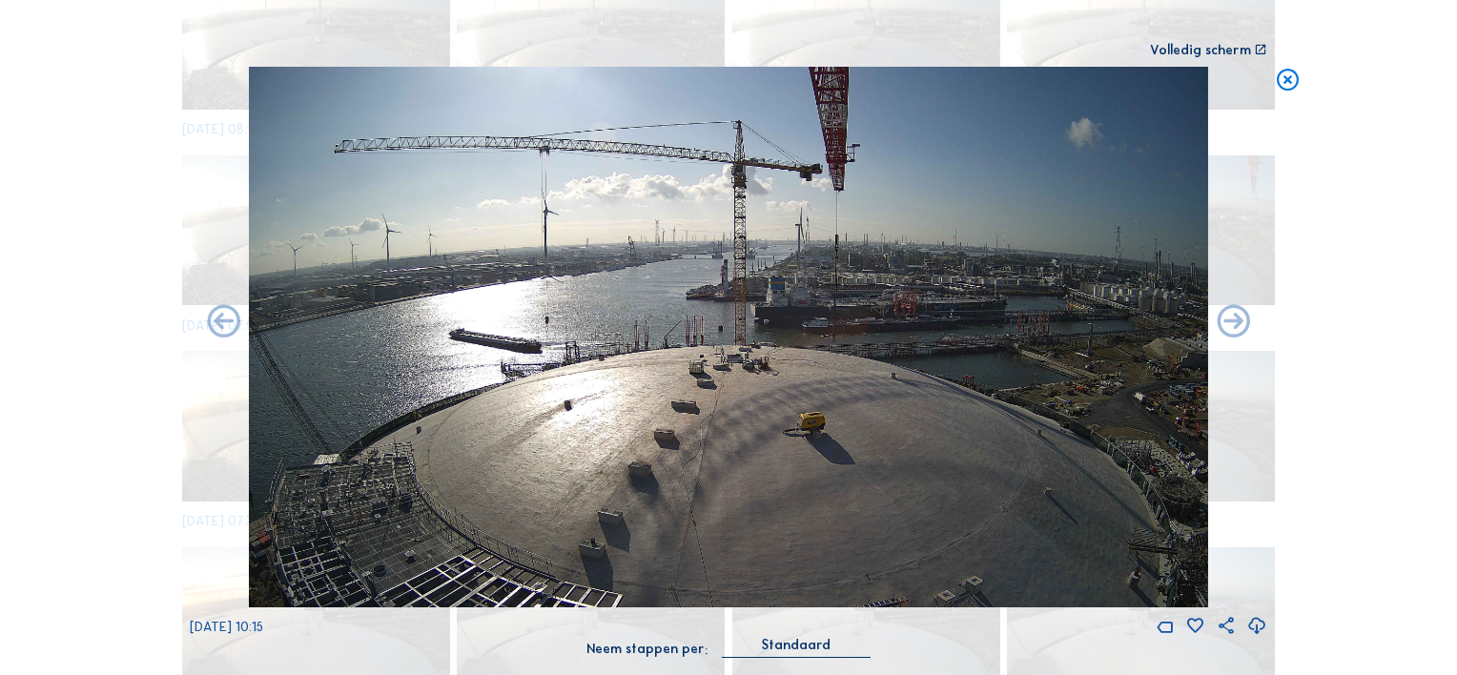
drag, startPoint x: 97, startPoint y: 436, endPoint x: 108, endPoint y: 436, distance: 10.5
click at [97, 436] on div "Scroll om door de tijd te reizen | Druk op de 'Alt'-knop + scroll om te Zoomen …" at bounding box center [728, 337] width 1457 height 675
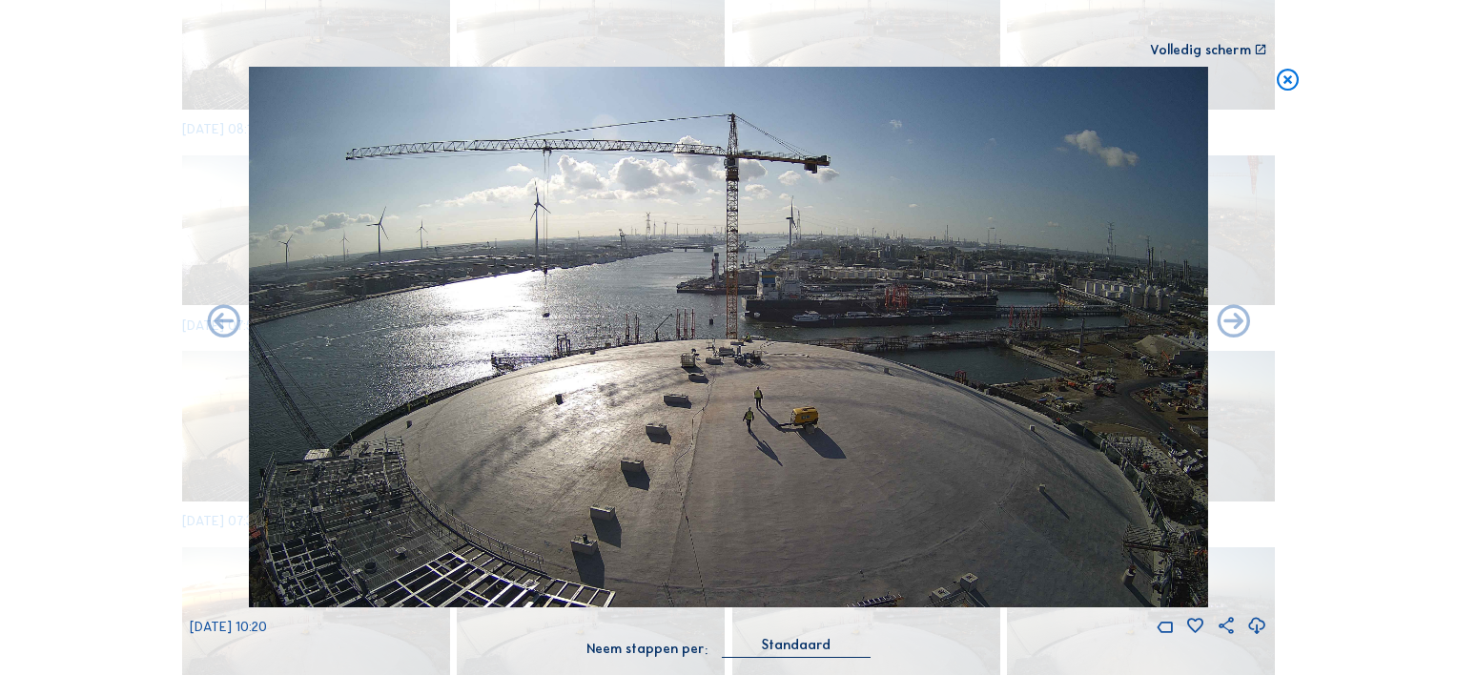
click at [92, 423] on div "Scroll om door de tijd te reizen | Druk op de 'Alt'-knop + scroll om te Zoomen …" at bounding box center [728, 337] width 1457 height 675
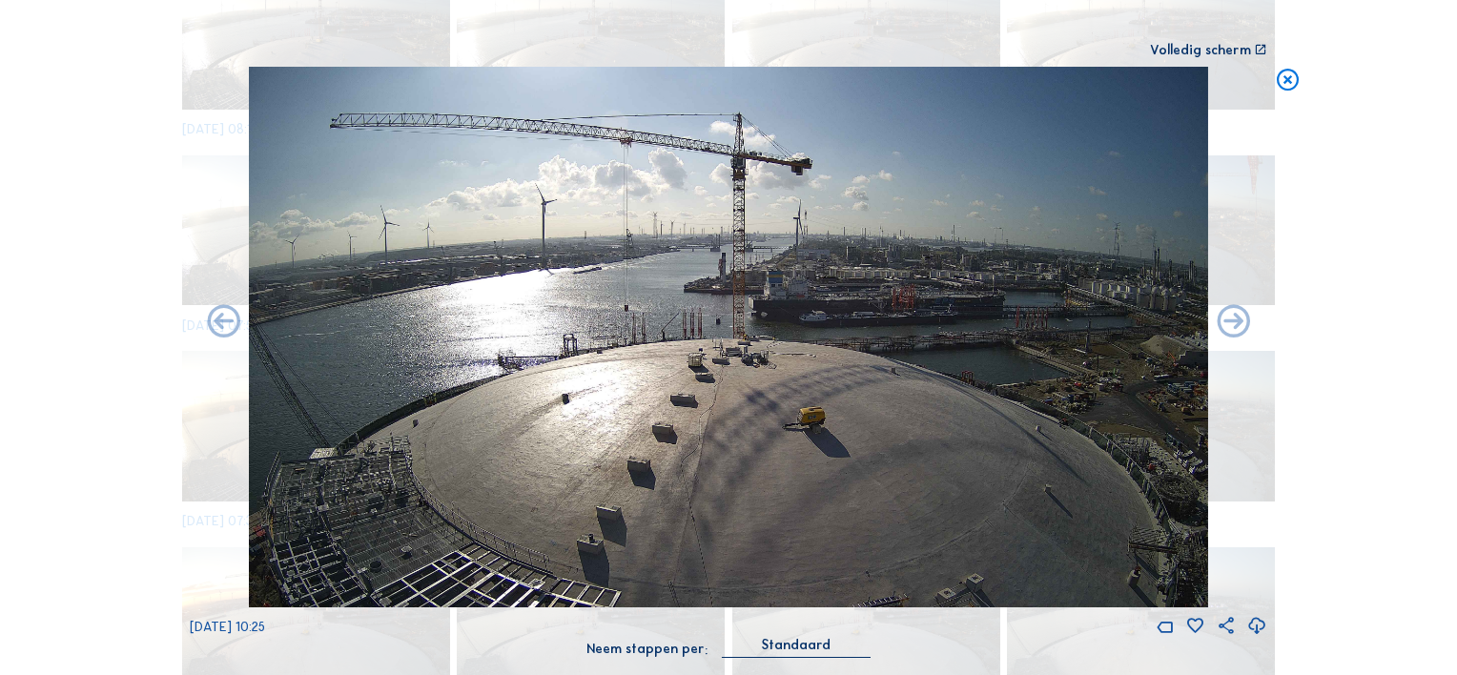
click at [107, 419] on div "Scroll om door de tijd te reizen | Druk op de 'Alt'-knop + scroll om te Zoomen …" at bounding box center [728, 337] width 1457 height 675
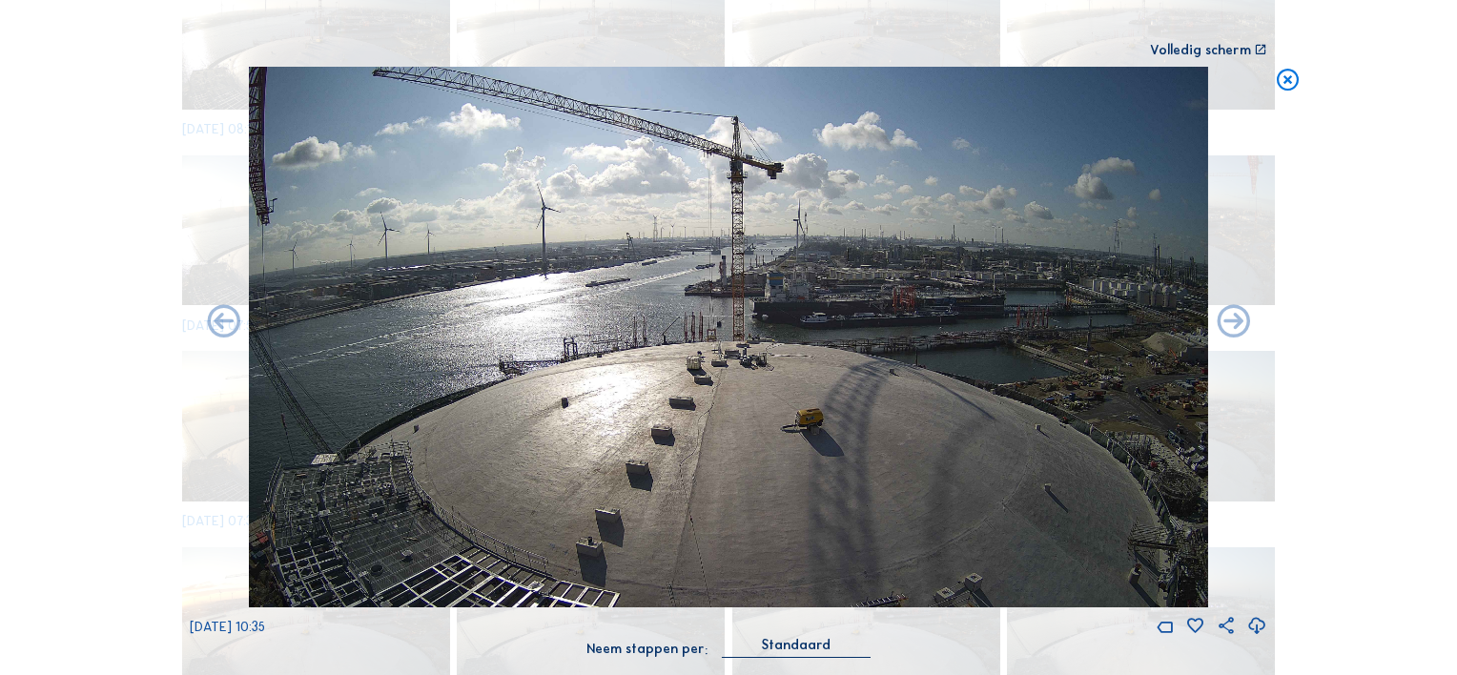
drag, startPoint x: 134, startPoint y: 438, endPoint x: 229, endPoint y: 446, distance: 94.8
click at [134, 438] on div "Scroll om door de tijd te reizen | Druk op de 'Alt'-knop + scroll om te Zoomen …" at bounding box center [728, 337] width 1457 height 675
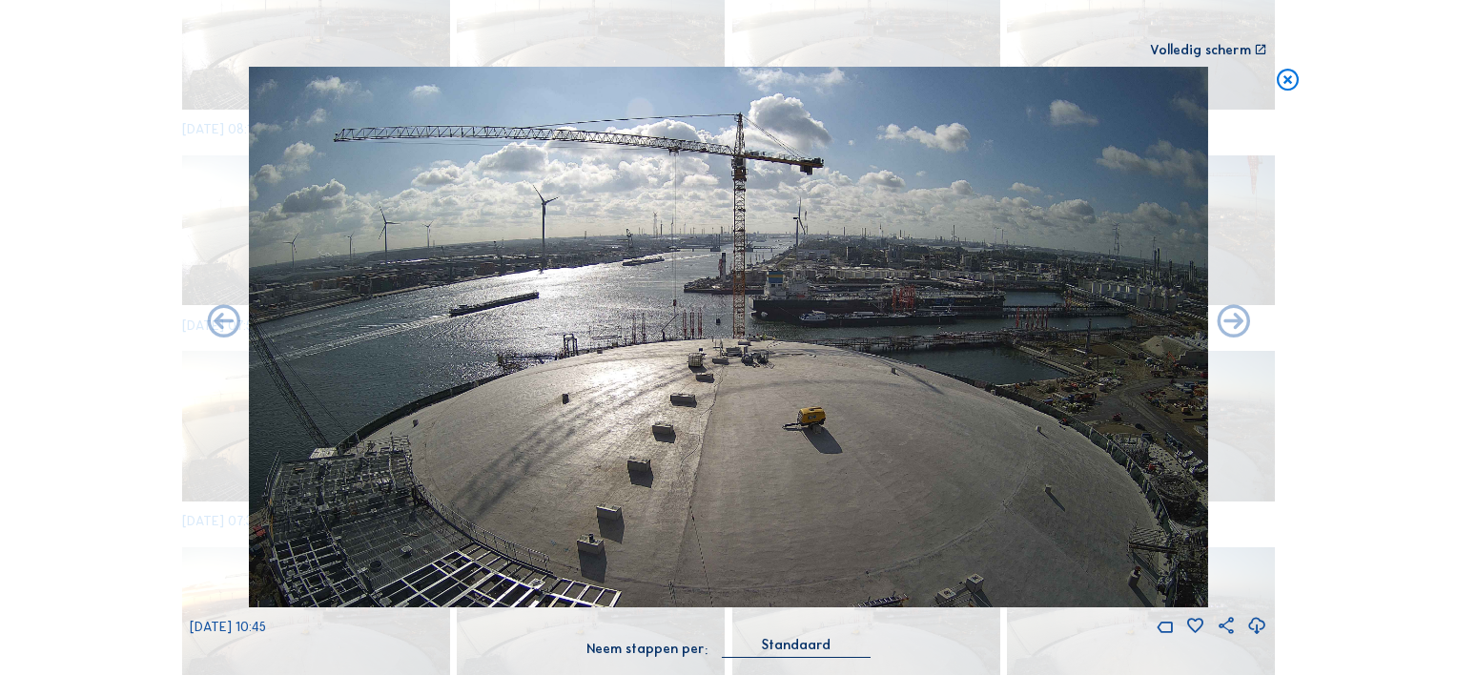
click at [88, 358] on div "Scroll om door de tijd te reizen | Druk op de 'Alt'-knop + scroll om te Zoomen …" at bounding box center [728, 337] width 1457 height 675
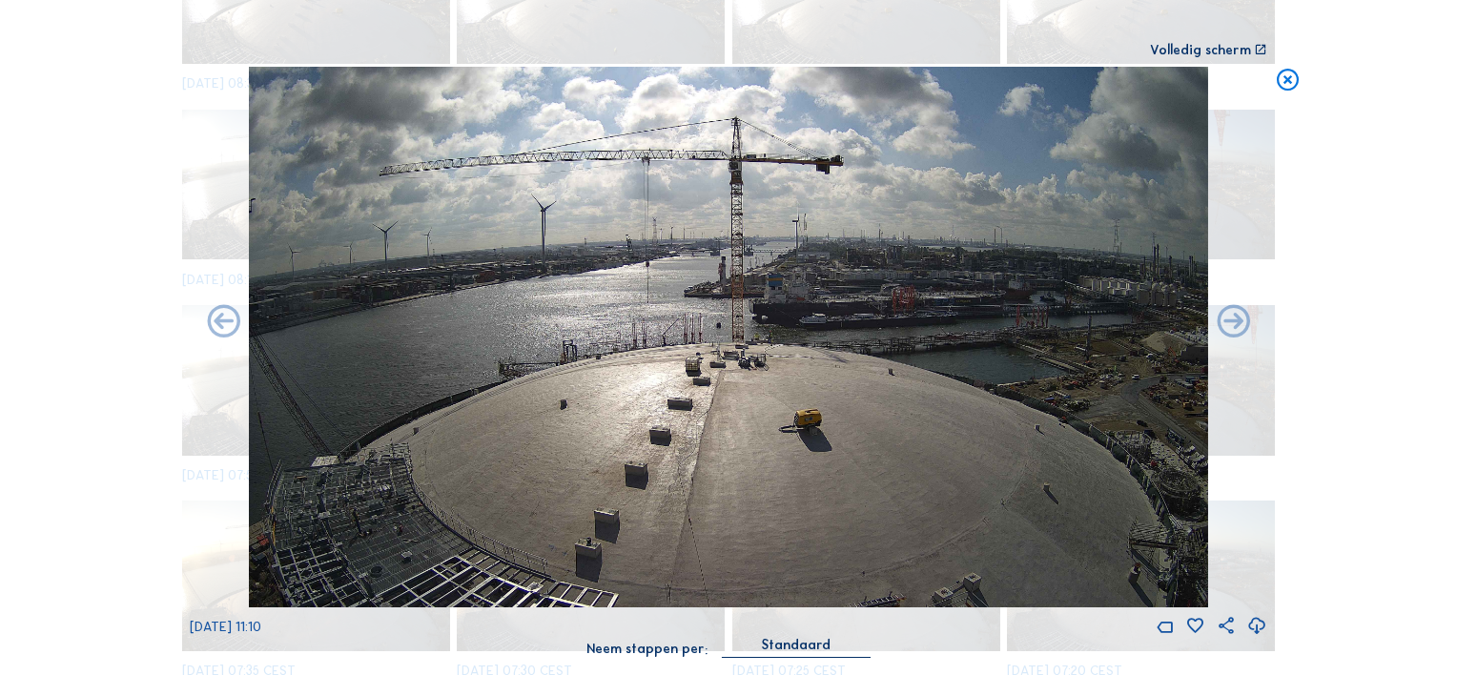
scroll to position [3611, 0]
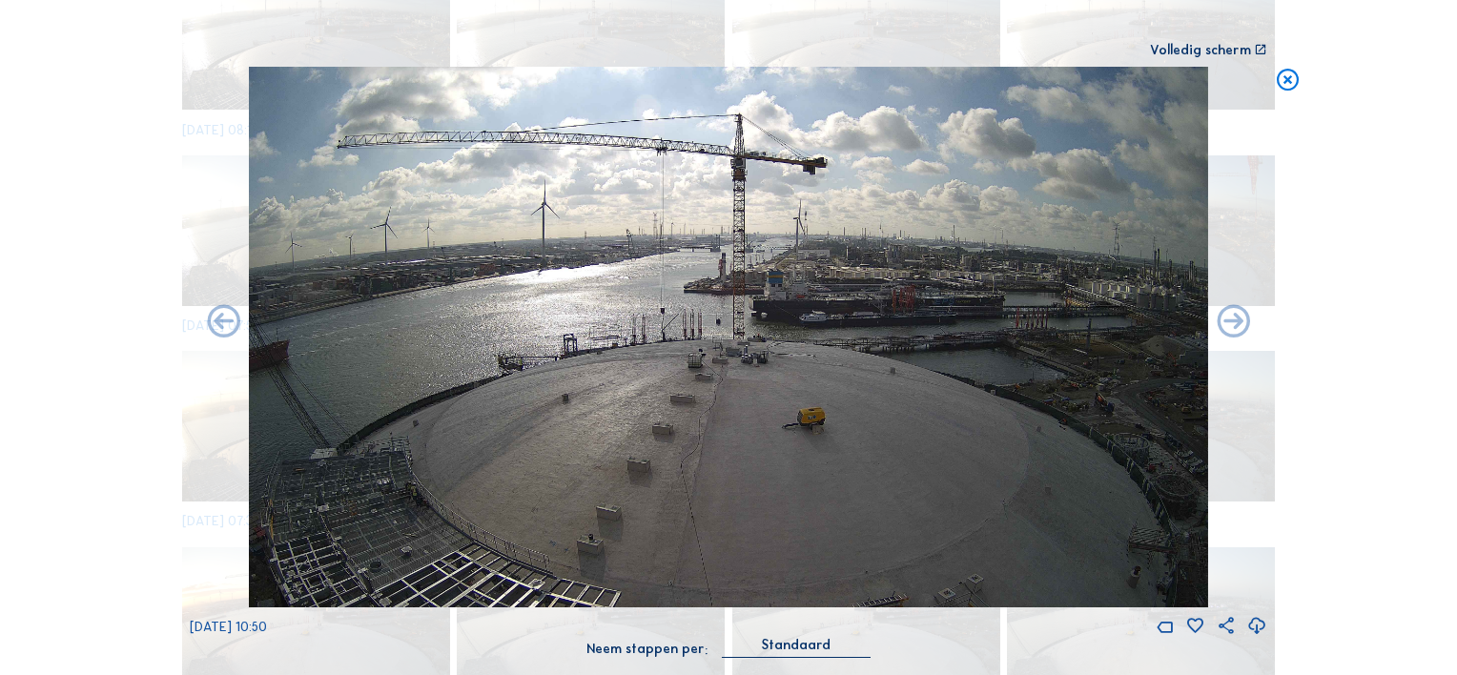
drag, startPoint x: 78, startPoint y: 397, endPoint x: 92, endPoint y: 397, distance: 14.3
click at [80, 396] on div "Scroll om door de tijd te reizen | Druk op de 'Alt'-knop + scroll om te Zoomen …" at bounding box center [728, 337] width 1457 height 675
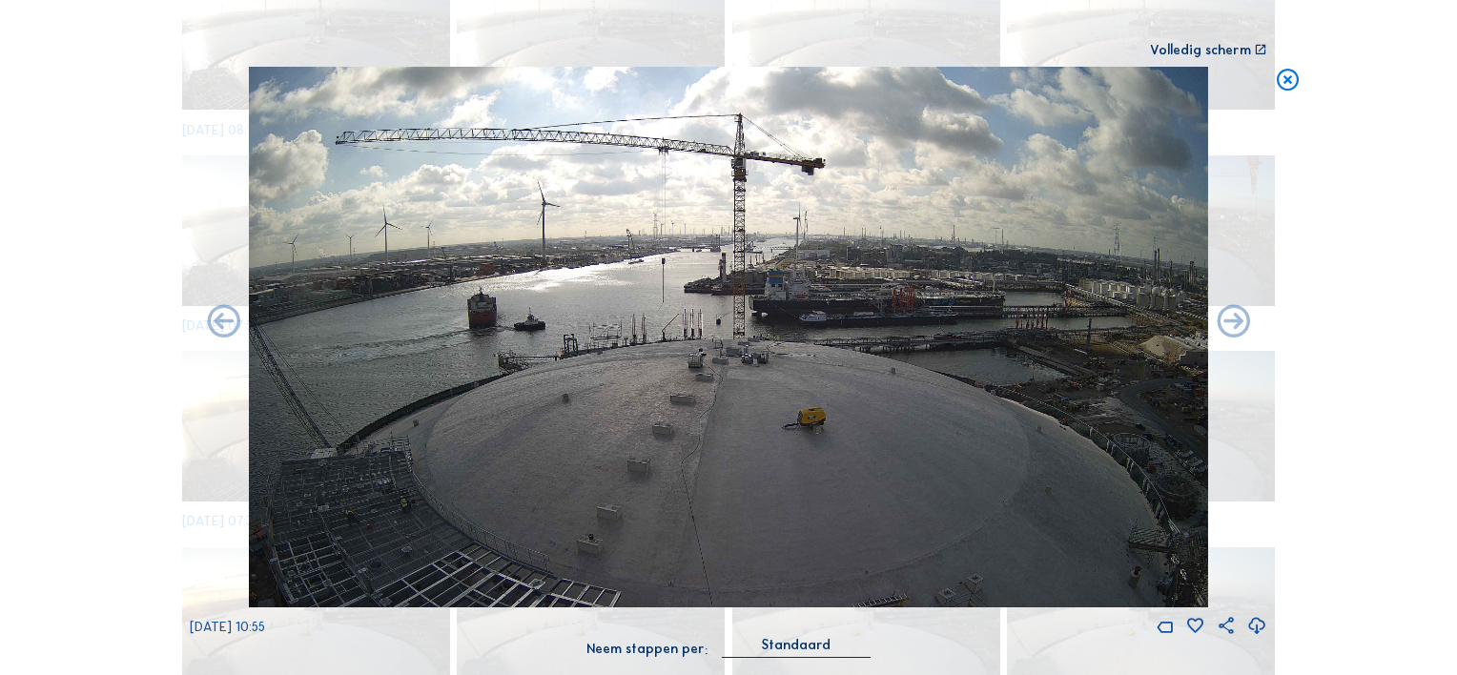
drag, startPoint x: 107, startPoint y: 324, endPoint x: 149, endPoint y: 336, distance: 43.5
click at [107, 324] on div "Scroll om door de tijd te reizen | Druk op de 'Alt'-knop + scroll om te Zoomen …" at bounding box center [728, 337] width 1457 height 675
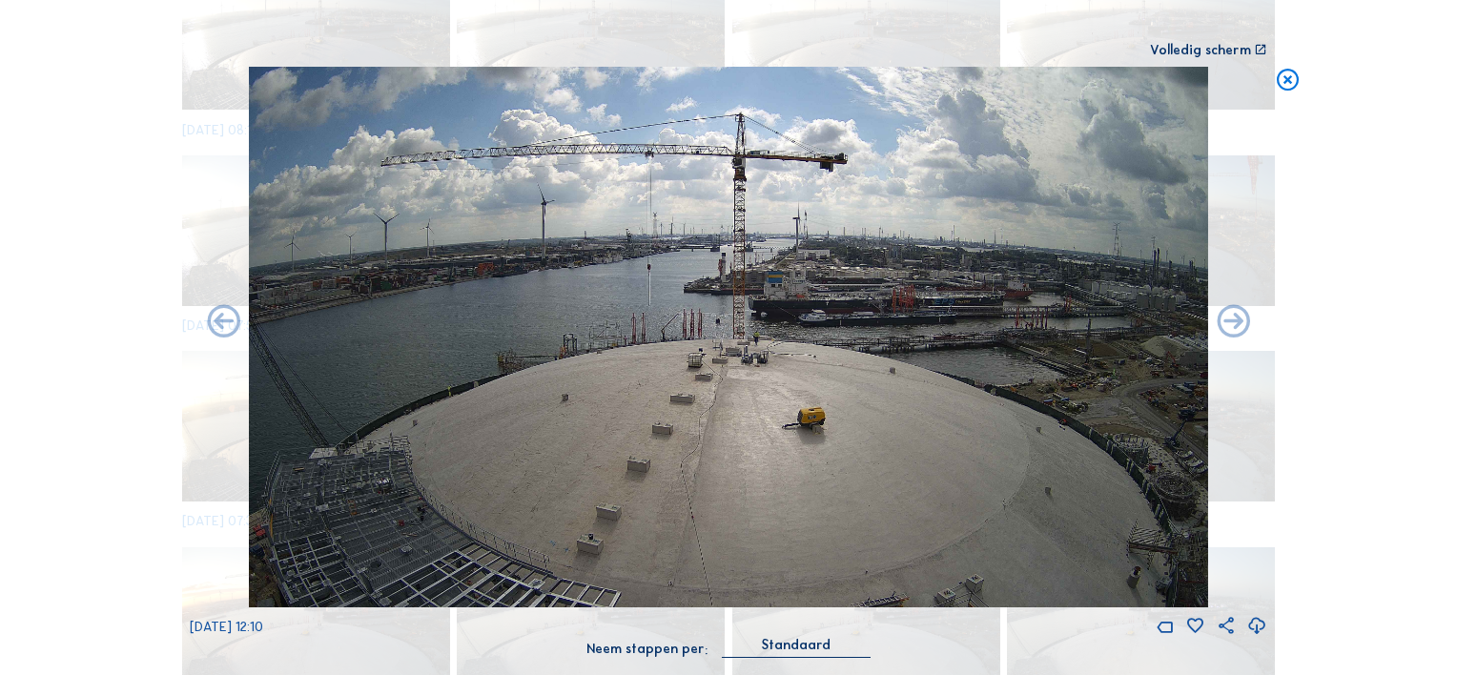
drag, startPoint x: 105, startPoint y: 393, endPoint x: 179, endPoint y: 400, distance: 74.7
click at [105, 393] on div "Scroll om door de tijd te reizen | Druk op de 'Alt'-knop + scroll om te Zoomen …" at bounding box center [728, 337] width 1457 height 675
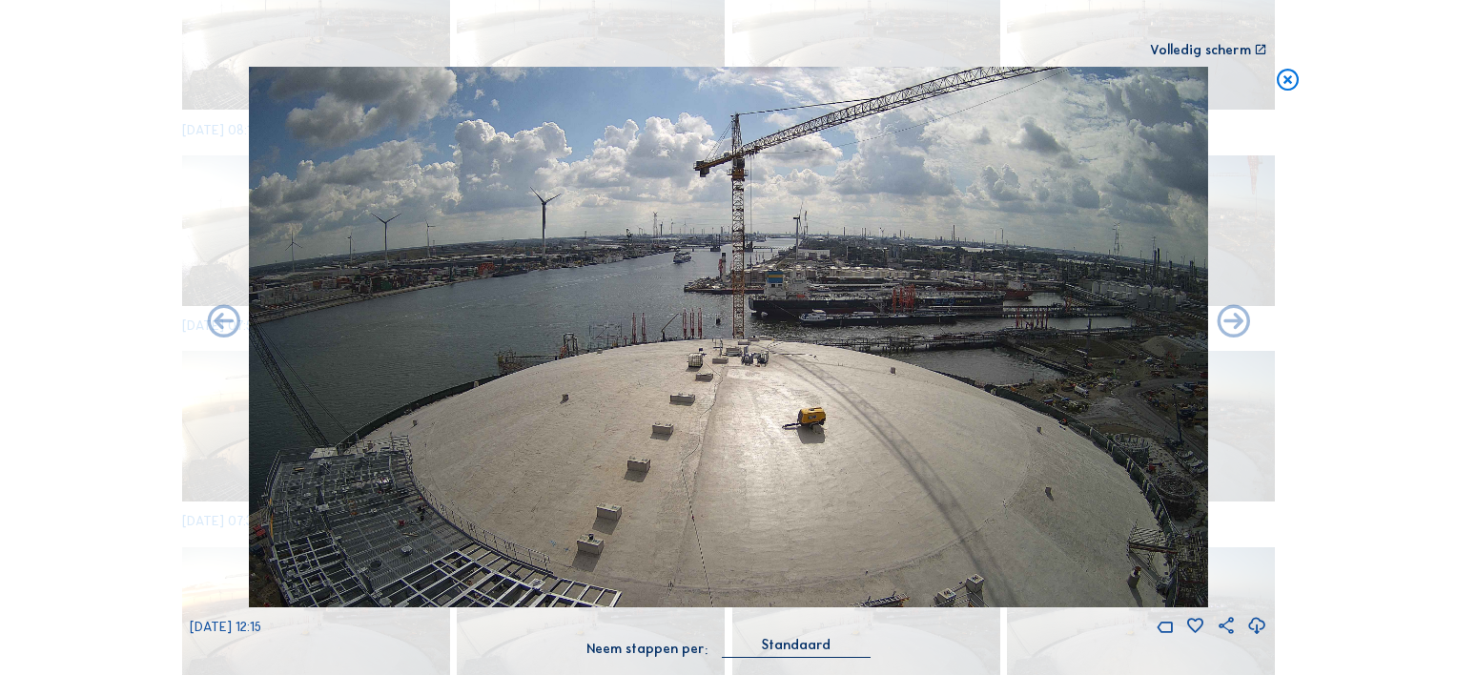
click at [126, 336] on div "Scroll om door de tijd te reizen | Druk op de 'Alt'-knop + scroll om te Zoomen …" at bounding box center [728, 337] width 1457 height 675
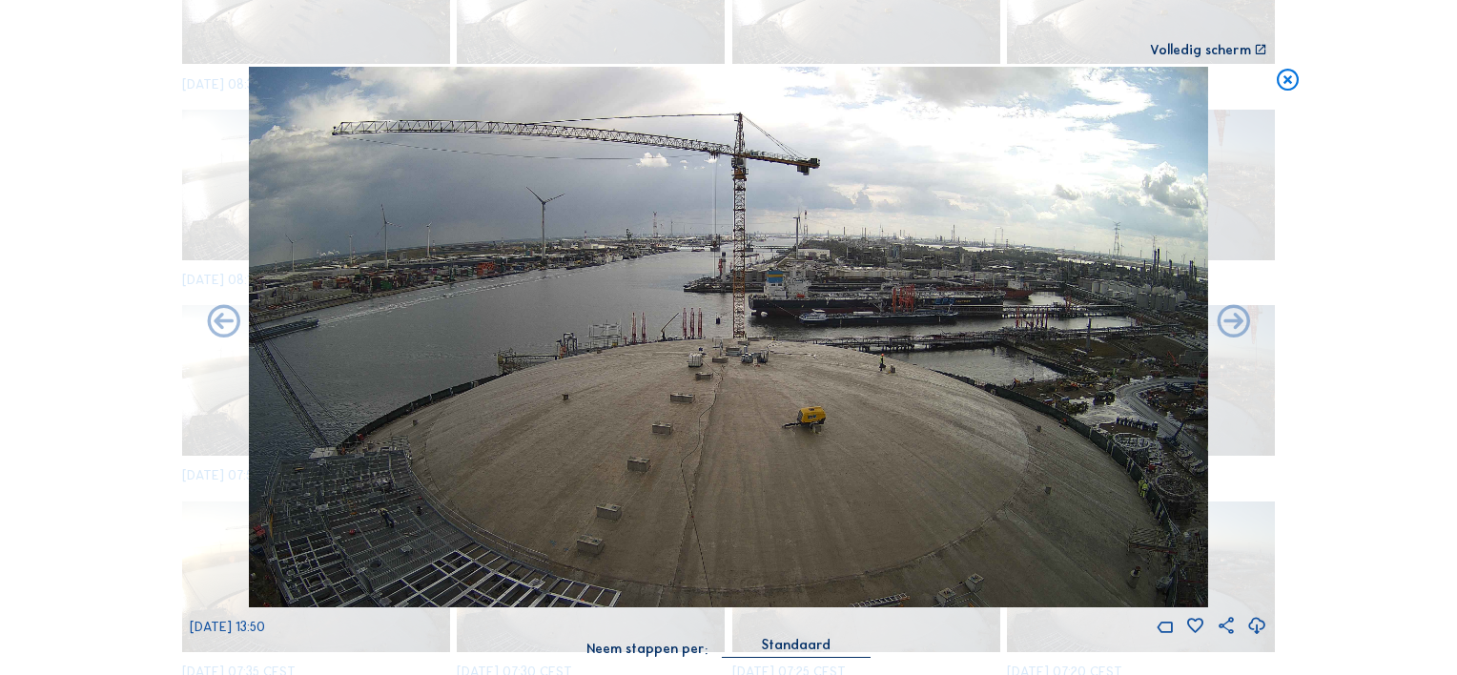
scroll to position [5178, 0]
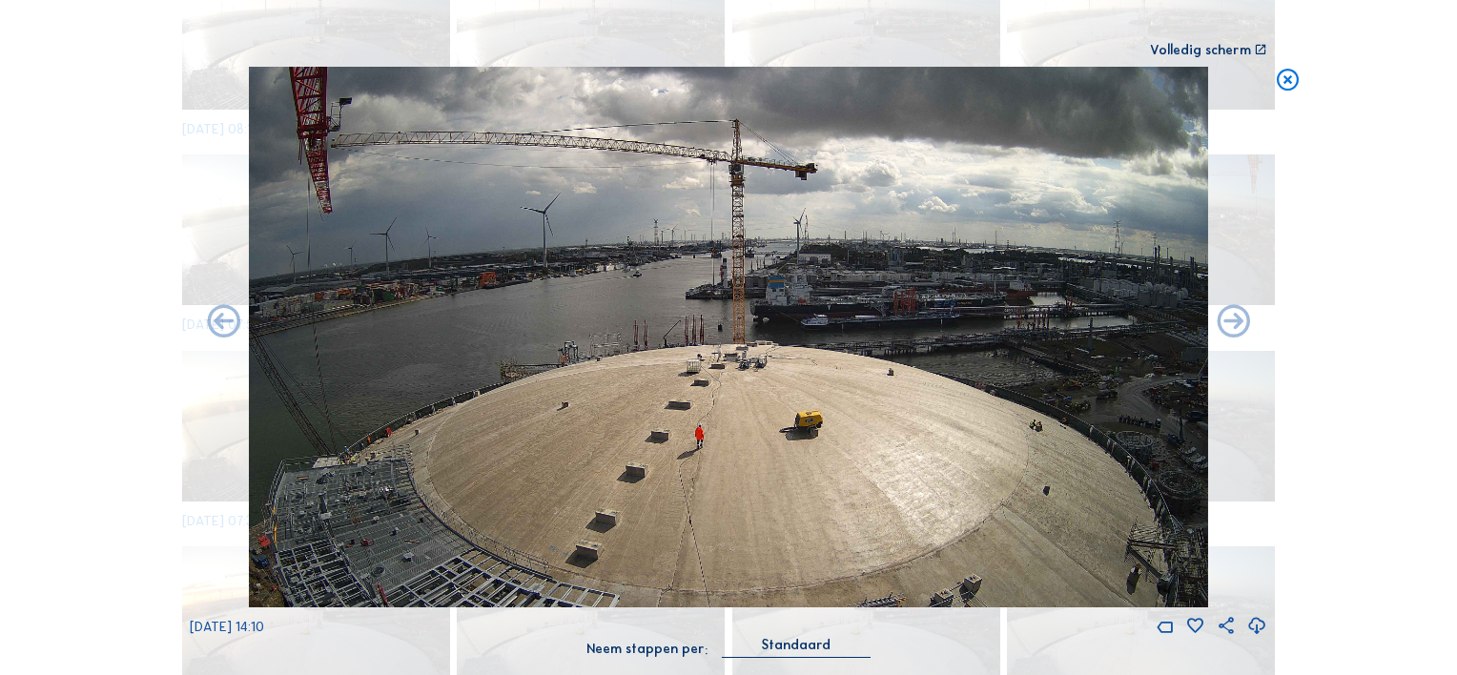
click at [86, 287] on div "Scroll om door de tijd te reizen | Druk op de 'Alt'-knop + scroll om te Zoomen …" at bounding box center [728, 337] width 1457 height 675
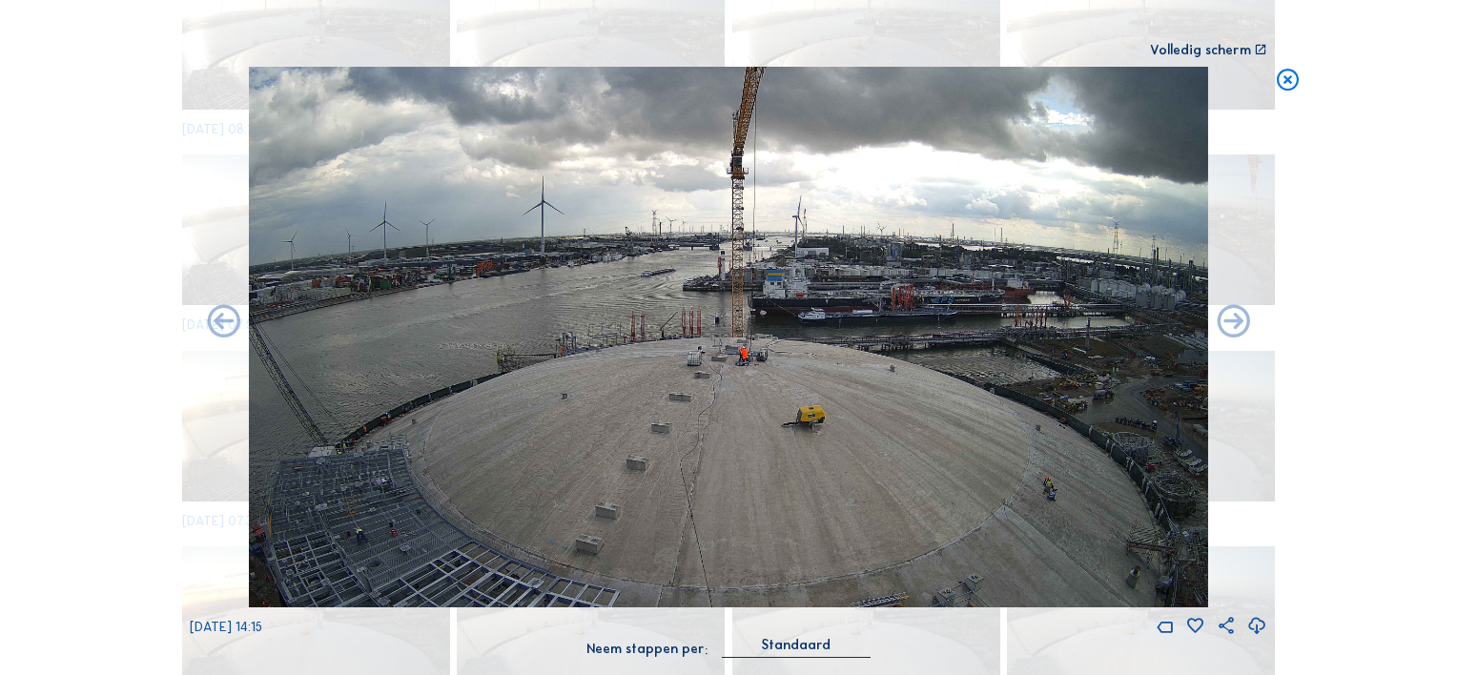
drag, startPoint x: 98, startPoint y: 349, endPoint x: 145, endPoint y: 366, distance: 49.8
click at [98, 349] on div "Scroll om door de tijd te reizen | Druk op de 'Alt'-knop + scroll om te Zoomen …" at bounding box center [728, 337] width 1457 height 675
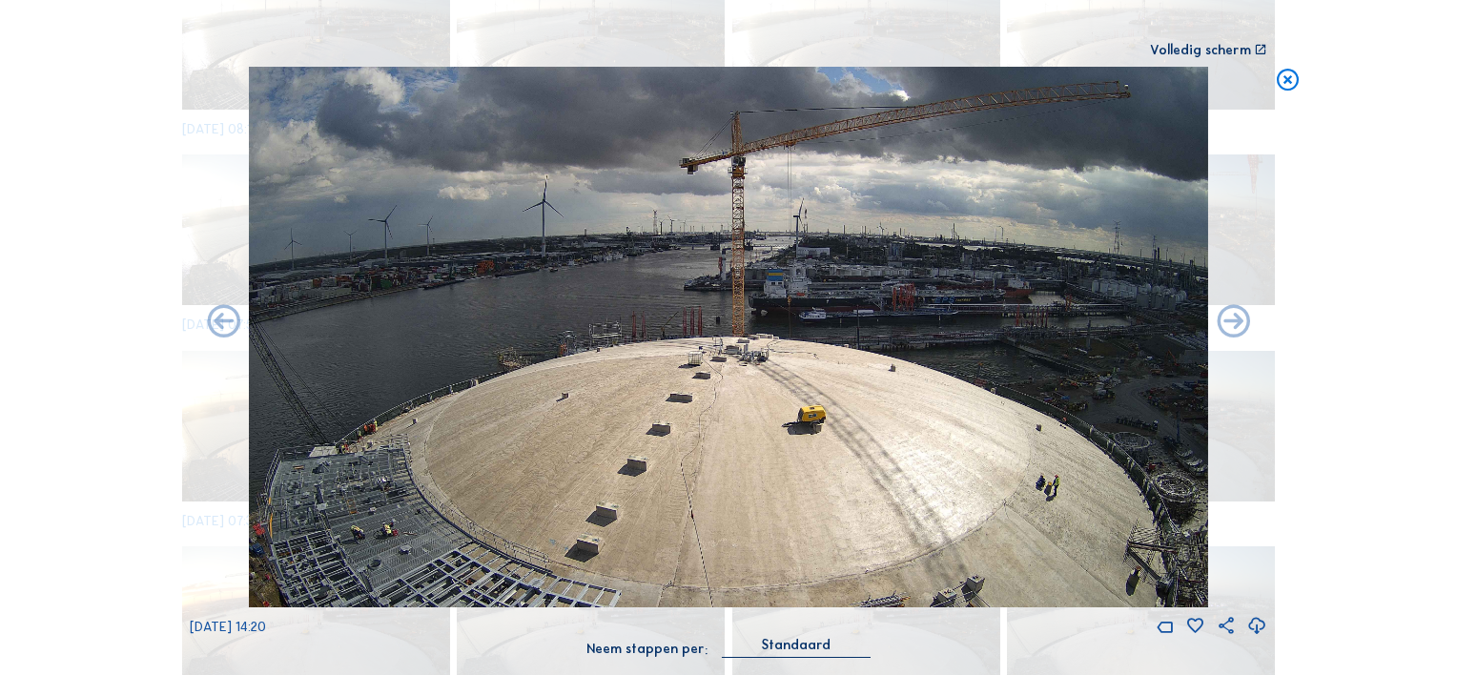
click at [45, 405] on div "Scroll om door de tijd te reizen | Druk op de 'Alt'-knop + scroll om te Zoomen …" at bounding box center [728, 337] width 1457 height 675
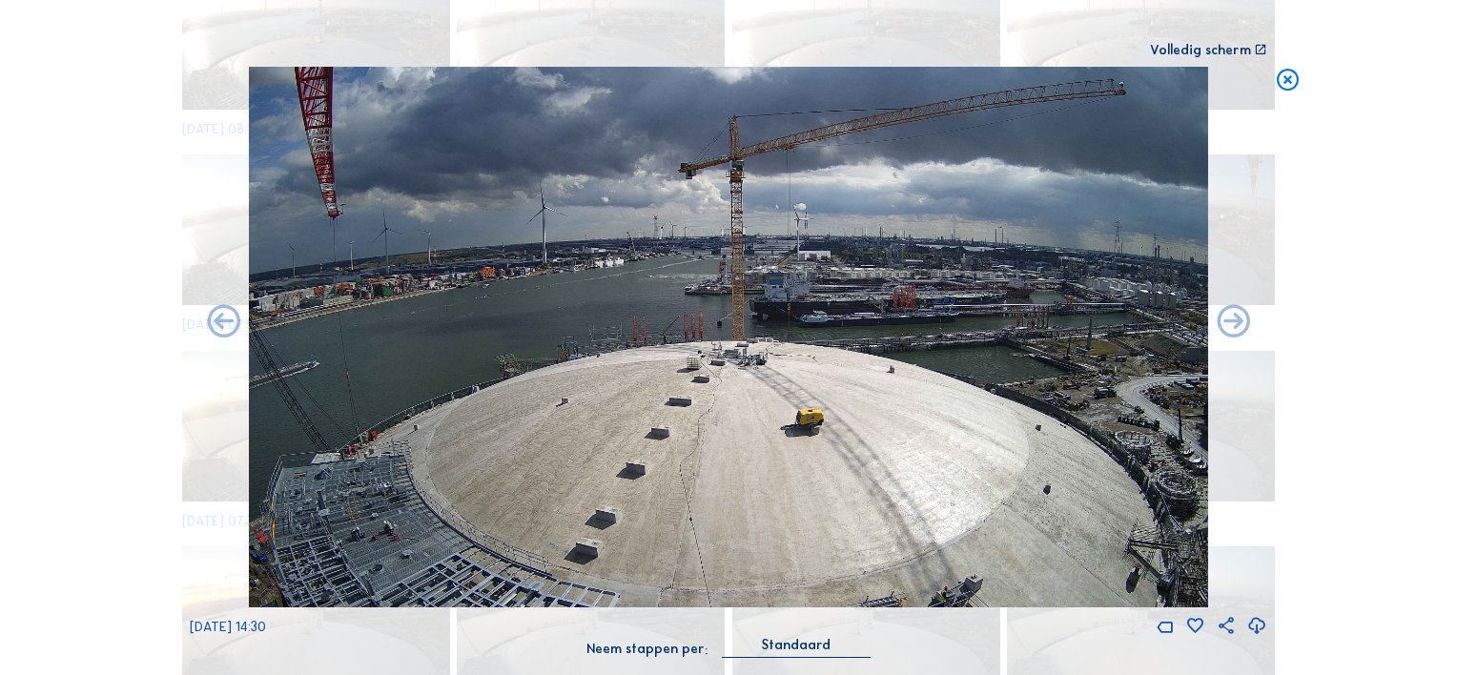
click at [90, 391] on div "Scroll om door de tijd te reizen | Druk op de 'Alt'-knop + scroll om te Zoomen …" at bounding box center [728, 337] width 1457 height 675
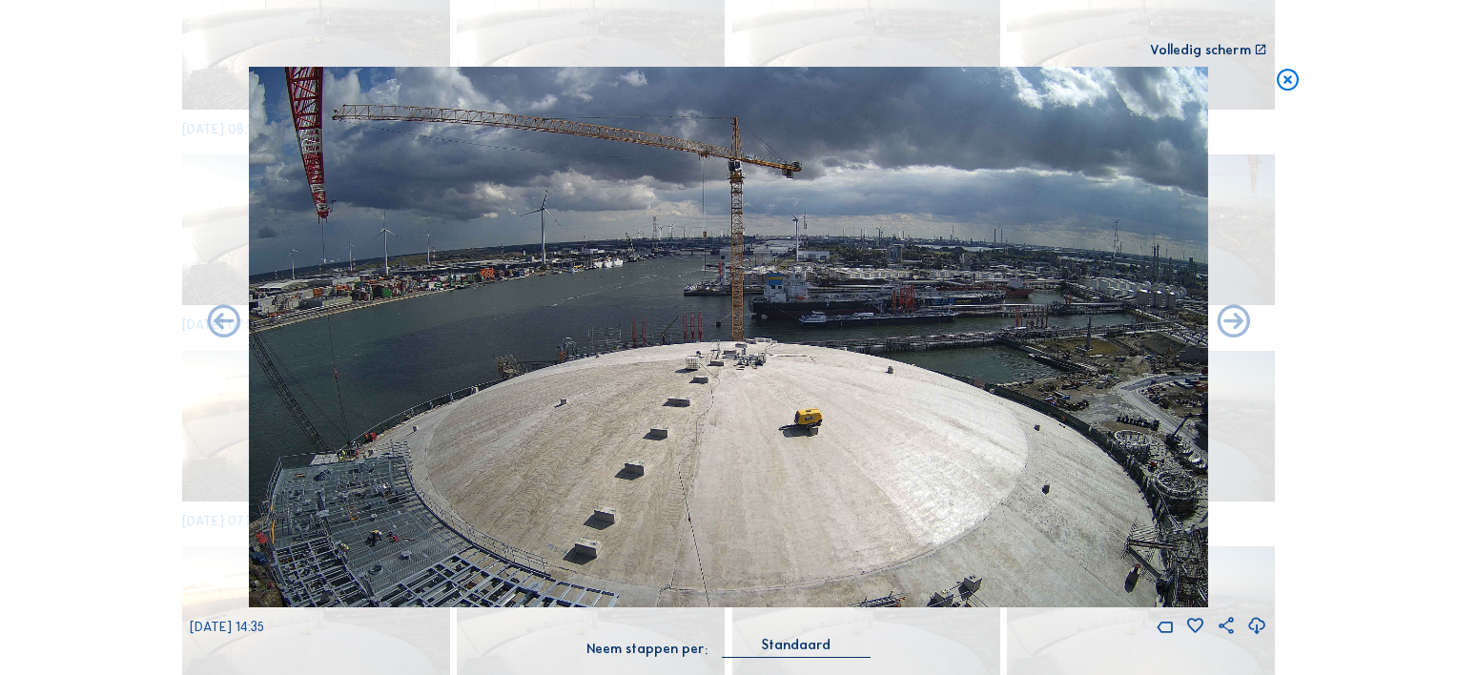
drag, startPoint x: 69, startPoint y: 398, endPoint x: 114, endPoint y: 406, distance: 46.4
click at [69, 398] on div "Scroll om door de tijd te reizen | Druk op de 'Alt'-knop + scroll om te Zoomen …" at bounding box center [728, 337] width 1457 height 675
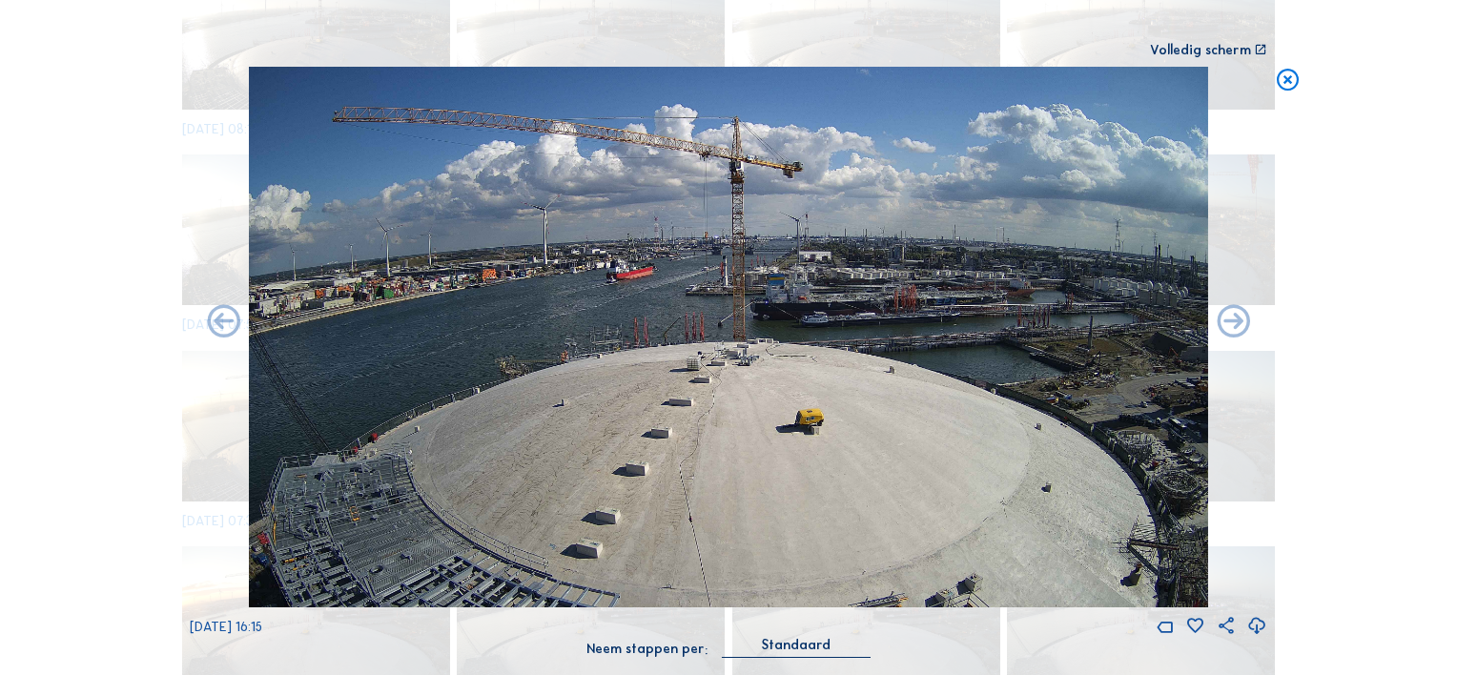
drag, startPoint x: 140, startPoint y: 396, endPoint x: 233, endPoint y: 400, distance: 92.6
click at [140, 396] on div "Scroll om door de tijd te reizen | Druk op de 'Alt'-knop + scroll om te Zoomen …" at bounding box center [728, 337] width 1457 height 675
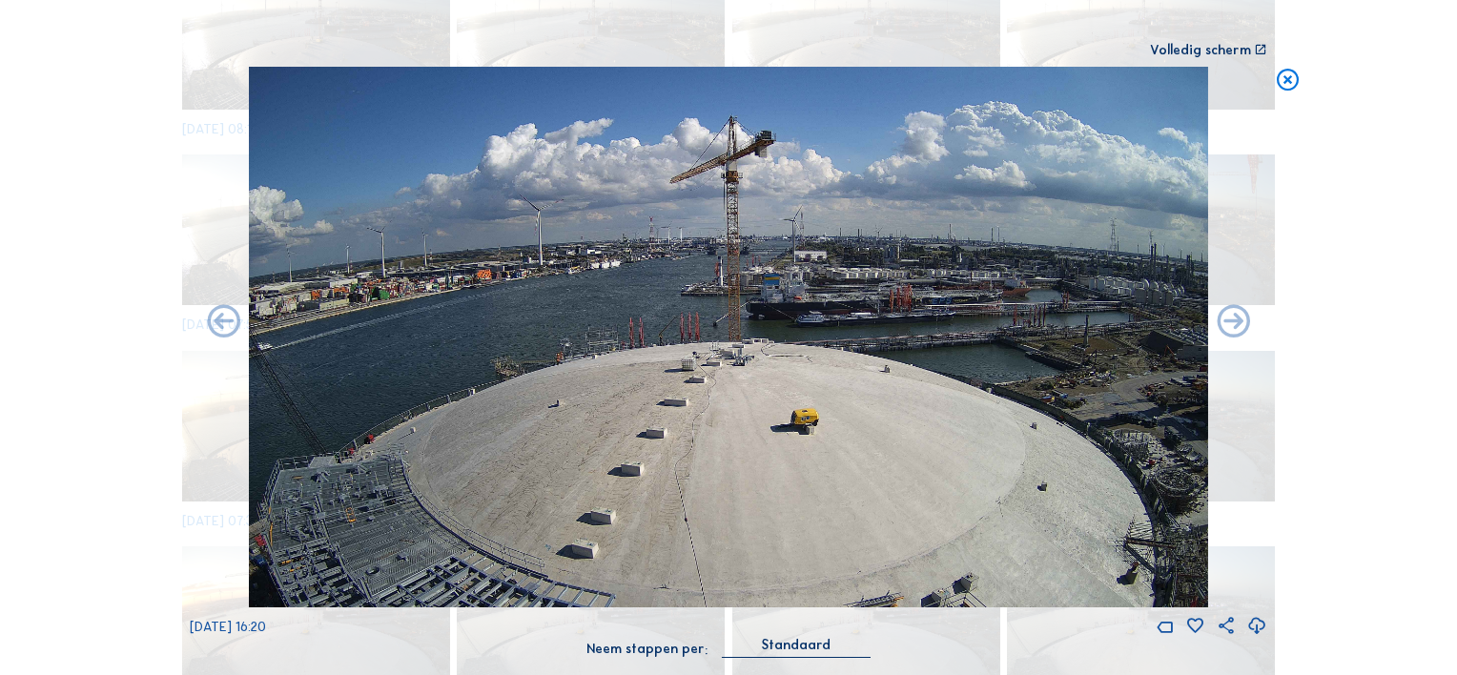
click at [96, 401] on div "Scroll om door de tijd te reizen | Druk op de 'Alt'-knop + scroll om te Zoomen …" at bounding box center [728, 337] width 1457 height 675
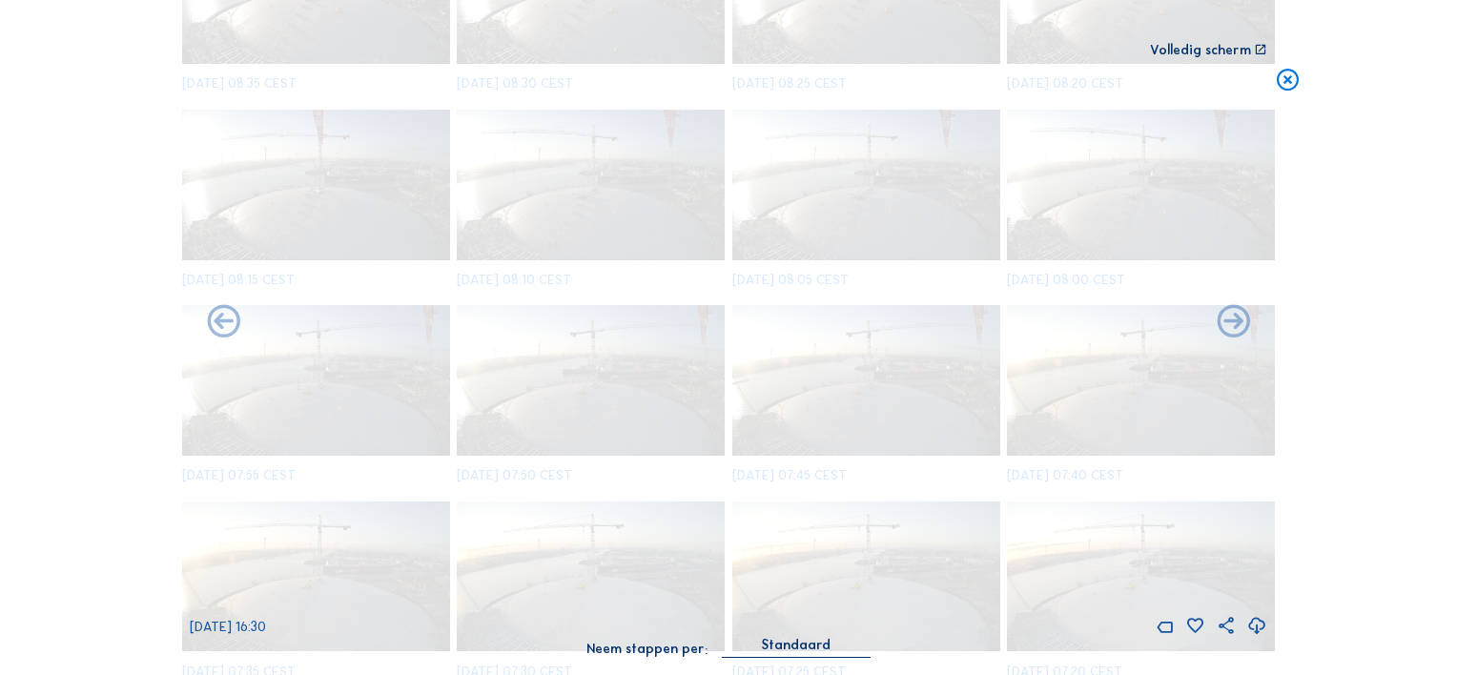
scroll to position [5962, 0]
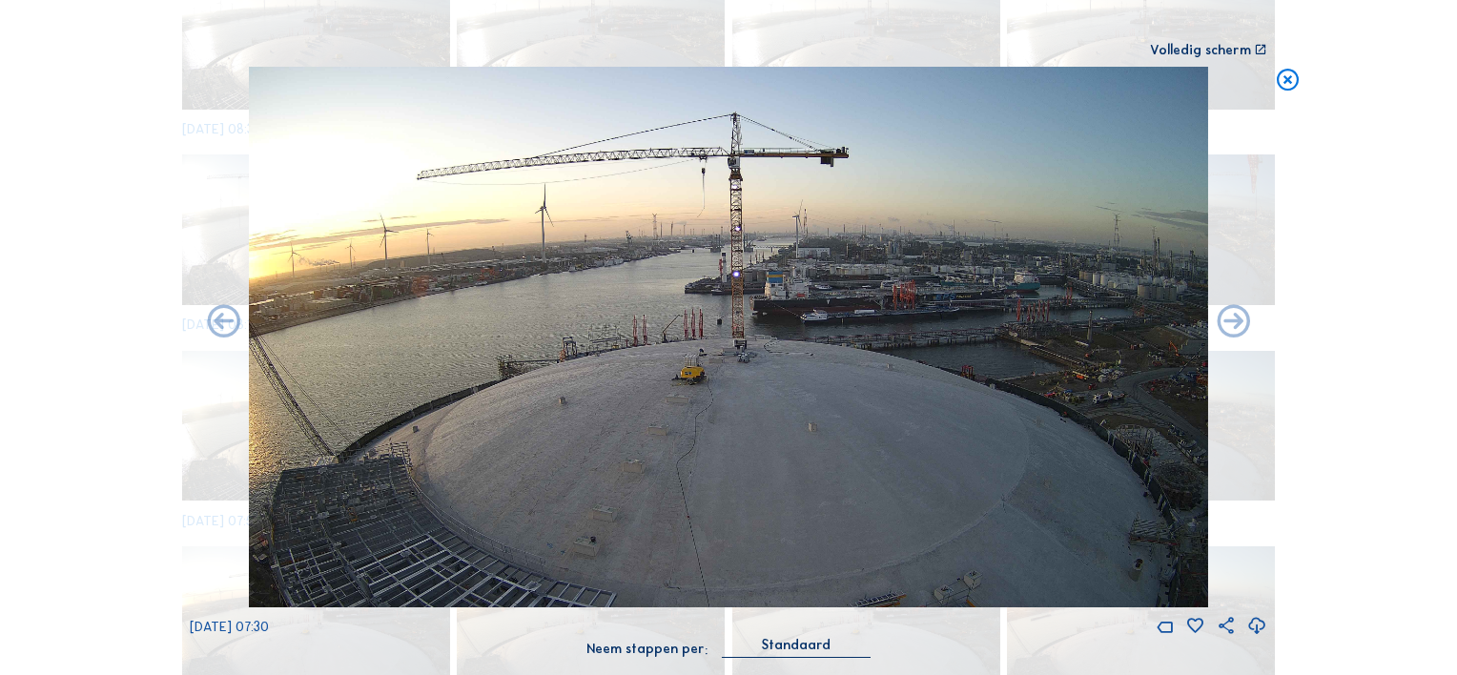
drag, startPoint x: 749, startPoint y: 365, endPoint x: 1380, endPoint y: 263, distance: 639.3
click at [1379, 257] on div "Scroll om door de tijd te reizen | Druk op de 'Alt'-knop + scroll om te Zoomen …" at bounding box center [728, 337] width 1457 height 675
click at [1256, 625] on icon at bounding box center [1257, 626] width 20 height 25
click at [1417, 280] on div "Scroll om door de tijd te reizen | Druk op de 'Alt'-knop + scroll om te Zoomen …" at bounding box center [728, 337] width 1457 height 675
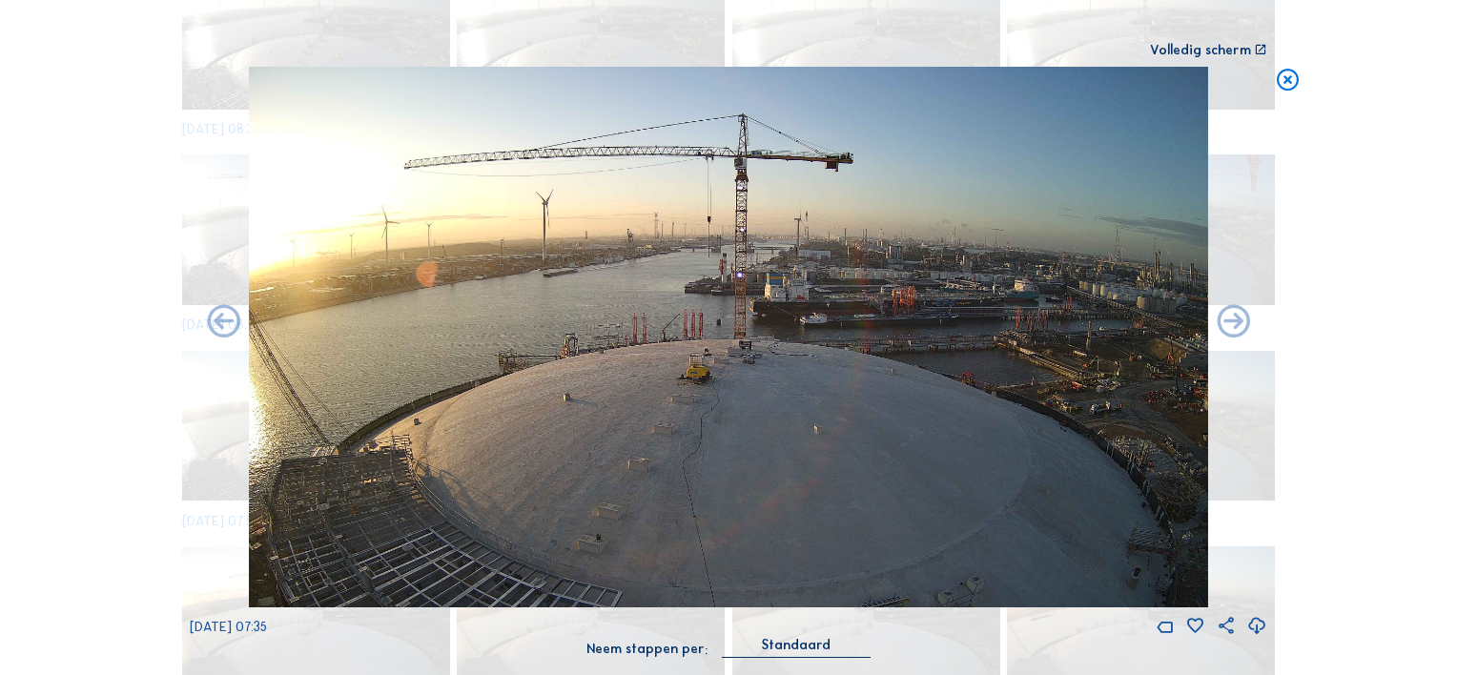
click at [1258, 625] on icon at bounding box center [1257, 626] width 20 height 25
click at [1380, 315] on div "Scroll om door de tijd te reizen | Druk op de 'Alt'-knop + scroll om te Zoomen …" at bounding box center [728, 337] width 1457 height 675
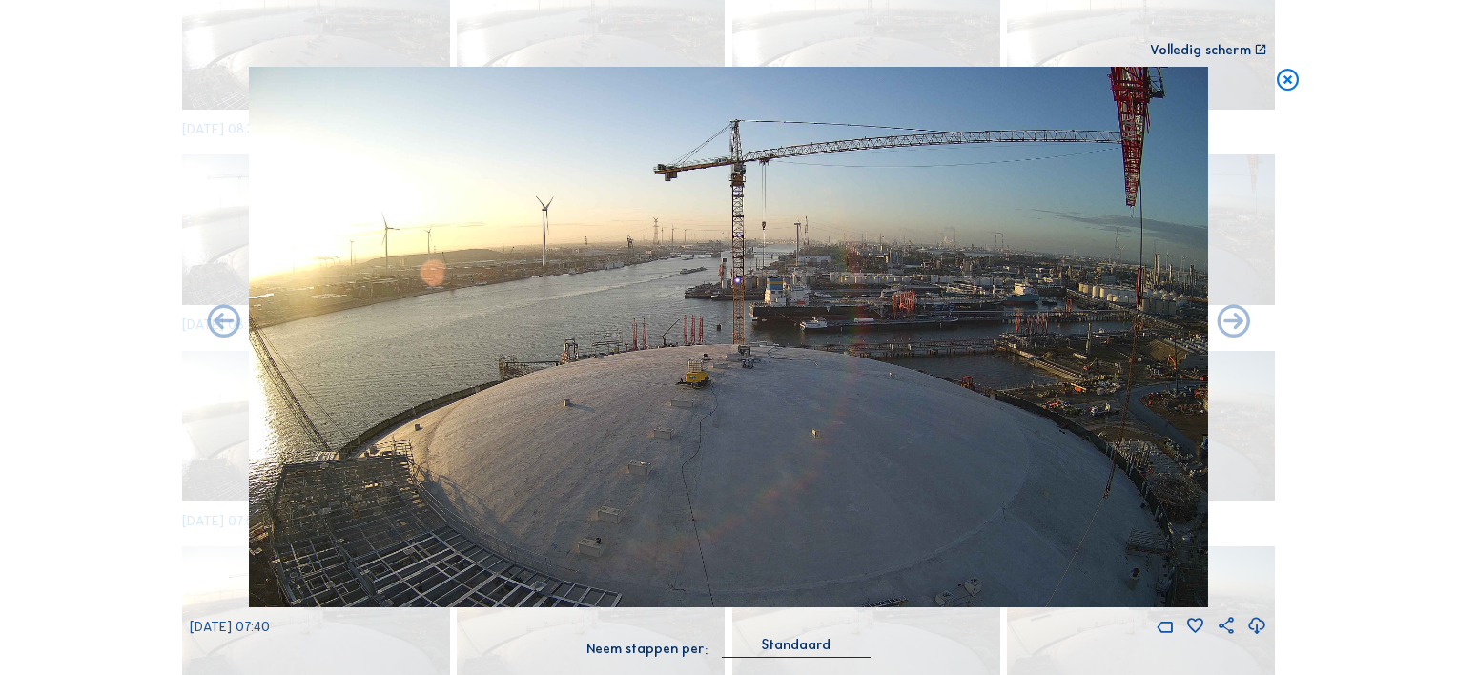
click at [1257, 626] on icon at bounding box center [1257, 626] width 20 height 25
click at [1392, 356] on div "Scroll om door de tijd te reizen | Druk op de 'Alt'-knop + scroll om te Zoomen …" at bounding box center [728, 337] width 1457 height 675
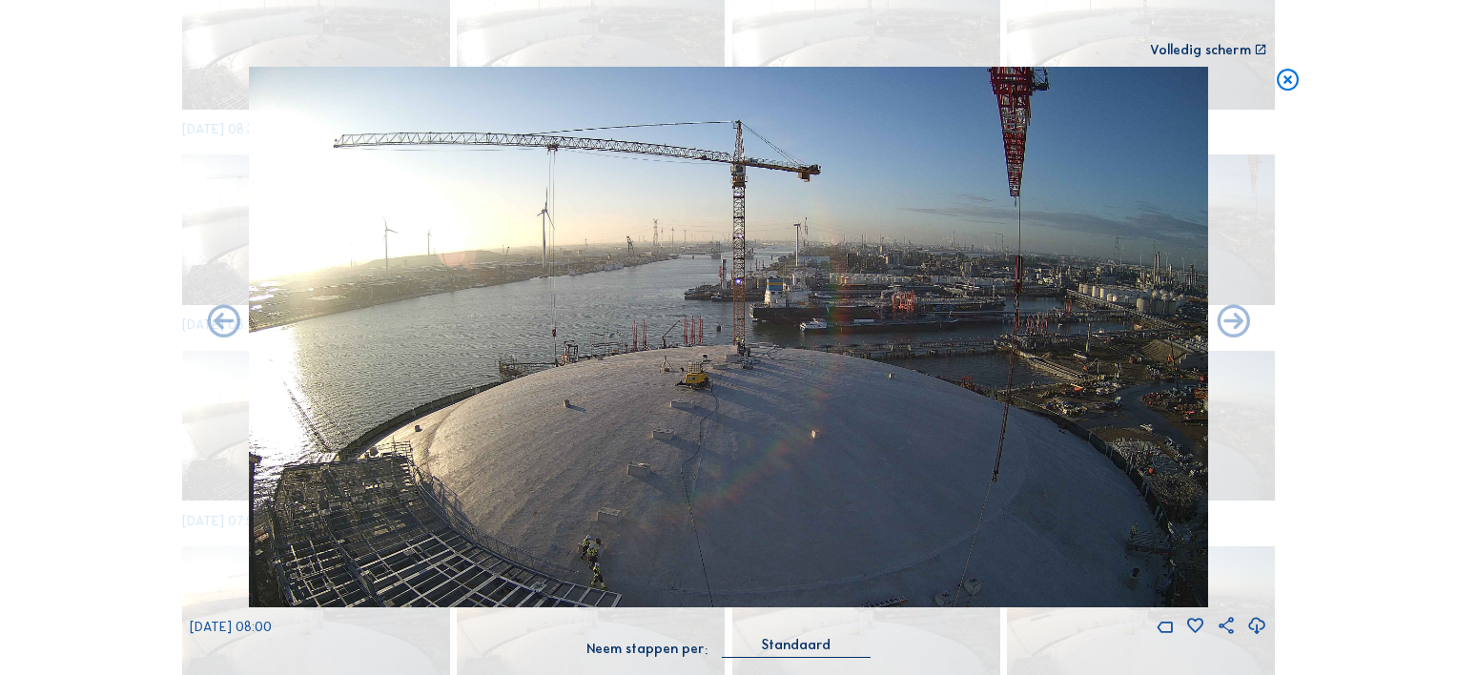
click at [1256, 626] on icon at bounding box center [1257, 626] width 20 height 25
click at [1377, 369] on div "Scroll om door de tijd te reizen | Druk op de 'Alt'-knop + scroll om te Zoomen …" at bounding box center [728, 337] width 1457 height 675
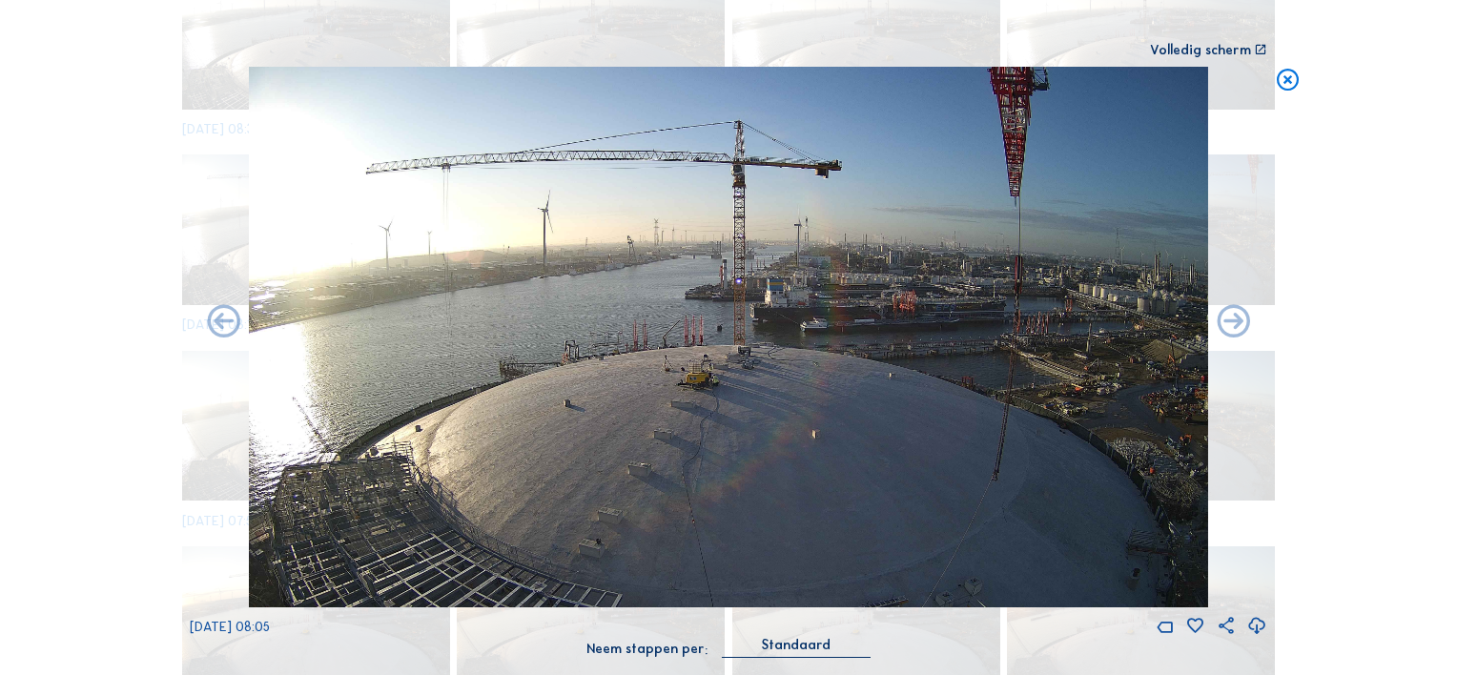
click at [1256, 624] on icon at bounding box center [1257, 626] width 20 height 25
click at [1416, 374] on div "Scroll om door de tijd te reizen | Druk op de 'Alt'-knop + scroll om te Zoomen …" at bounding box center [728, 337] width 1457 height 675
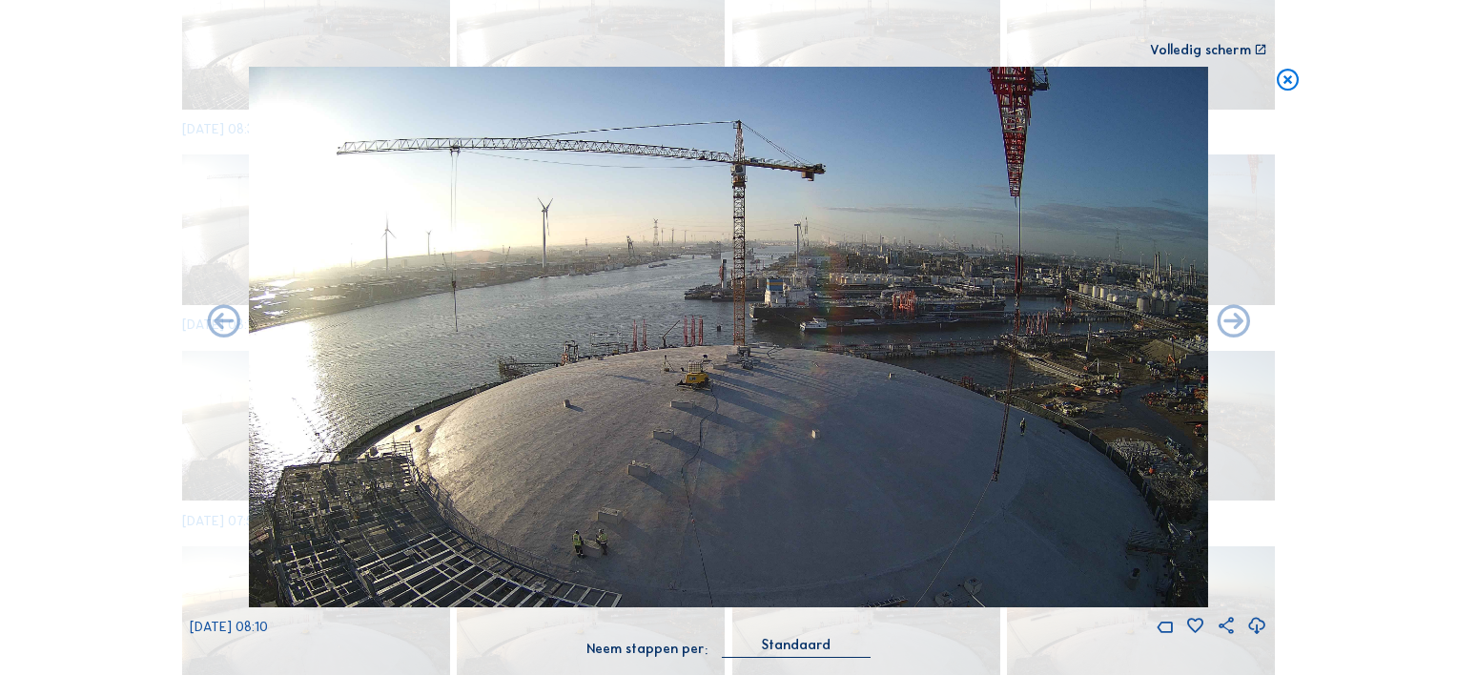
click at [1258, 623] on icon at bounding box center [1257, 626] width 20 height 25
click at [1411, 380] on div "Scroll om door de tijd te reizen | Druk op de 'Alt'-knop + scroll om te Zoomen …" at bounding box center [728, 337] width 1457 height 675
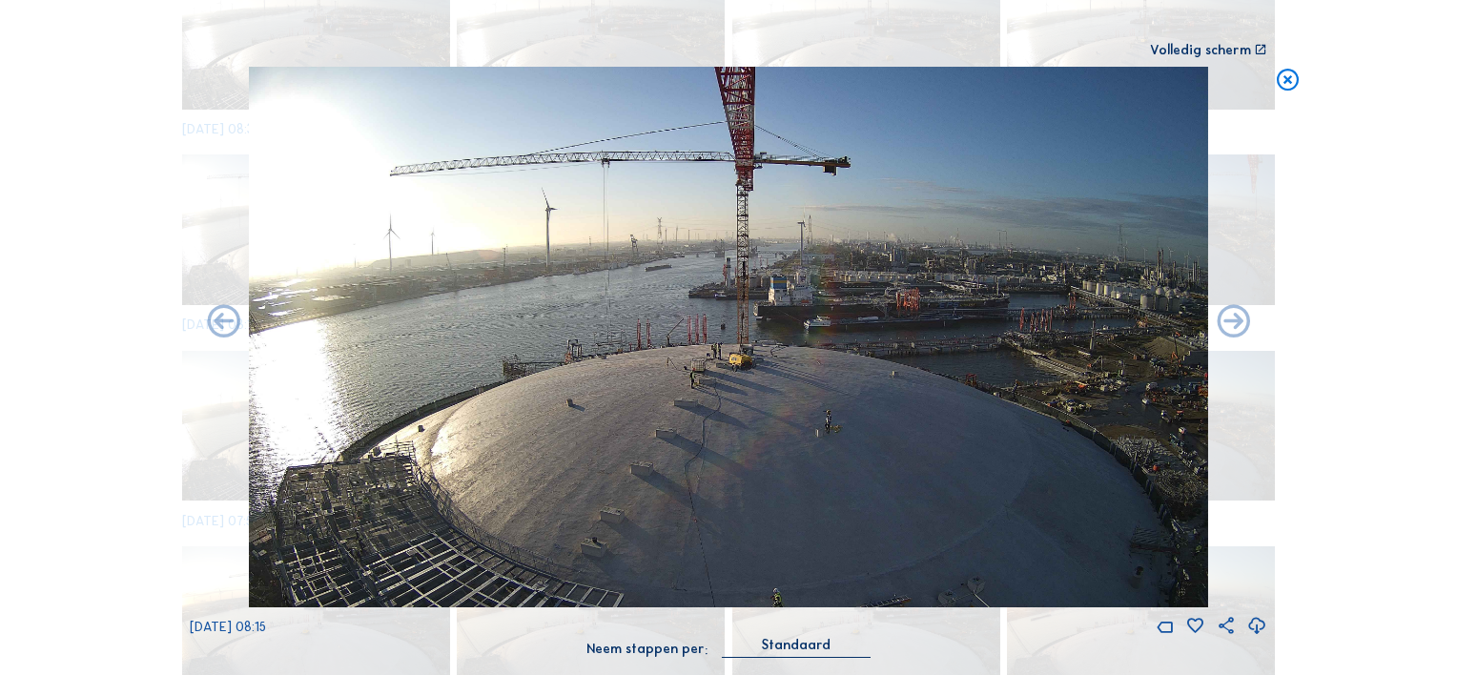
click at [1258, 629] on icon at bounding box center [1257, 626] width 20 height 25
click at [1424, 443] on div "Scroll om door de tijd te reizen | Druk op de 'Alt'-knop + scroll om te Zoomen …" at bounding box center [728, 337] width 1457 height 675
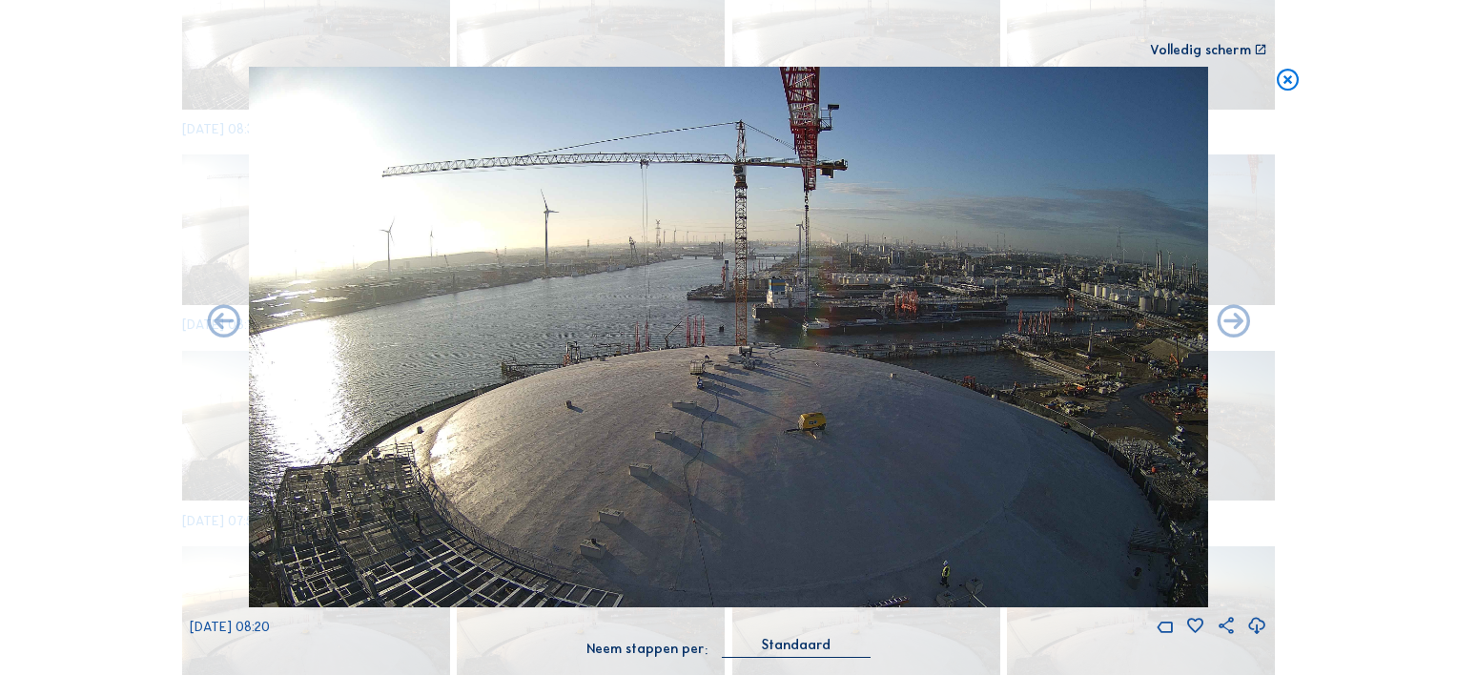
click at [1258, 628] on icon at bounding box center [1257, 626] width 20 height 25
click at [1396, 473] on div "Scroll om door de tijd te reizen | Druk op de 'Alt'-knop + scroll om te Zoomen …" at bounding box center [728, 337] width 1457 height 675
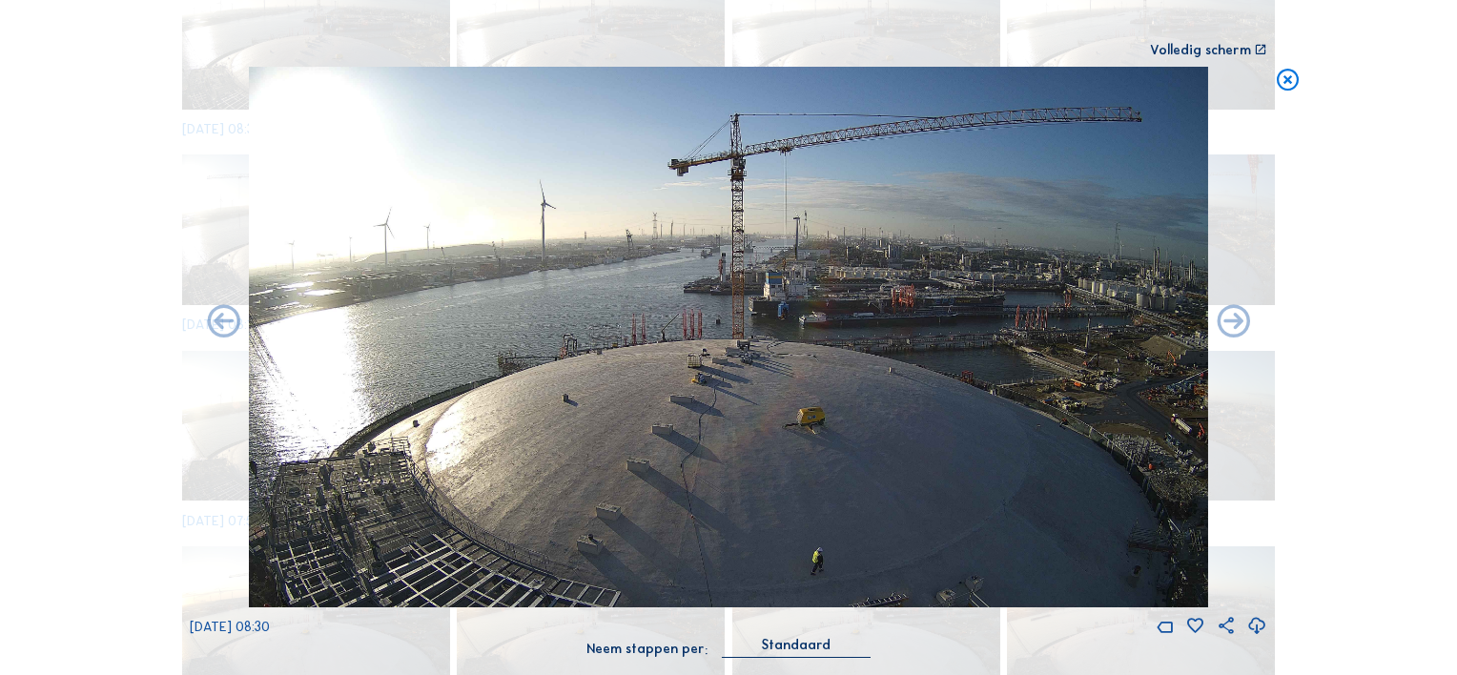
click at [1258, 625] on icon at bounding box center [1257, 626] width 20 height 25
click at [104, 354] on div "Scroll om door de tijd te reizen | Druk op de 'Alt'-knop + scroll om te Zoomen …" at bounding box center [728, 337] width 1457 height 675
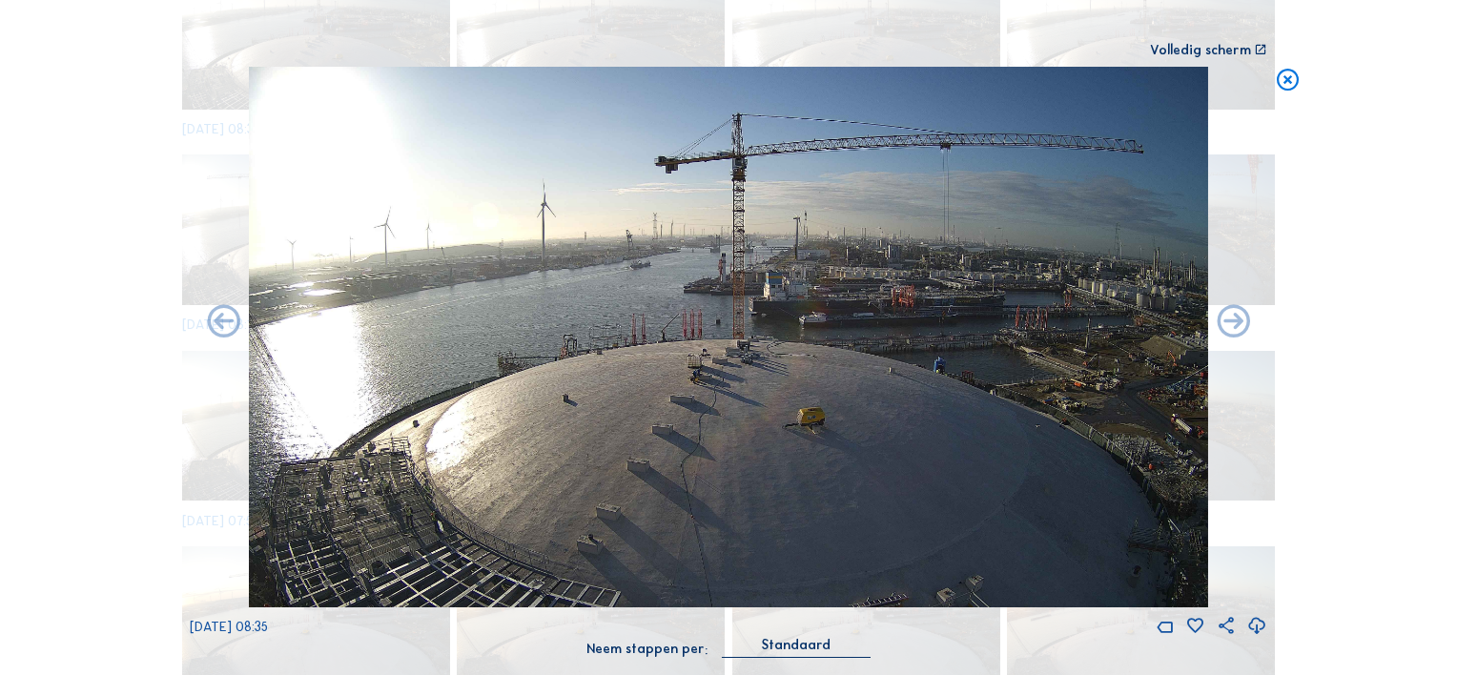
click at [1256, 624] on icon at bounding box center [1257, 626] width 20 height 25
click at [90, 351] on div "Scroll om door de tijd te reizen | Druk op de 'Alt'-knop + scroll om te Zoomen …" at bounding box center [728, 337] width 1457 height 675
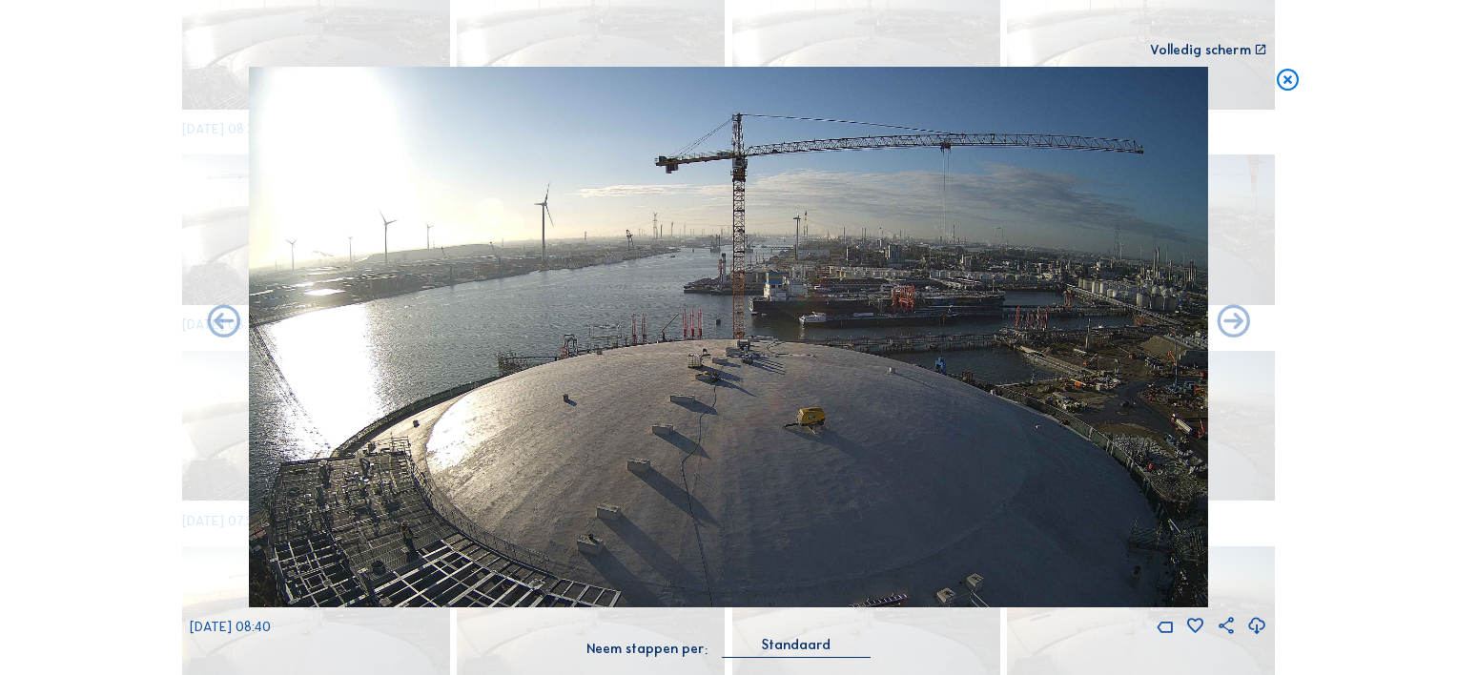
click at [1258, 625] on icon at bounding box center [1257, 626] width 20 height 25
click at [125, 346] on div "Scroll om door de tijd te reizen | Druk op de 'Alt'-knop + scroll om te Zoomen …" at bounding box center [728, 337] width 1457 height 675
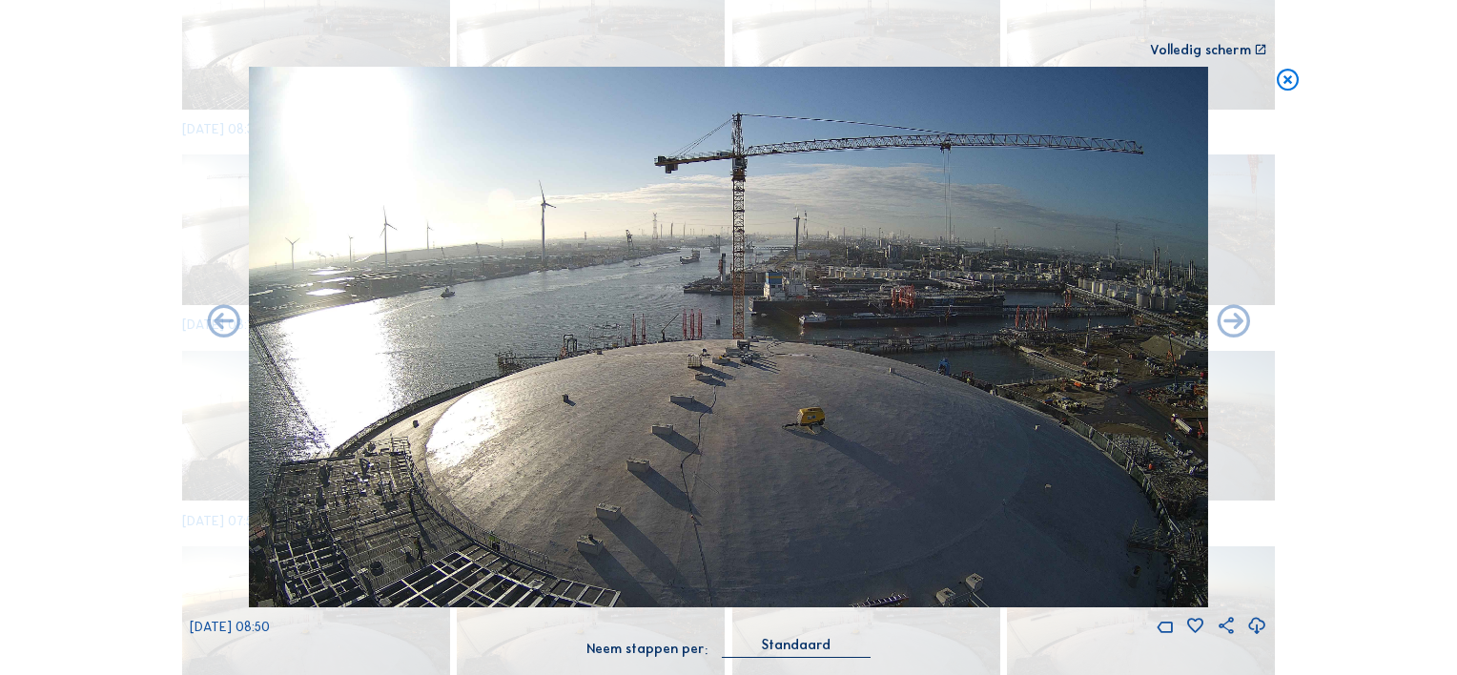
drag, startPoint x: 1255, startPoint y: 625, endPoint x: 1242, endPoint y: 623, distance: 12.7
click at [1255, 625] on icon at bounding box center [1257, 626] width 20 height 25
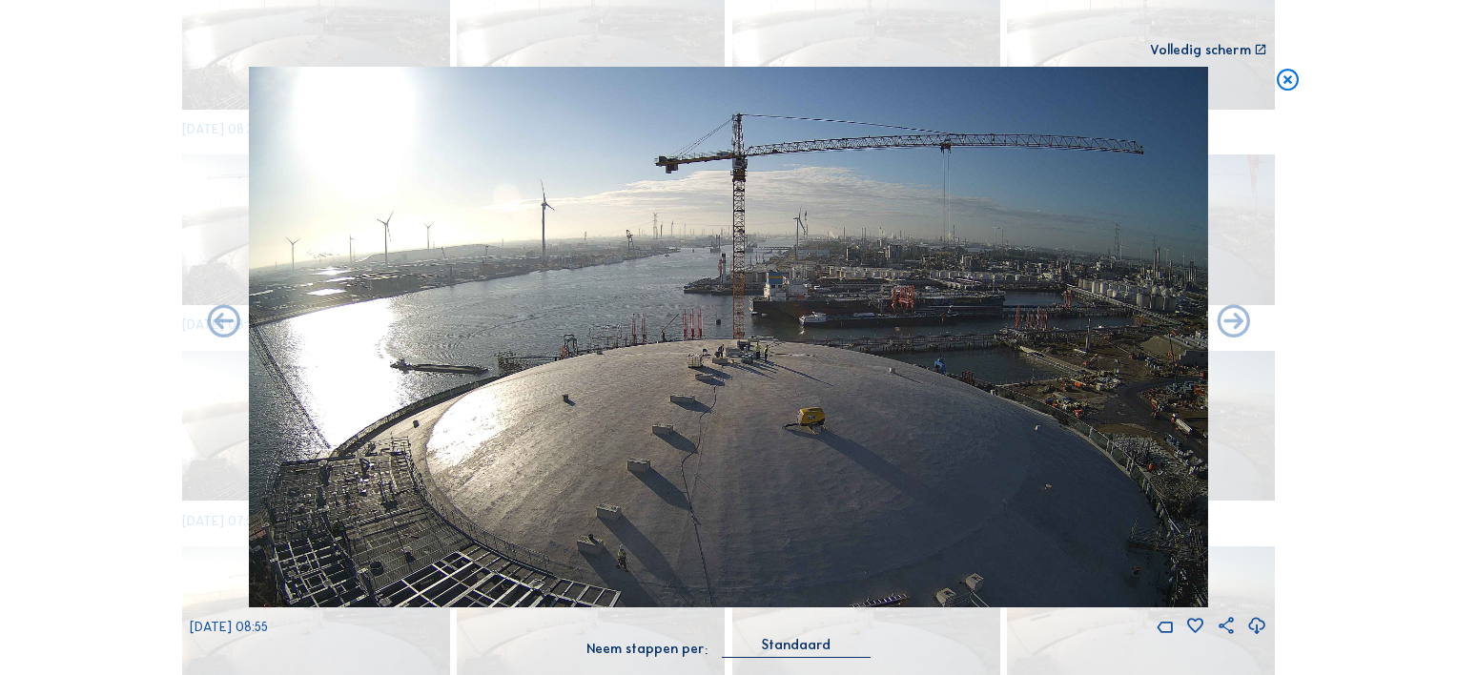
click at [1255, 625] on icon at bounding box center [1257, 626] width 20 height 25
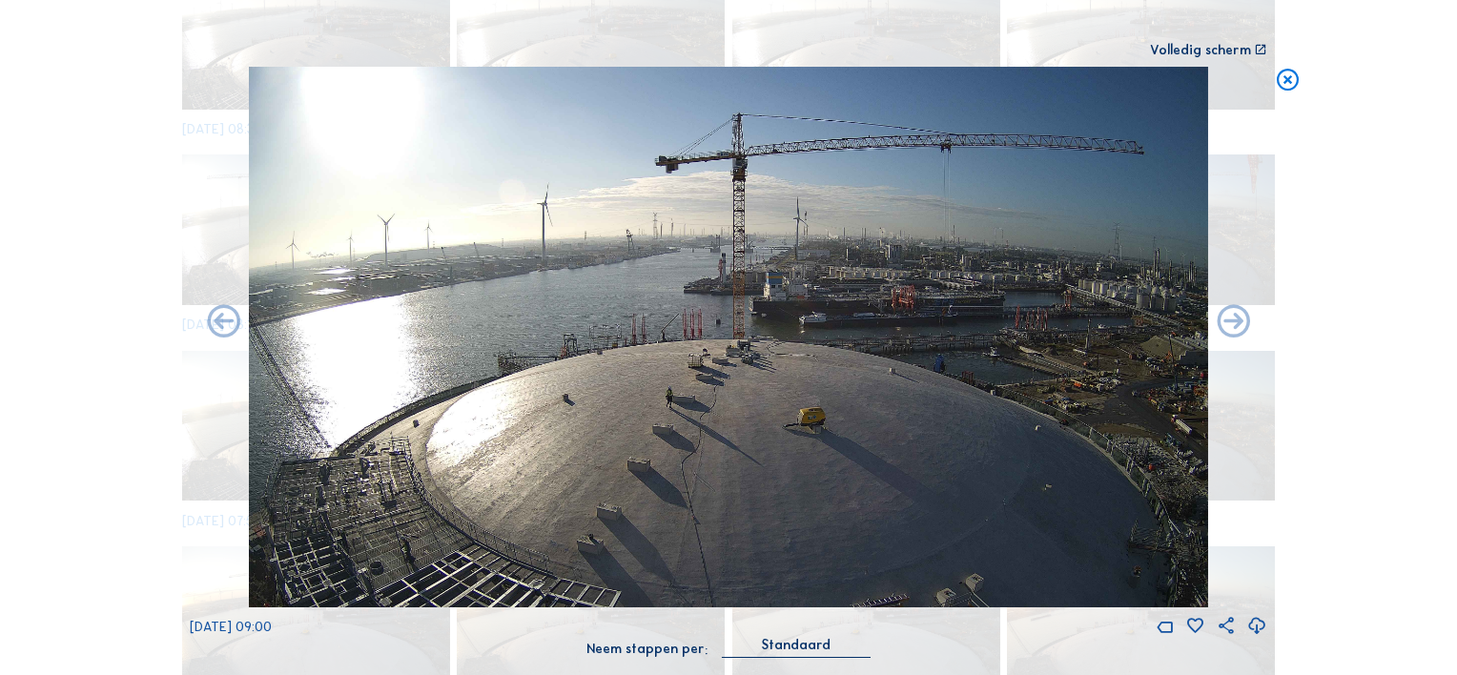
click at [1257, 623] on icon at bounding box center [1257, 626] width 20 height 25
click at [104, 409] on div "Scroll om door de tijd te reizen | Druk op de 'Alt'-knop + scroll om te Zoomen …" at bounding box center [728, 337] width 1457 height 675
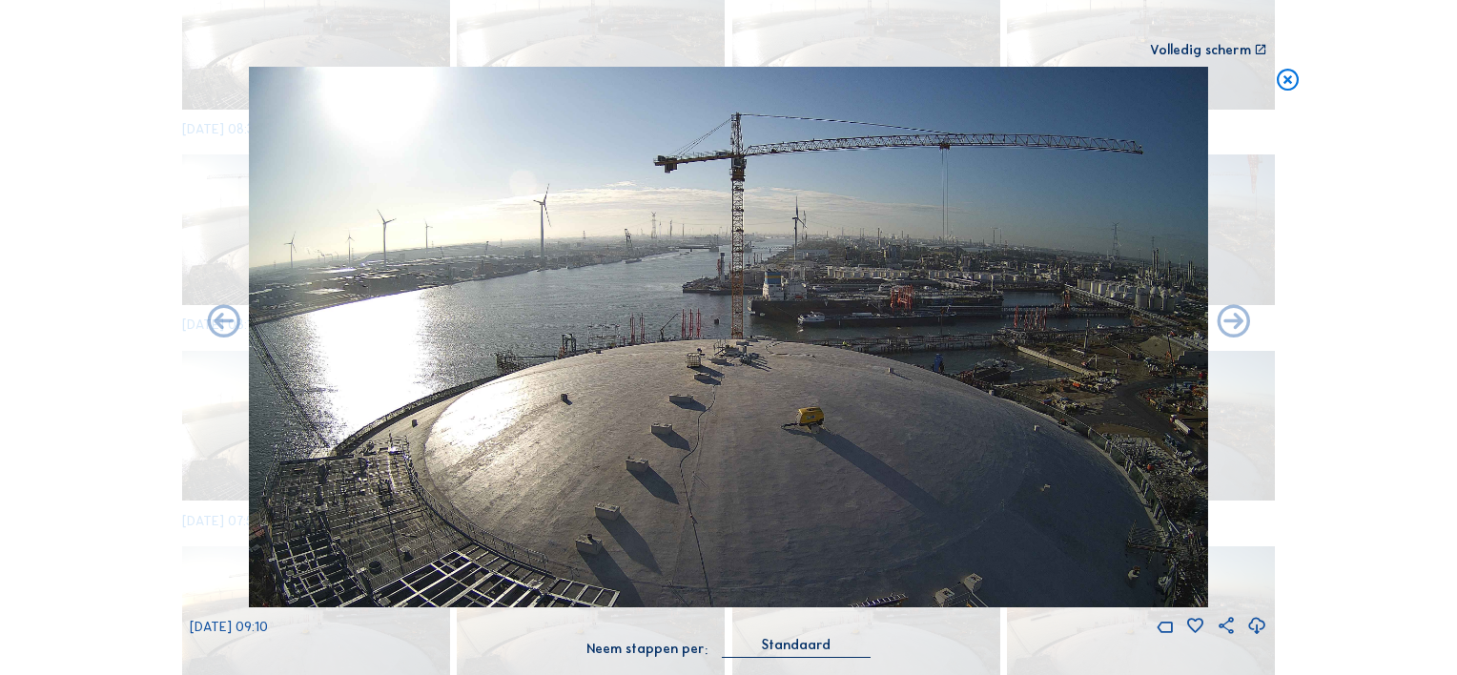
click at [1256, 623] on icon at bounding box center [1257, 626] width 20 height 25
click at [517, 454] on img at bounding box center [729, 337] width 960 height 540
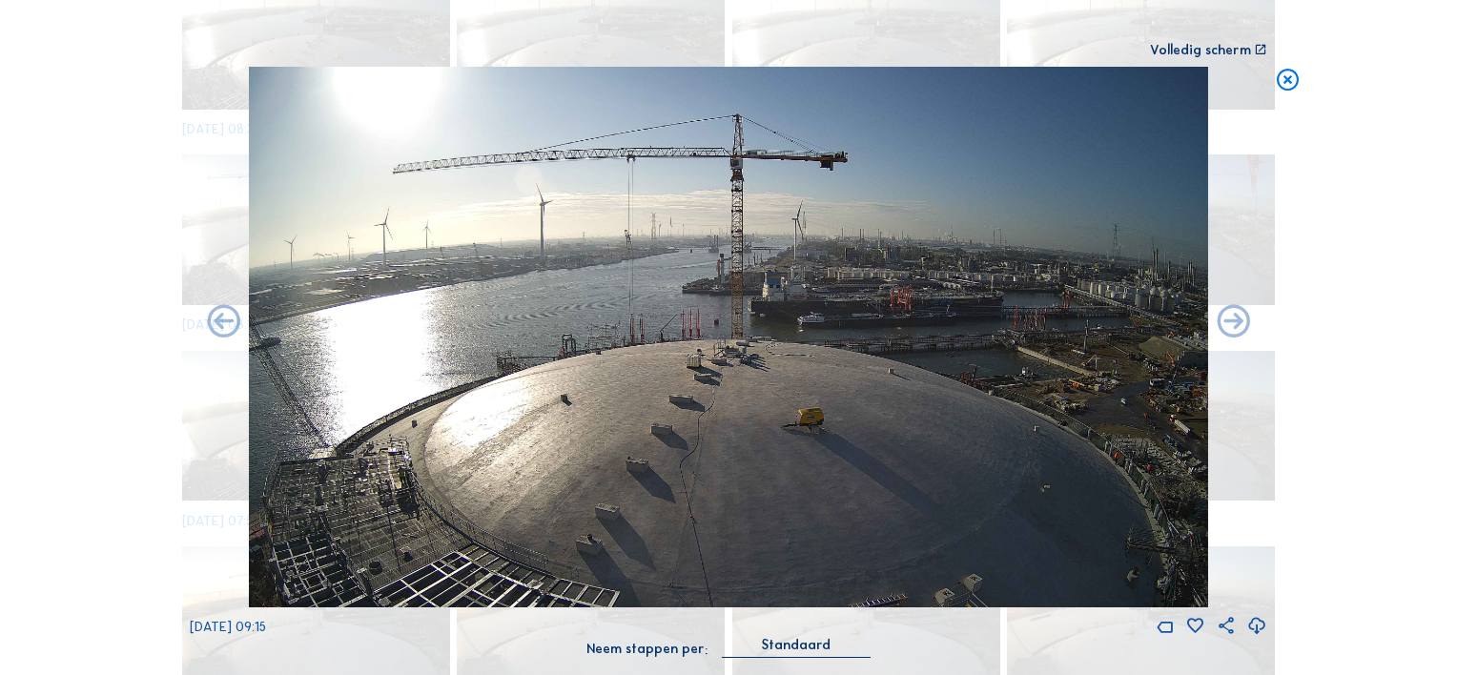
click at [1256, 625] on icon at bounding box center [1257, 626] width 20 height 25
click at [68, 423] on div "Scroll om door de tijd te reizen | Druk op de 'Alt'-knop + scroll om te Zoomen …" at bounding box center [728, 337] width 1457 height 675
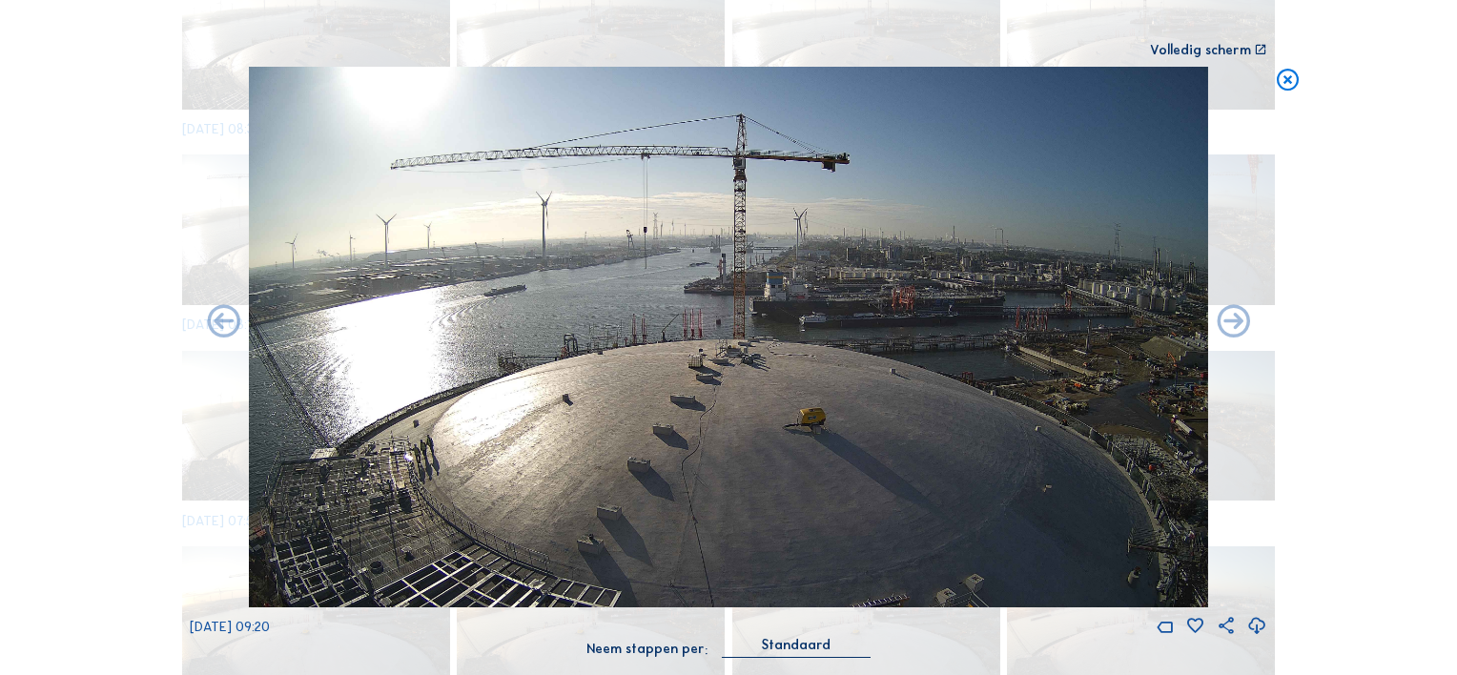
click at [1258, 626] on icon at bounding box center [1257, 626] width 20 height 25
click at [114, 468] on div "Scroll om door de tijd te reizen | Druk op de 'Alt'-knop + scroll om te Zoomen …" at bounding box center [728, 337] width 1457 height 675
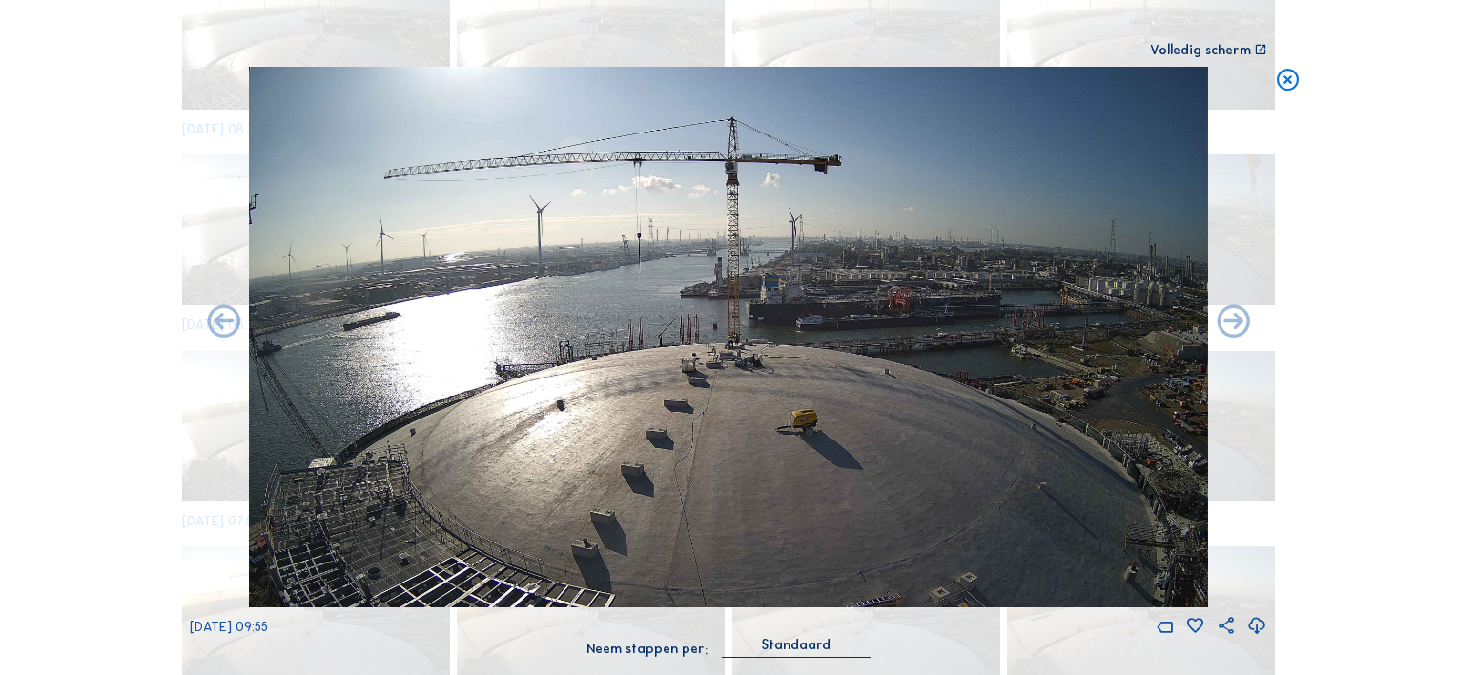
click at [1258, 622] on icon at bounding box center [1257, 626] width 20 height 25
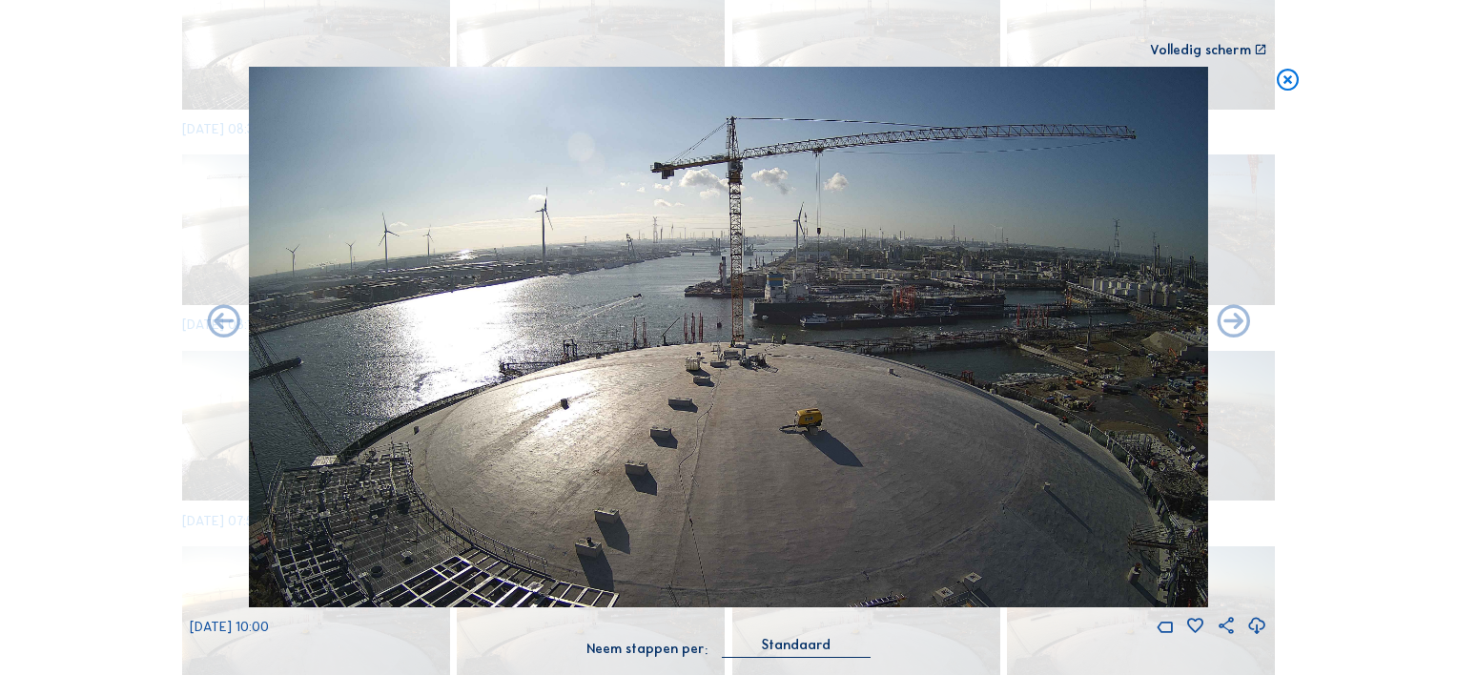
click at [1257, 628] on icon at bounding box center [1257, 626] width 20 height 25
click at [86, 437] on div "Scroll om door de tijd te reizen | Druk op de 'Alt'-knop + scroll om te Zoomen …" at bounding box center [728, 337] width 1457 height 675
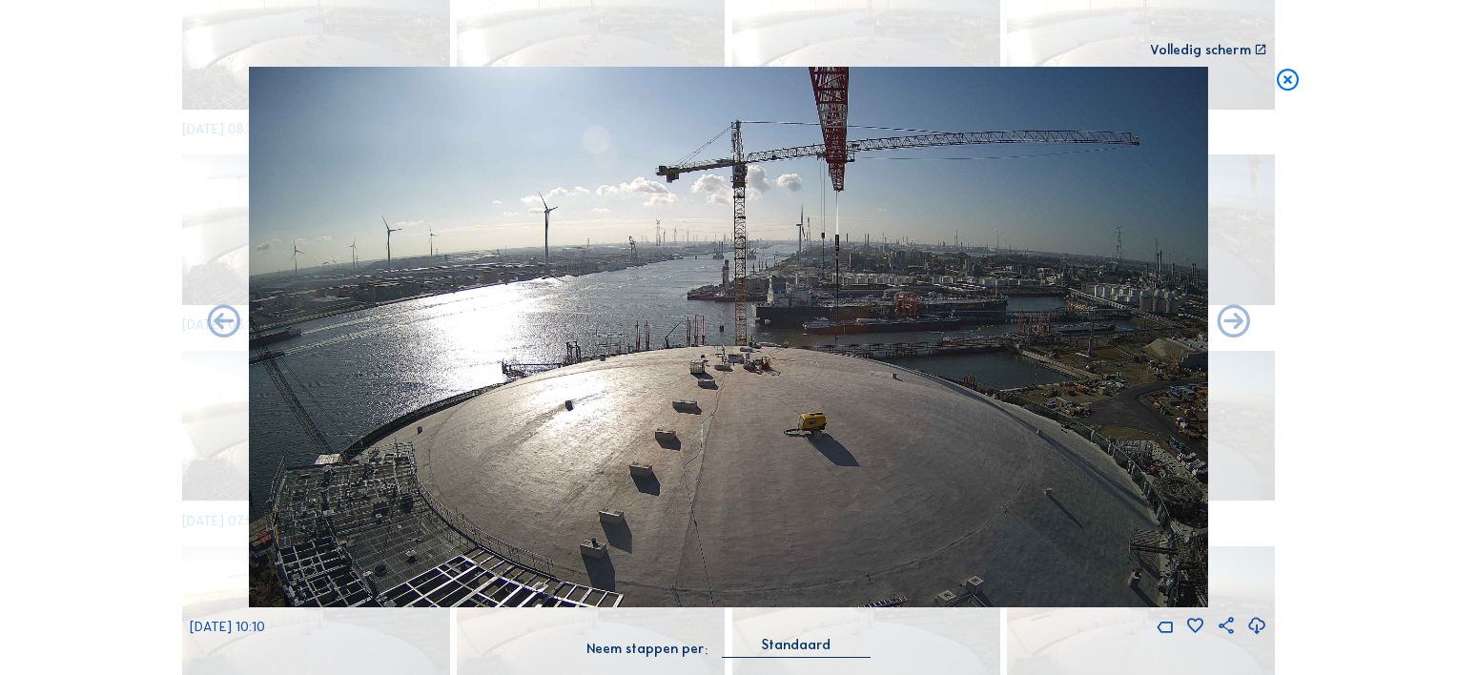
click at [1258, 624] on icon at bounding box center [1257, 626] width 20 height 25
click at [93, 423] on div "Scroll om door de tijd te reizen | Druk op de 'Alt'-knop + scroll om te Zoomen …" at bounding box center [728, 337] width 1457 height 675
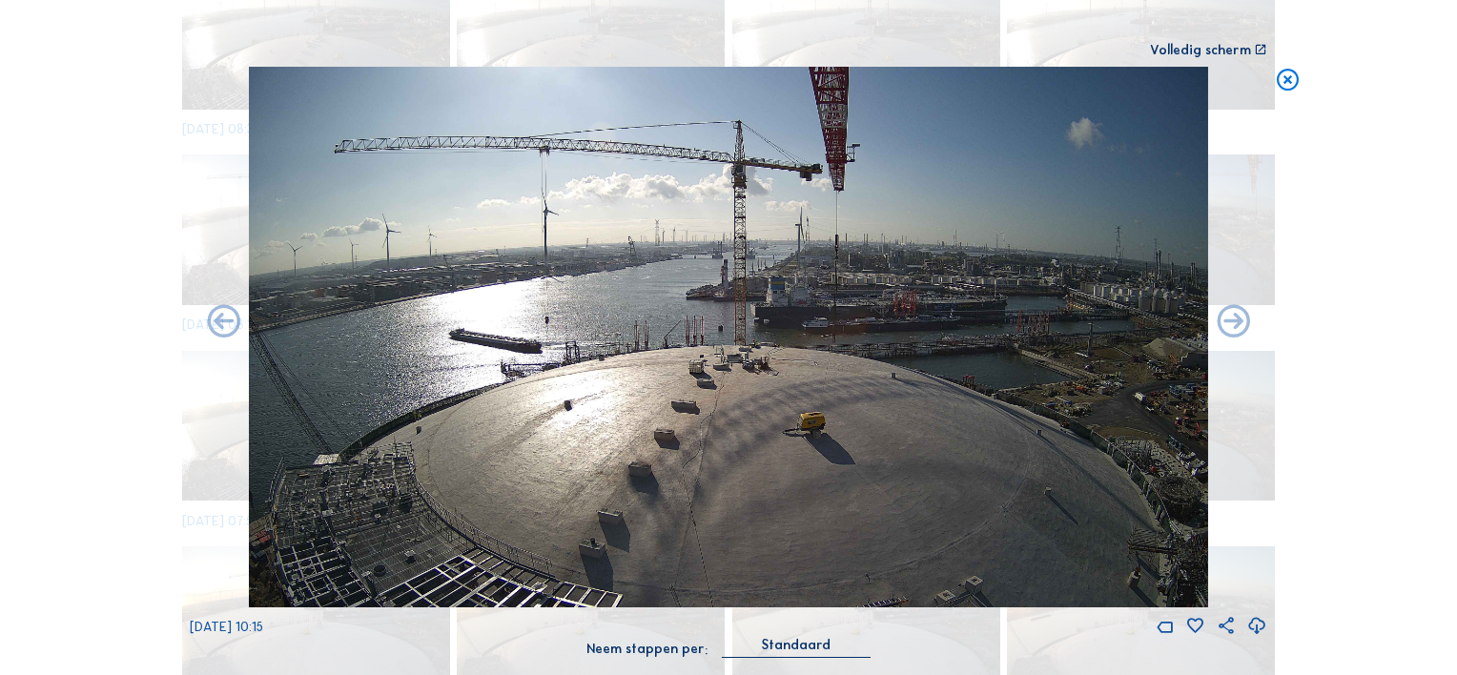
click at [1258, 623] on icon at bounding box center [1257, 626] width 20 height 25
click at [109, 413] on div "Scroll om door de tijd te reizen | Druk op de 'Alt'-knop + scroll om te Zoomen …" at bounding box center [728, 337] width 1457 height 675
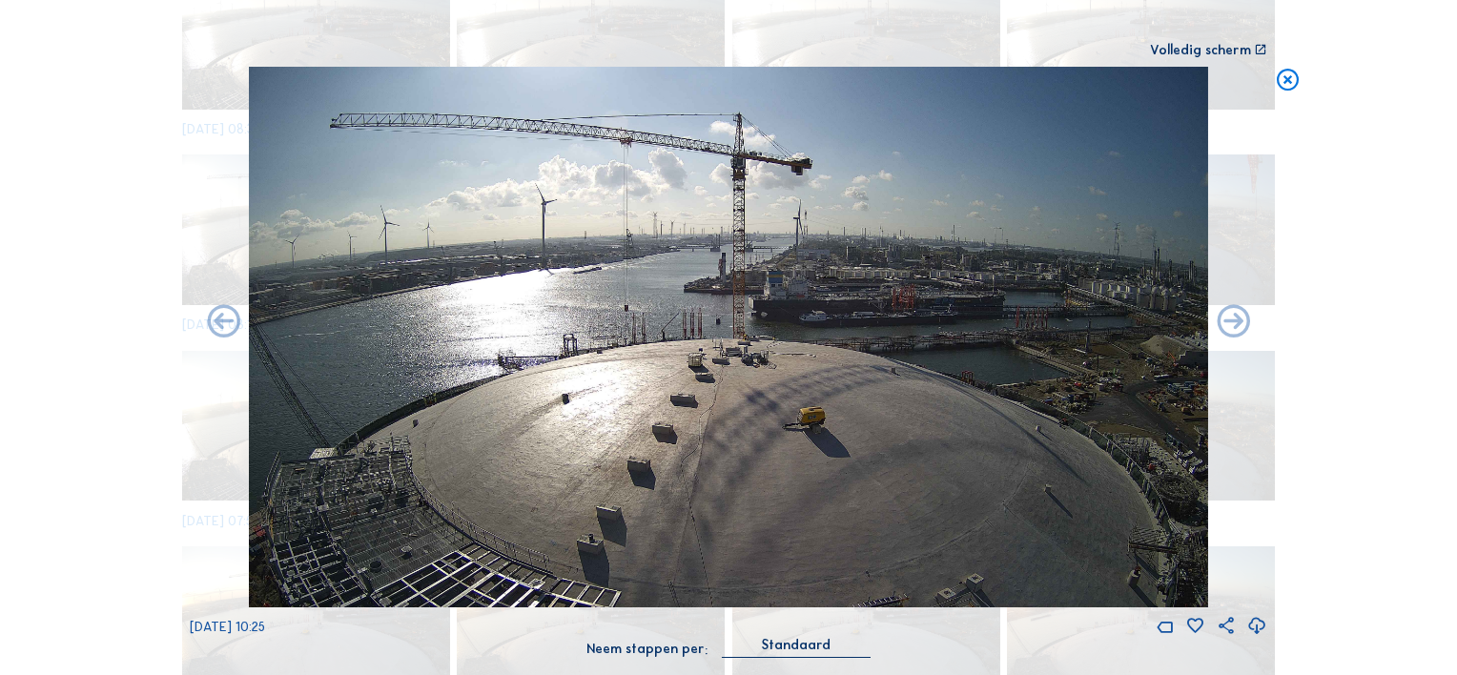
click at [1255, 628] on icon at bounding box center [1257, 626] width 20 height 25
click at [114, 385] on div "Scroll om door de tijd te reizen | Druk op de 'Alt'-knop + scroll om te Zoomen …" at bounding box center [728, 337] width 1457 height 675
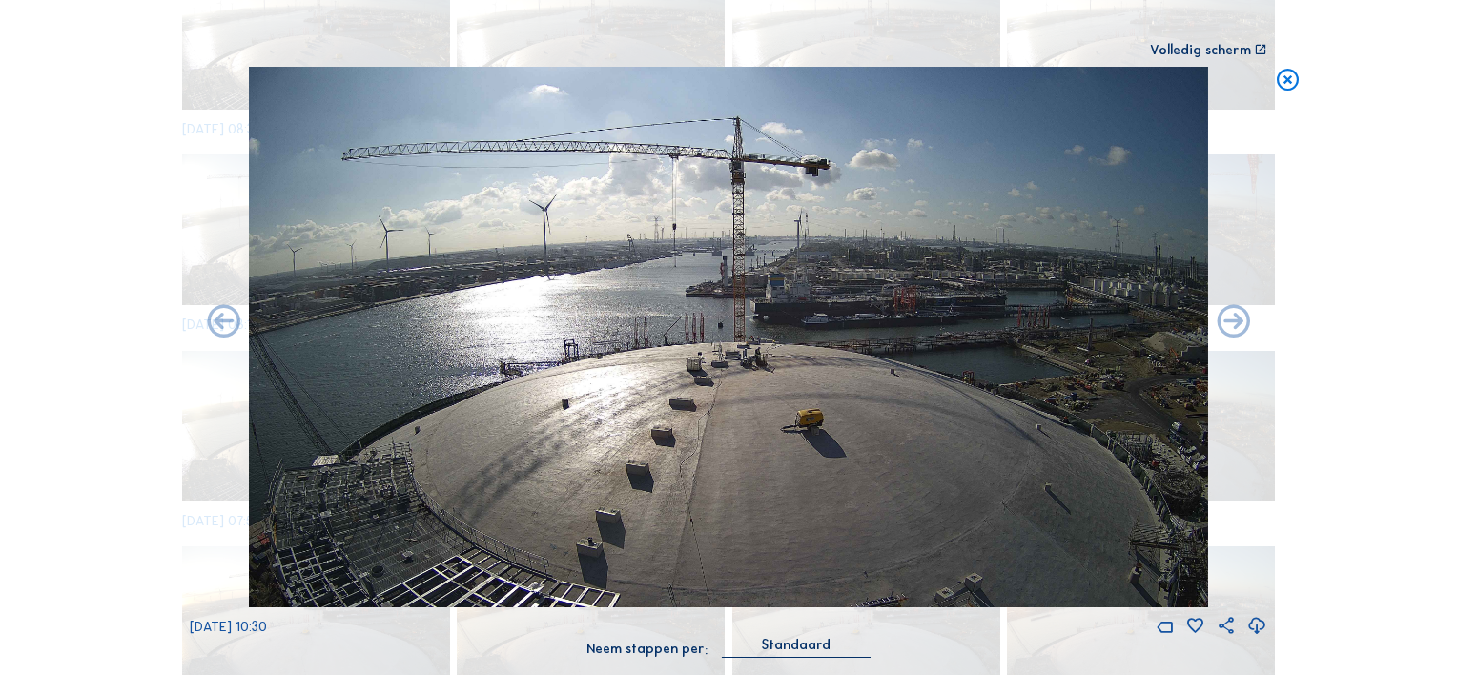
click at [1256, 627] on icon at bounding box center [1257, 626] width 20 height 25
click at [95, 357] on div "Scroll om door de tijd te reizen | Druk op de 'Alt'-knop + scroll om te Zoomen …" at bounding box center [728, 337] width 1457 height 675
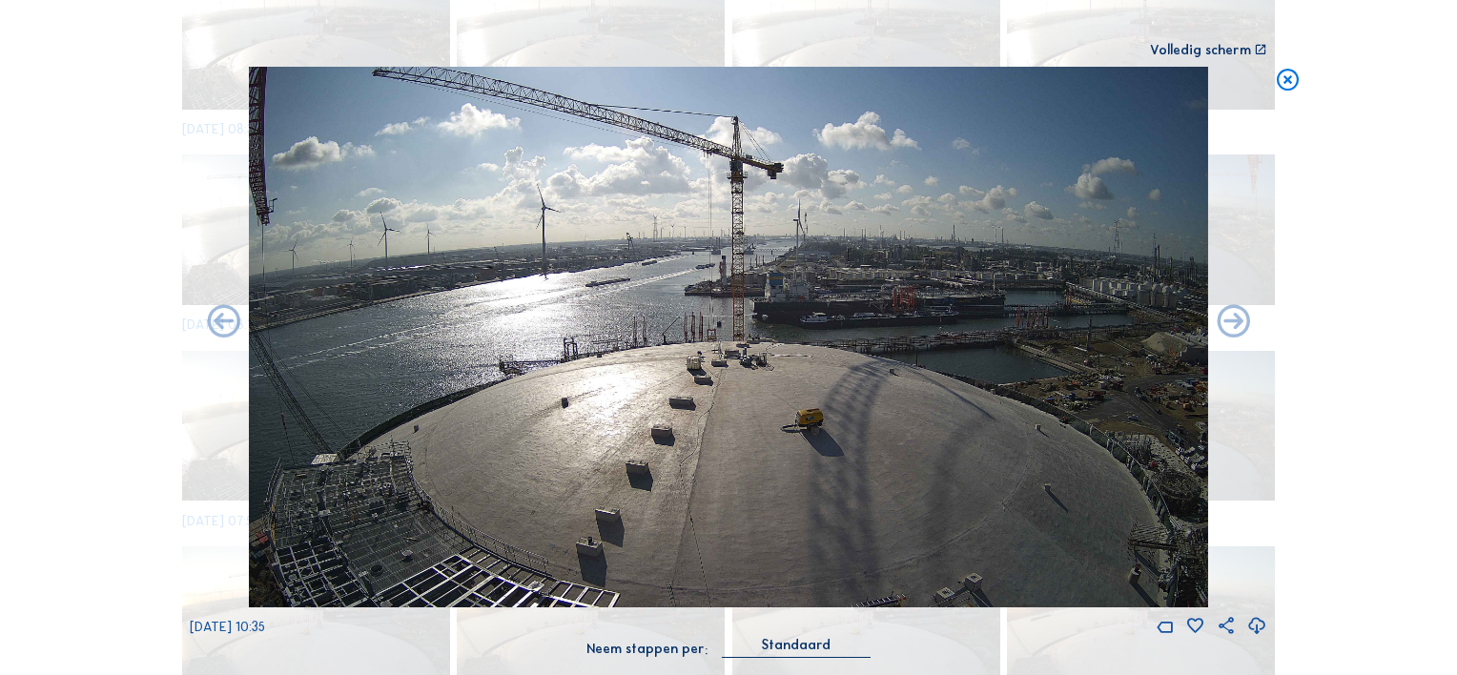
click at [1256, 625] on icon at bounding box center [1257, 626] width 20 height 25
click at [123, 393] on div "Scroll om door de tijd te reizen | Druk op de 'Alt'-knop + scroll om te Zoomen …" at bounding box center [728, 337] width 1457 height 675
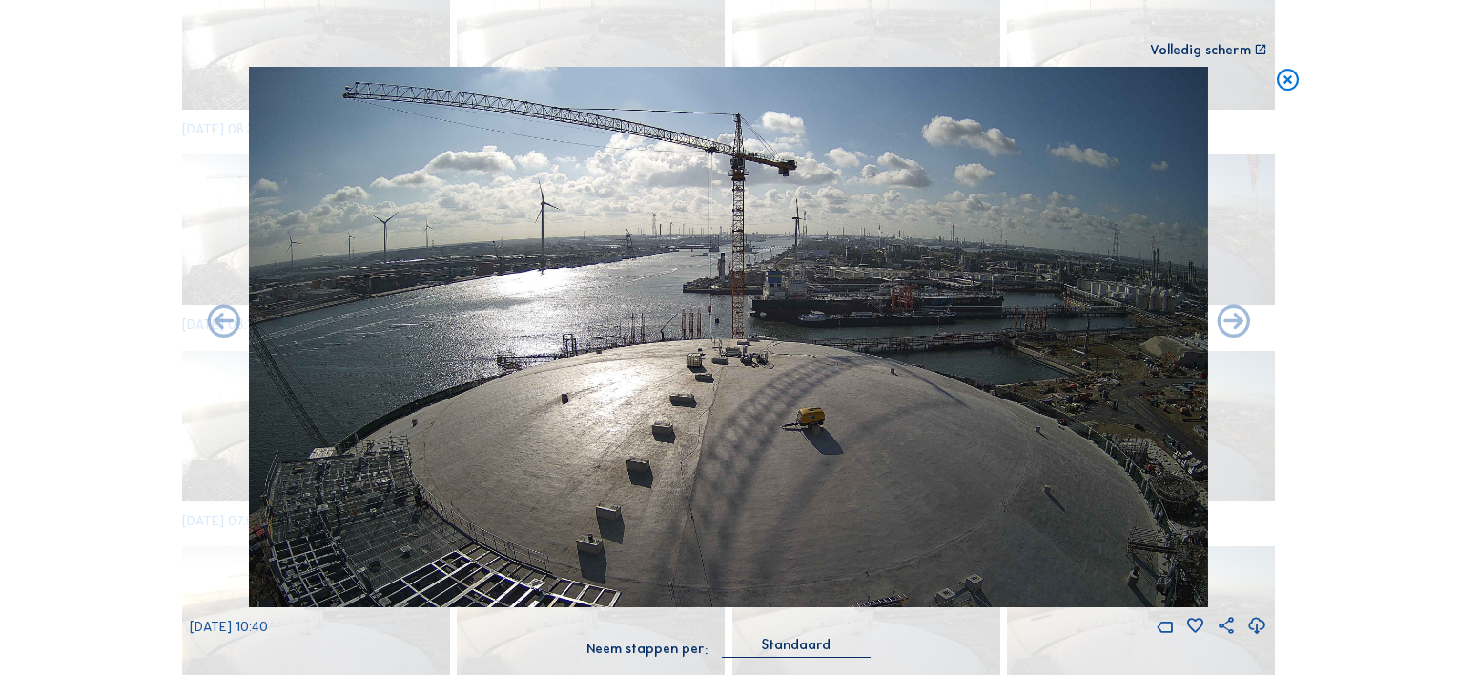
click at [1254, 623] on icon at bounding box center [1257, 626] width 20 height 25
click at [107, 392] on div "Scroll om door de tijd te reizen | Druk op de 'Alt'-knop + scroll om te Zoomen …" at bounding box center [728, 337] width 1457 height 675
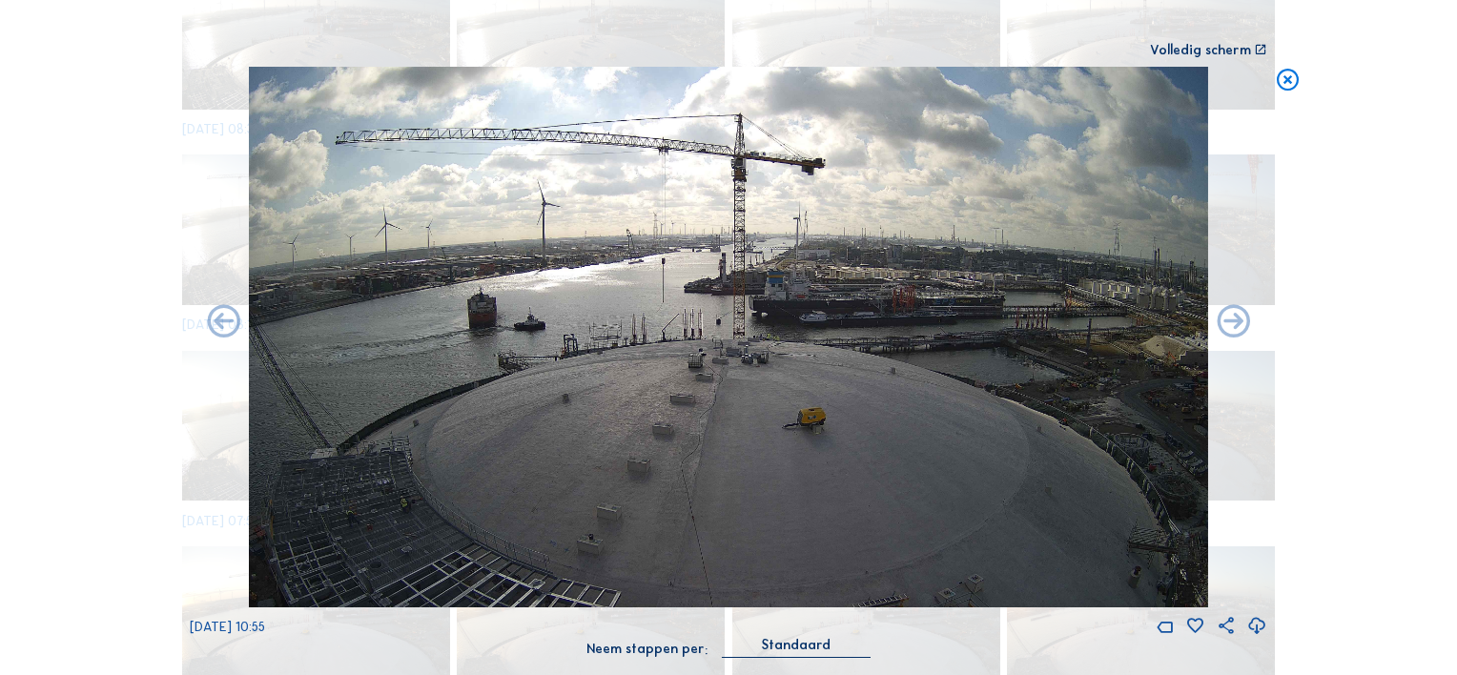
click at [1257, 627] on icon at bounding box center [1257, 626] width 20 height 25
drag, startPoint x: 108, startPoint y: 435, endPoint x: 122, endPoint y: 434, distance: 14.3
click at [108, 435] on div "Scroll om door de tijd te reizen | Druk op de 'Alt'-knop + scroll om te Zoomen …" at bounding box center [728, 337] width 1457 height 675
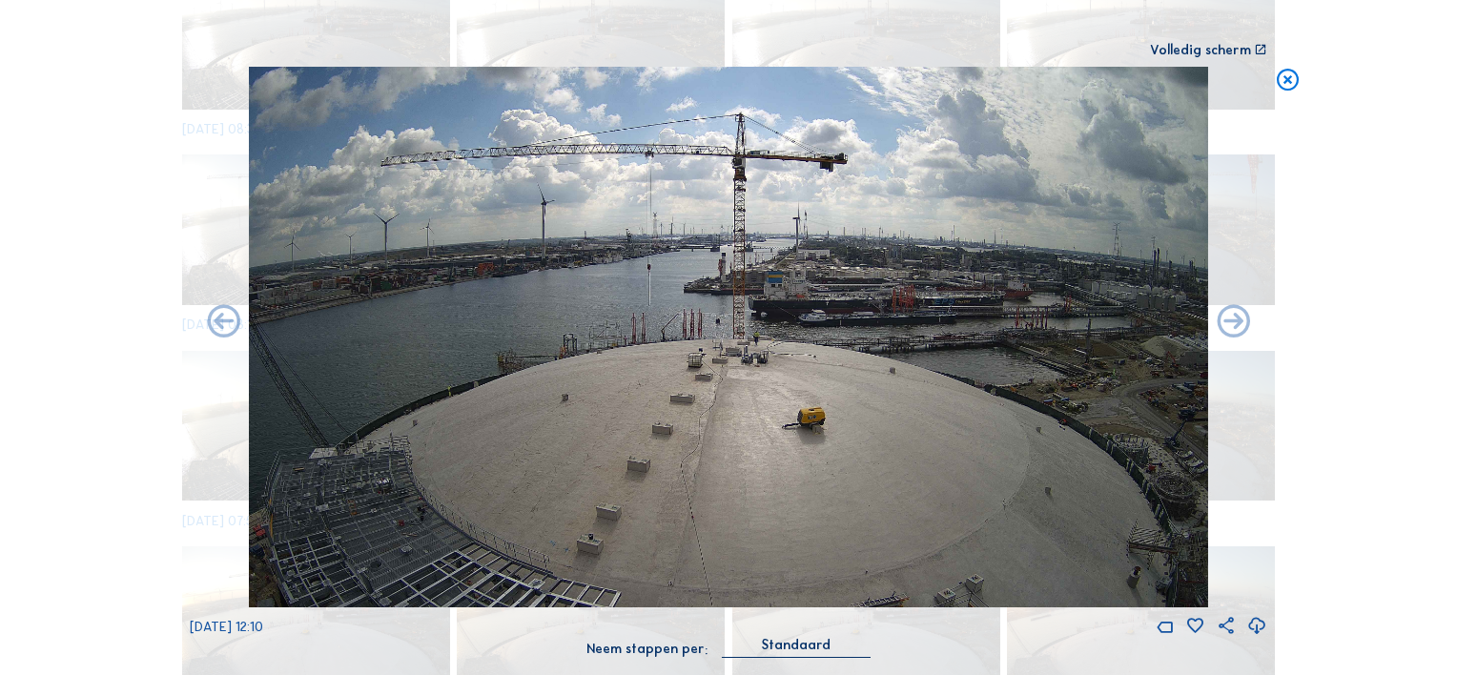
click at [1258, 629] on icon at bounding box center [1257, 626] width 20 height 25
click at [101, 439] on div "Scroll om door de tijd te reizen | Druk op de 'Alt'-knop + scroll om te Zoomen …" at bounding box center [728, 337] width 1457 height 675
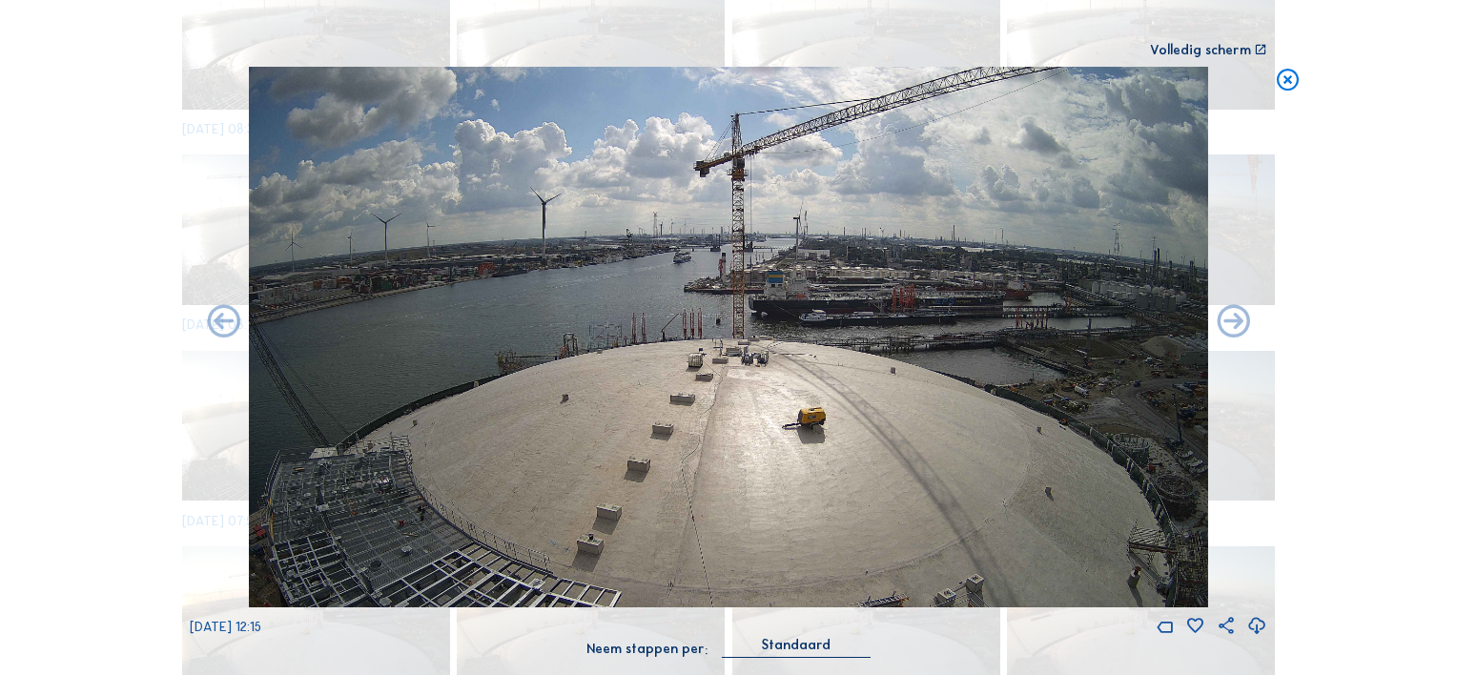
click at [1254, 627] on icon at bounding box center [1257, 626] width 20 height 25
click at [1258, 625] on icon at bounding box center [1257, 626] width 20 height 25
click at [132, 375] on div "Scroll om door de tijd te reizen | Druk op de 'Alt'-knop + scroll om te Zoomen …" at bounding box center [728, 337] width 1457 height 675
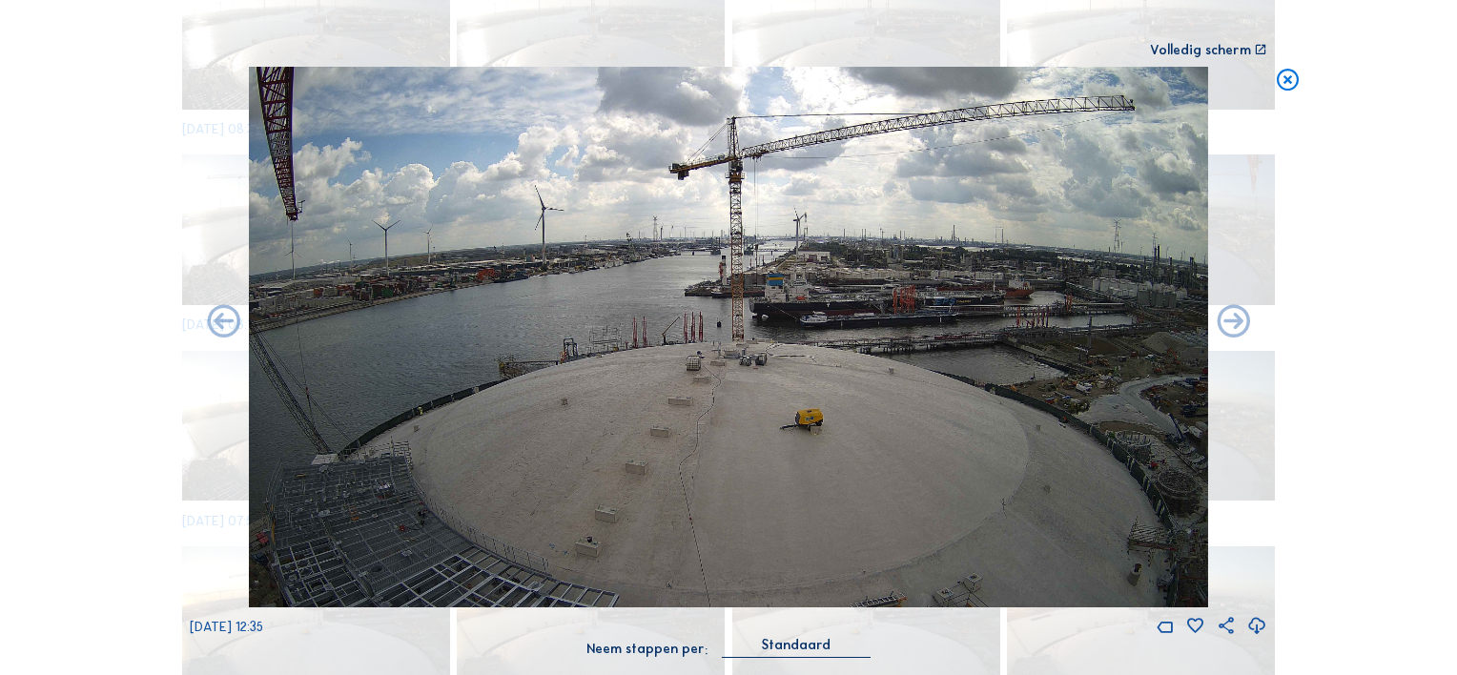
click at [1256, 624] on icon at bounding box center [1257, 626] width 20 height 25
click at [75, 360] on div "Scroll om door de tijd te reizen | Druk op de 'Alt'-knop + scroll om te Zoomen …" at bounding box center [728, 337] width 1457 height 675
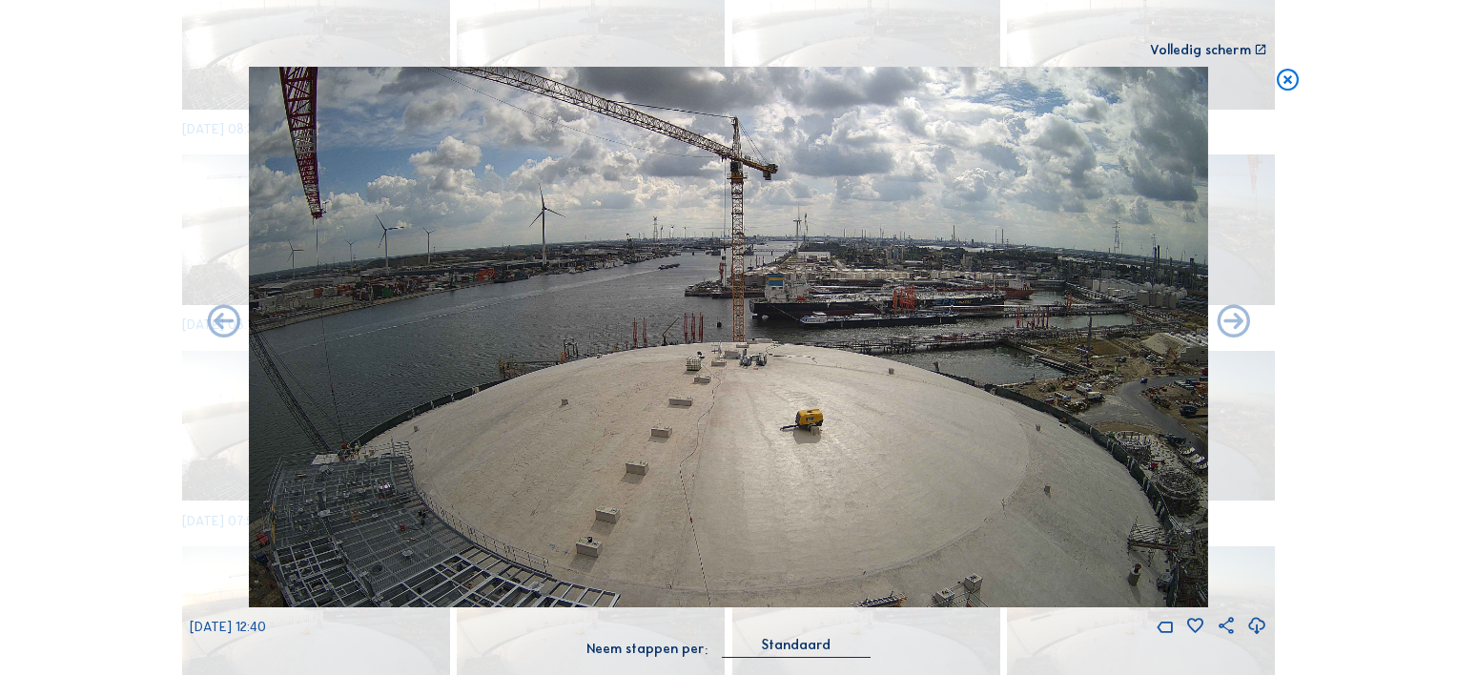
click at [1258, 626] on icon at bounding box center [1257, 626] width 20 height 25
click at [76, 440] on div "Scroll om door de tijd te reizen | Druk op de 'Alt'-knop + scroll om te Zoomen …" at bounding box center [728, 337] width 1457 height 675
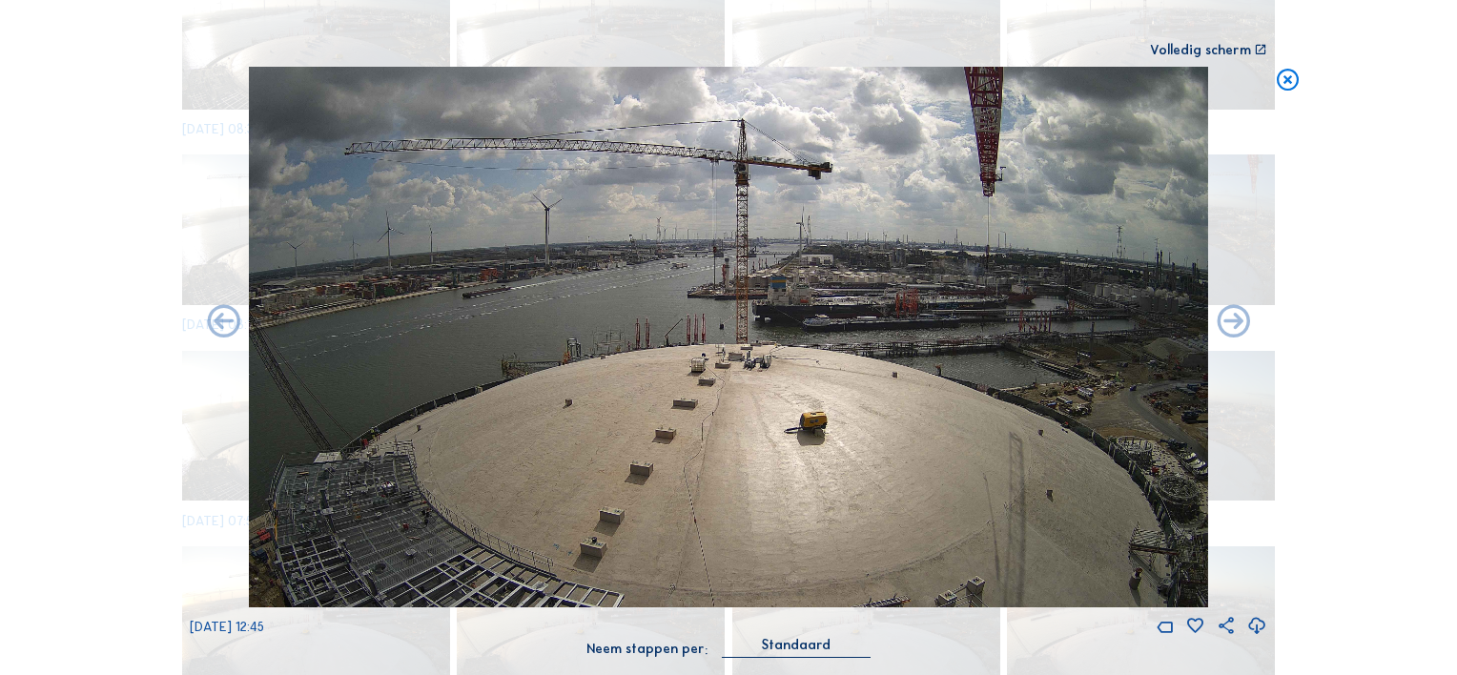
click at [1256, 625] on icon at bounding box center [1257, 626] width 20 height 25
click at [66, 363] on div "Scroll om door de tijd te reizen | Druk op de 'Alt'-knop + scroll om te Zoomen …" at bounding box center [728, 337] width 1457 height 675
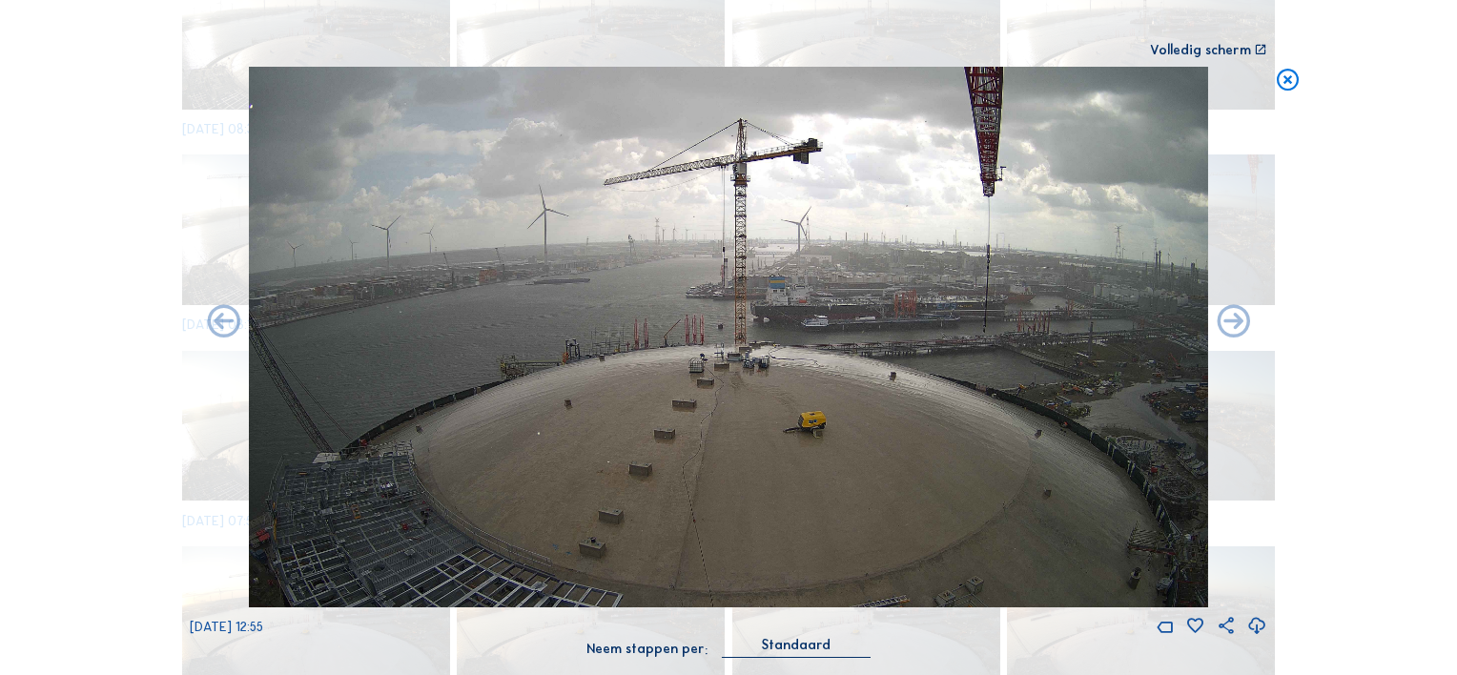
click at [1256, 627] on icon at bounding box center [1257, 626] width 20 height 25
click at [88, 419] on div "Scroll om door de tijd te reizen | Druk op de 'Alt'-knop + scroll om te Zoomen …" at bounding box center [728, 337] width 1457 height 675
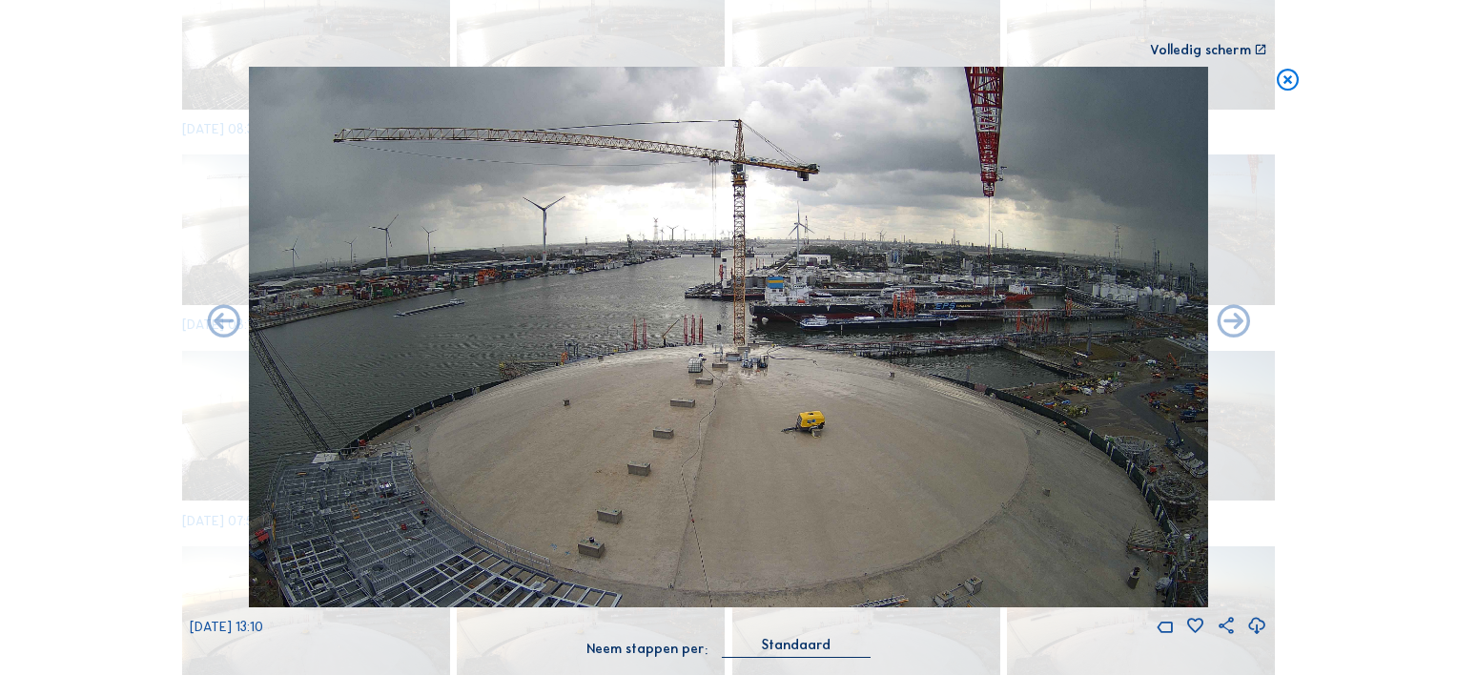
click at [1258, 625] on icon at bounding box center [1257, 626] width 20 height 25
click at [1260, 623] on icon at bounding box center [1257, 626] width 20 height 25
click at [128, 385] on div "Scroll om door de tijd te reizen | Druk op de 'Alt'-knop + scroll om te Zoomen …" at bounding box center [728, 337] width 1457 height 675
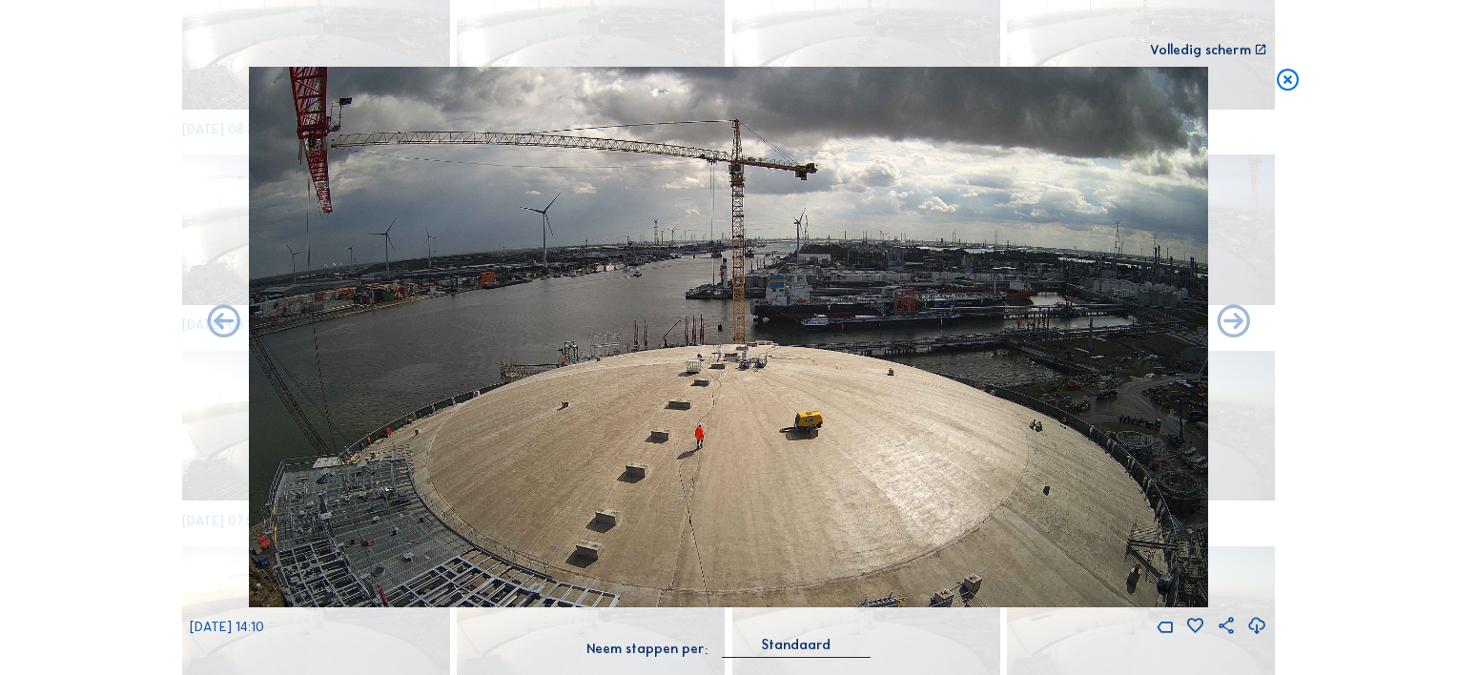
click at [1256, 624] on icon at bounding box center [1257, 626] width 20 height 25
click at [99, 304] on div "Scroll om door de tijd te reizen | Druk op de 'Alt'-knop + scroll om te Zoomen …" at bounding box center [728, 337] width 1457 height 675
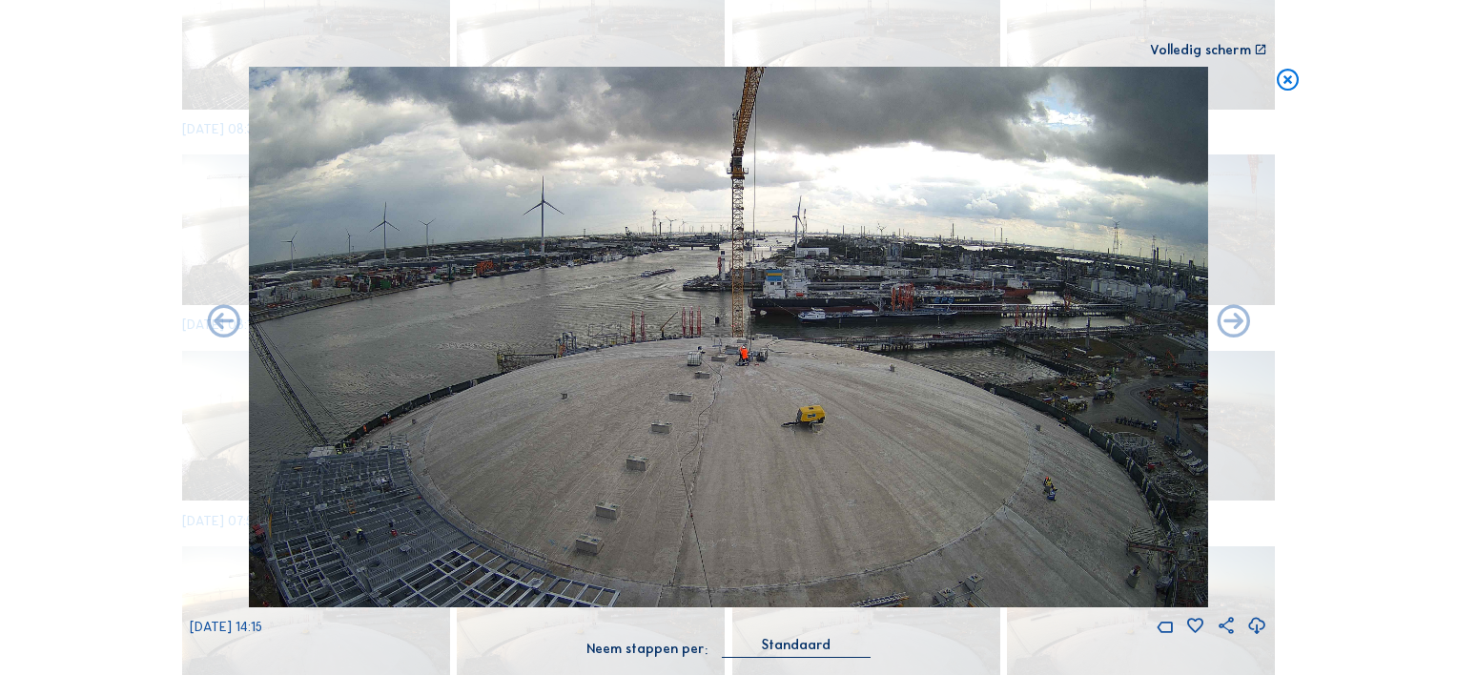
click at [1258, 625] on icon at bounding box center [1257, 626] width 20 height 25
click at [99, 372] on div "Scroll om door de tijd te reizen | Druk op de 'Alt'-knop + scroll om te Zoomen …" at bounding box center [728, 337] width 1457 height 675
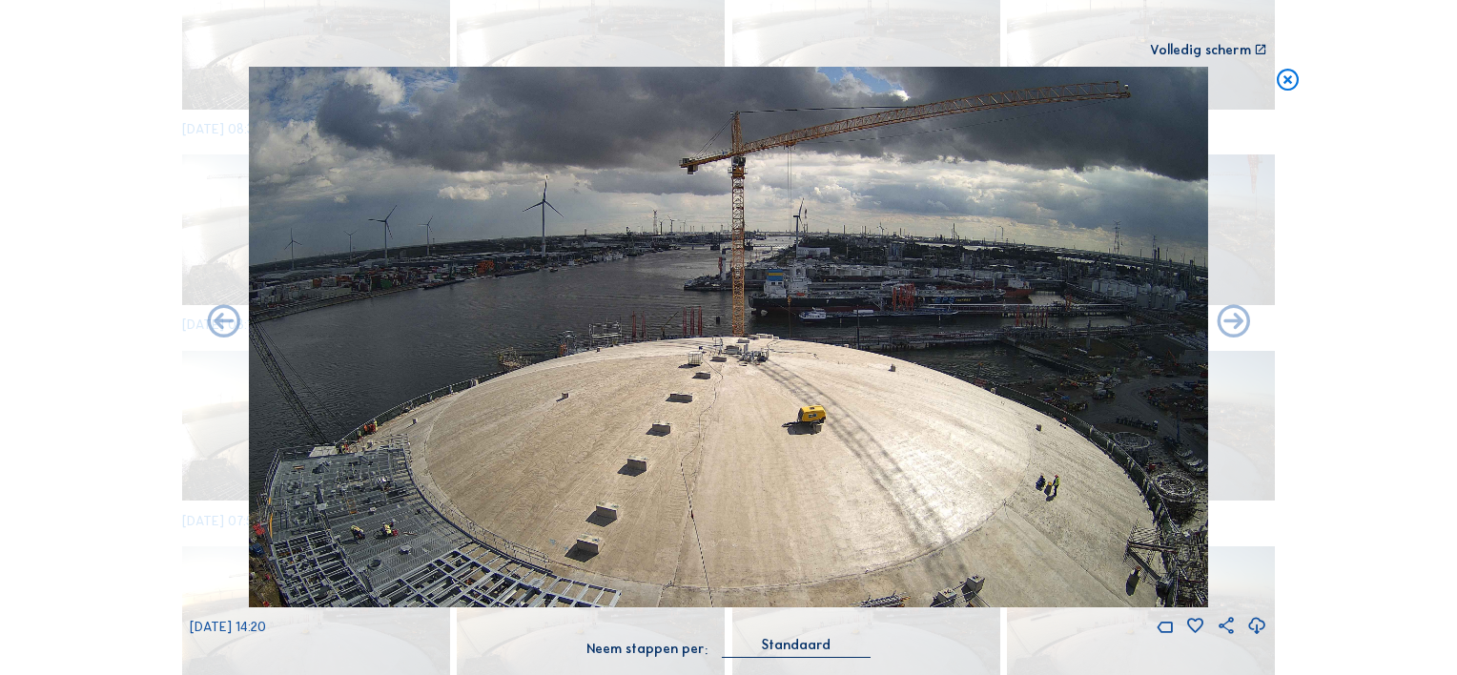
click at [1258, 626] on icon at bounding box center [1257, 626] width 20 height 25
click at [88, 362] on div "Scroll om door de tijd te reizen | Druk op de 'Alt'-knop + scroll om te Zoomen …" at bounding box center [728, 337] width 1457 height 675
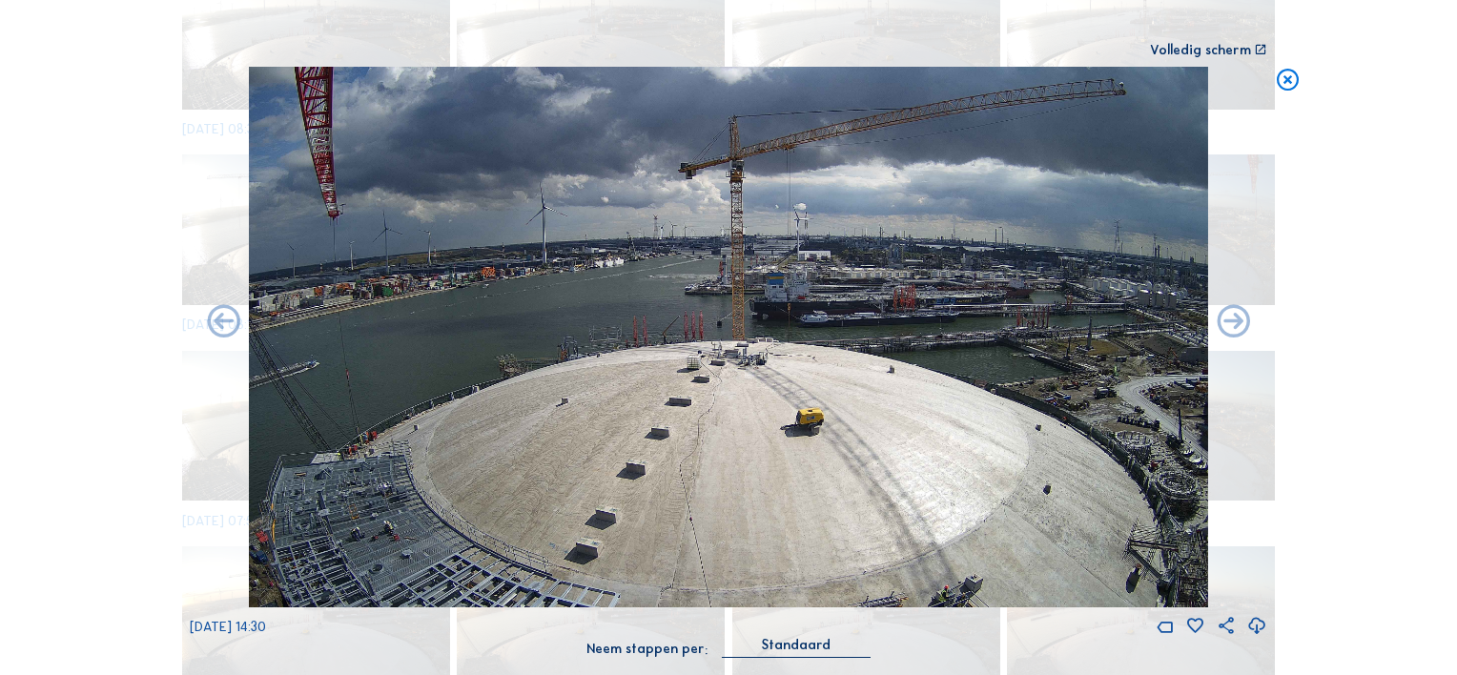
click at [1256, 625] on icon at bounding box center [1257, 626] width 20 height 25
click at [93, 378] on div "Scroll om door de tijd te reizen | Druk op de 'Alt'-knop + scroll om te Zoomen …" at bounding box center [728, 337] width 1457 height 675
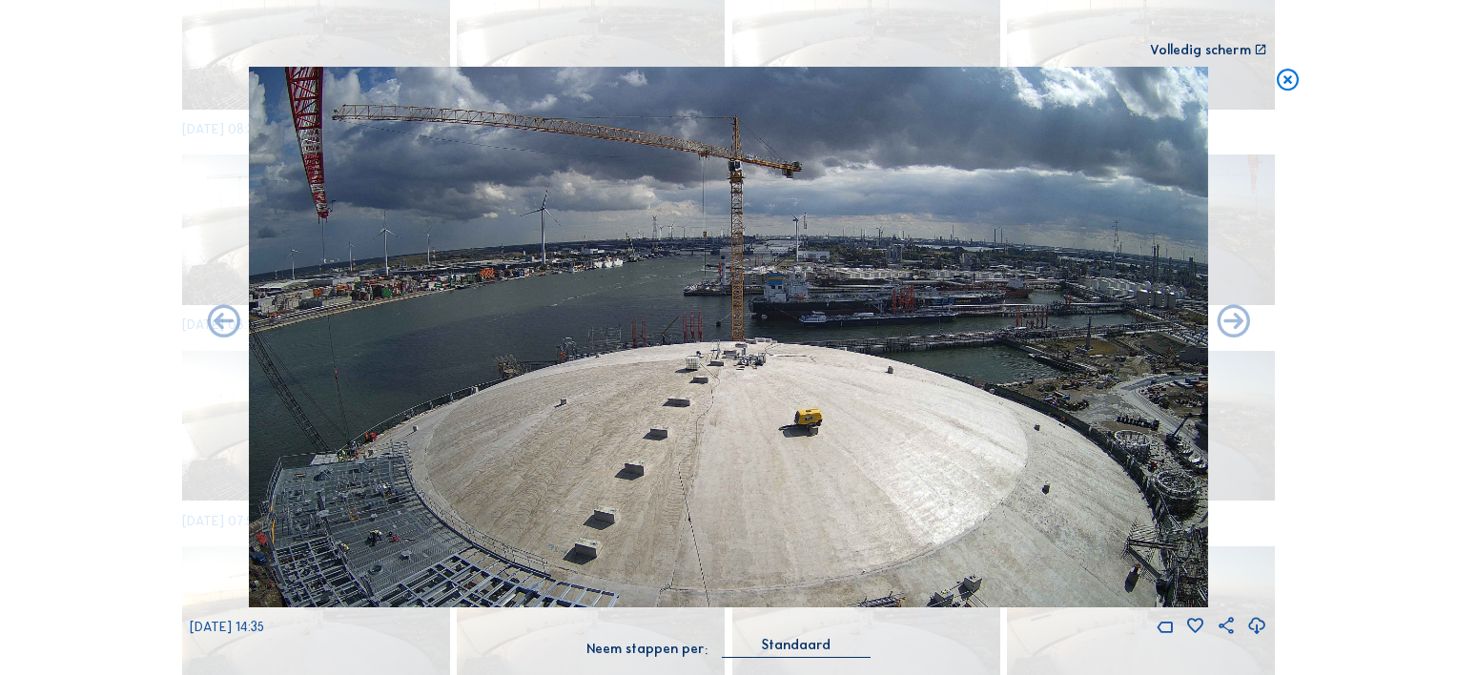
click at [1256, 627] on icon at bounding box center [1257, 626] width 20 height 25
click at [92, 334] on div "Scroll om door de tijd te reizen | Druk op de 'Alt'-knop + scroll om te Zoomen …" at bounding box center [728, 337] width 1457 height 675
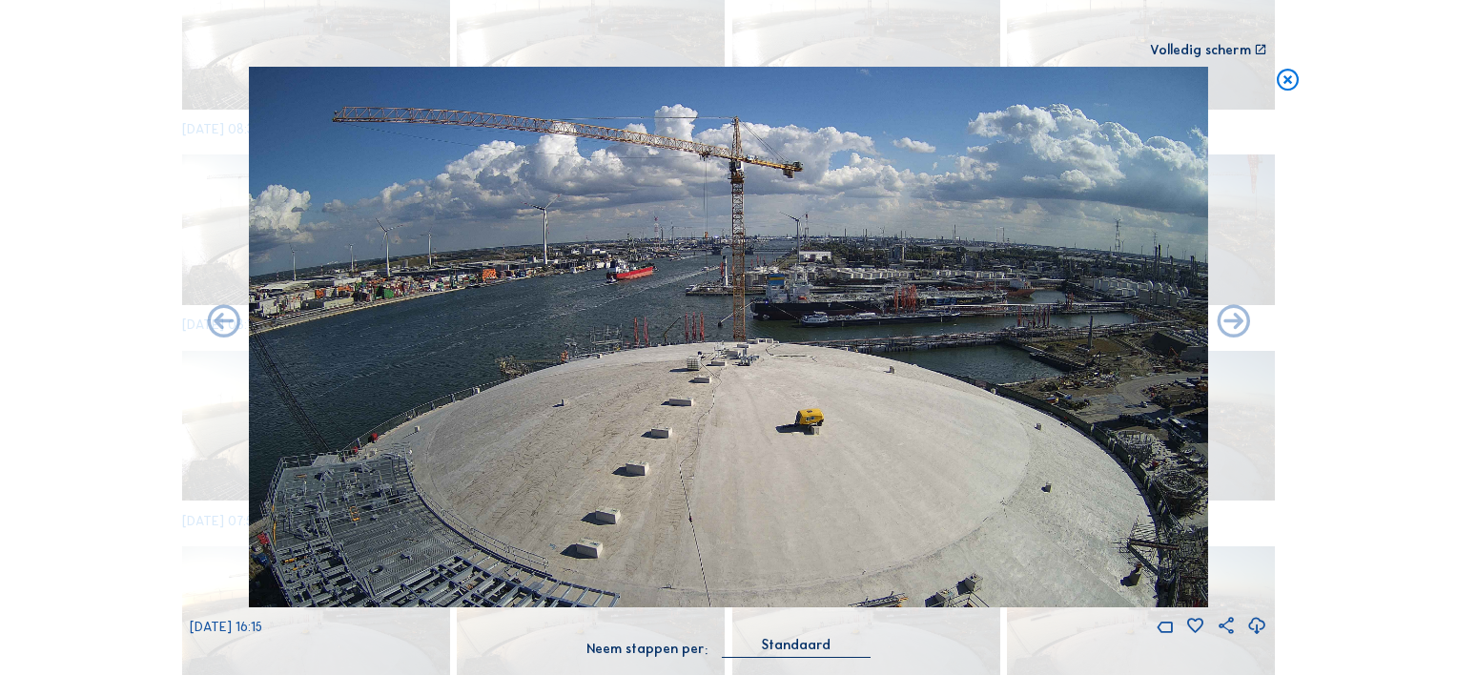
click at [1257, 625] on icon at bounding box center [1257, 626] width 20 height 25
click at [92, 338] on div "Scroll om door de tijd te reizen | Druk op de 'Alt'-knop + scroll om te Zoomen …" at bounding box center [728, 337] width 1457 height 675
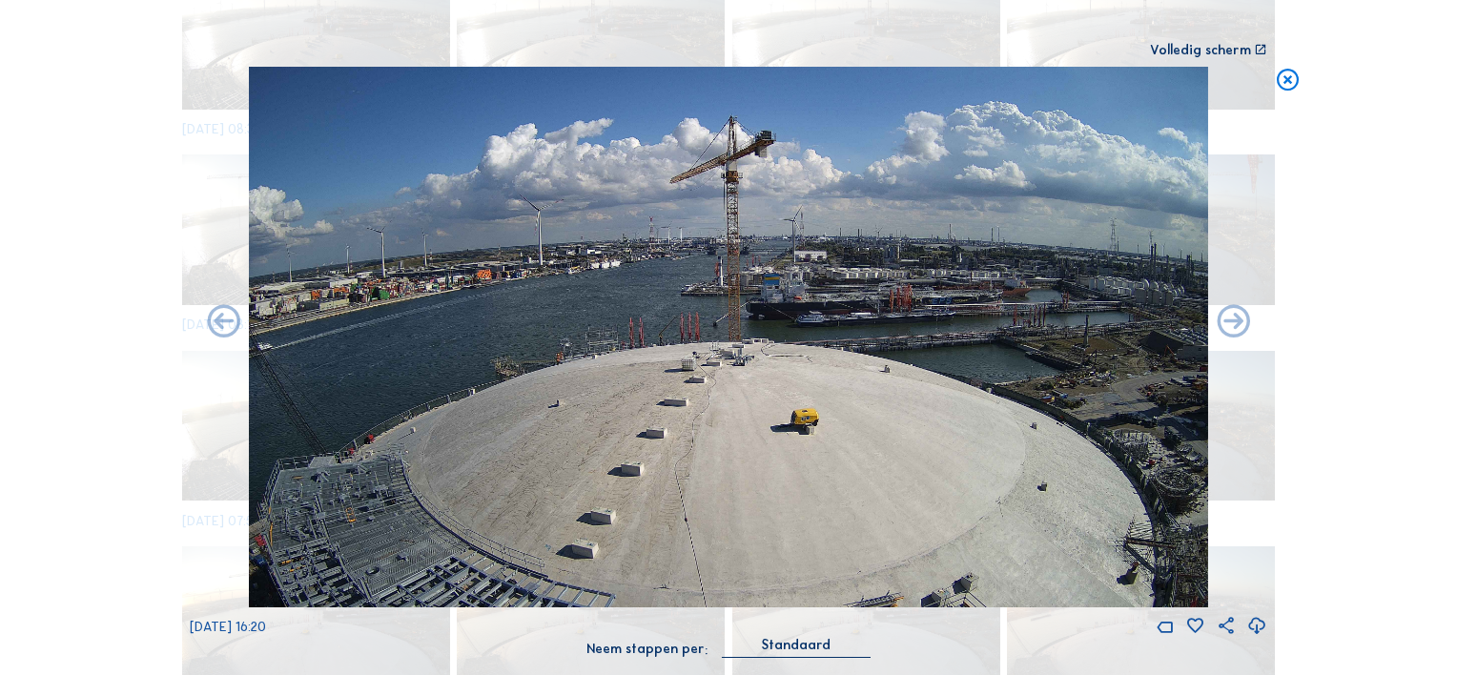
click at [1259, 626] on icon at bounding box center [1257, 626] width 20 height 25
click at [132, 377] on div "Scroll om door de tijd te reizen | Druk op de 'Alt'-knop + scroll om te Zoomen …" at bounding box center [728, 337] width 1457 height 675
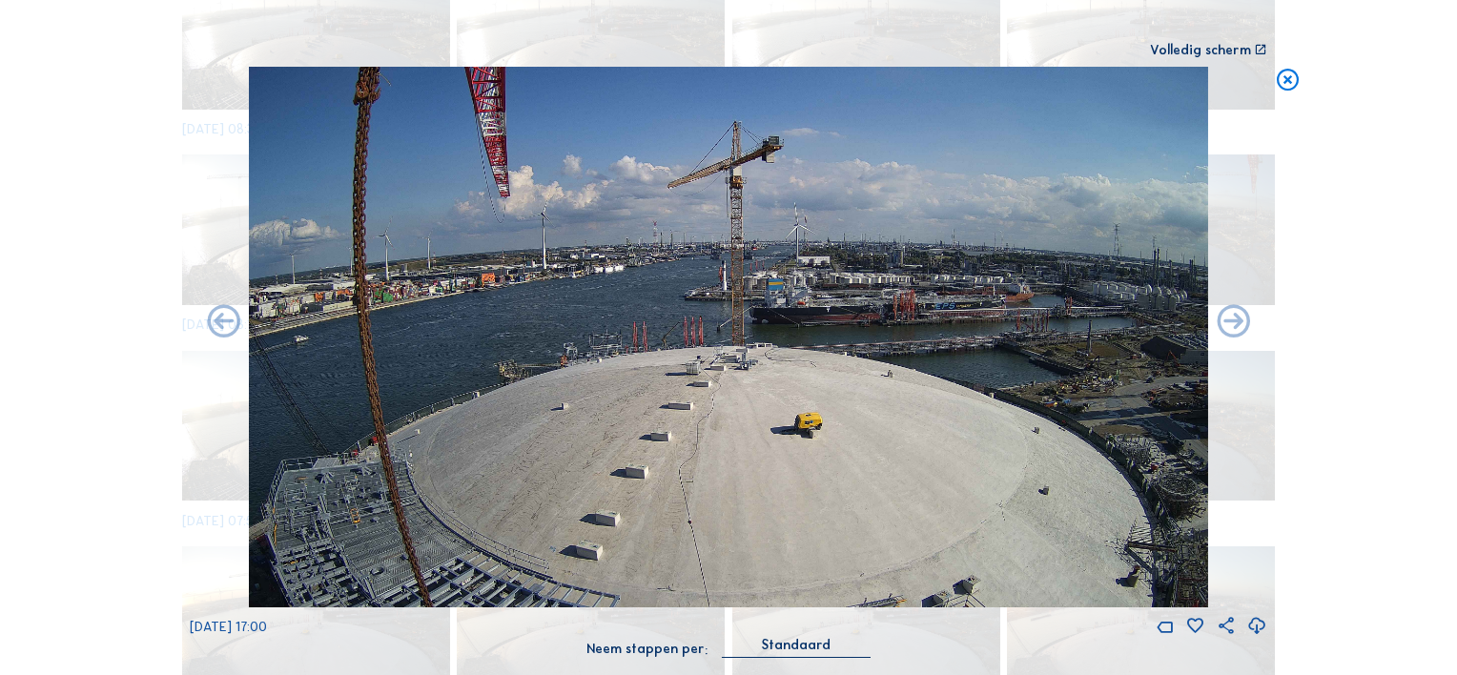
click at [1256, 625] on icon at bounding box center [1257, 626] width 20 height 25
click at [98, 435] on div "Scroll om door de tijd te reizen | Druk op de 'Alt'-knop + scroll om te Zoomen …" at bounding box center [728, 337] width 1457 height 675
